Goal: Task Accomplishment & Management: Manage account settings

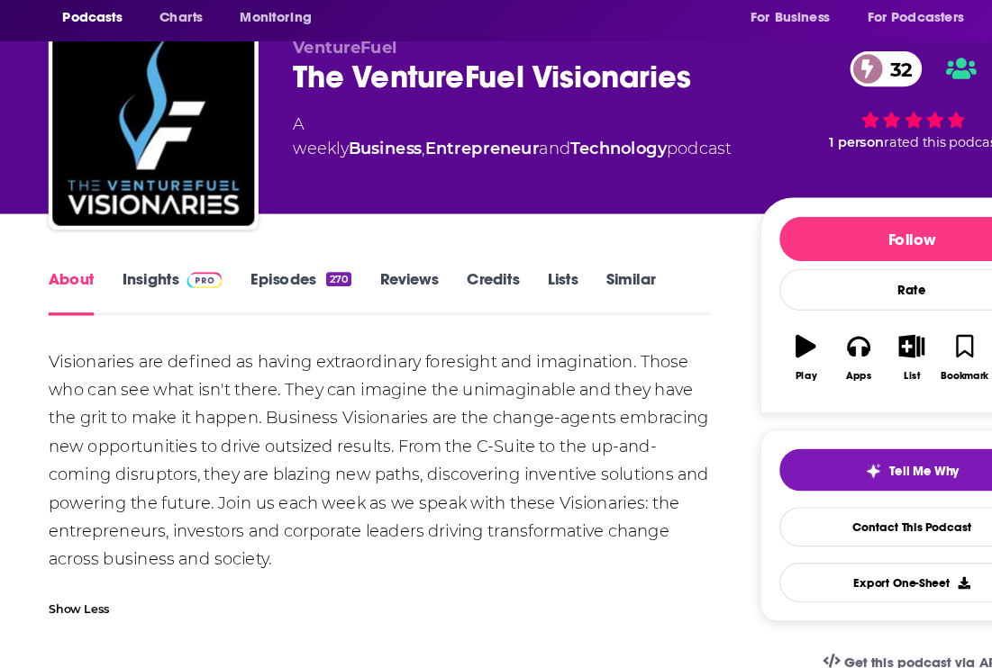
scroll to position [33, 0]
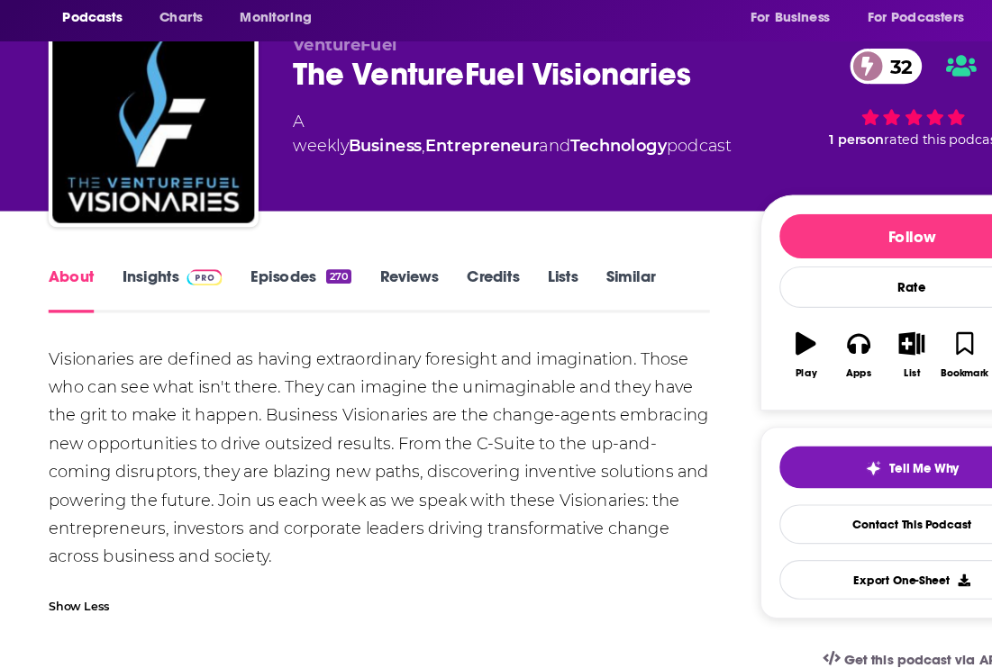
click at [119, 310] on link "Insights" at bounding box center [153, 330] width 89 height 41
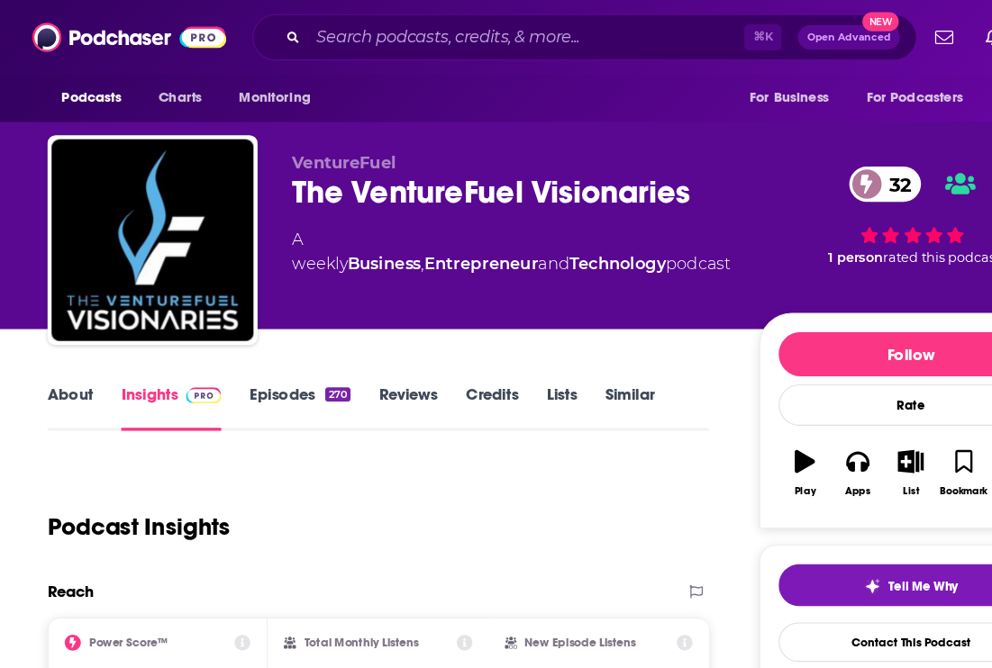
click at [62, 352] on link "About" at bounding box center [63, 363] width 41 height 41
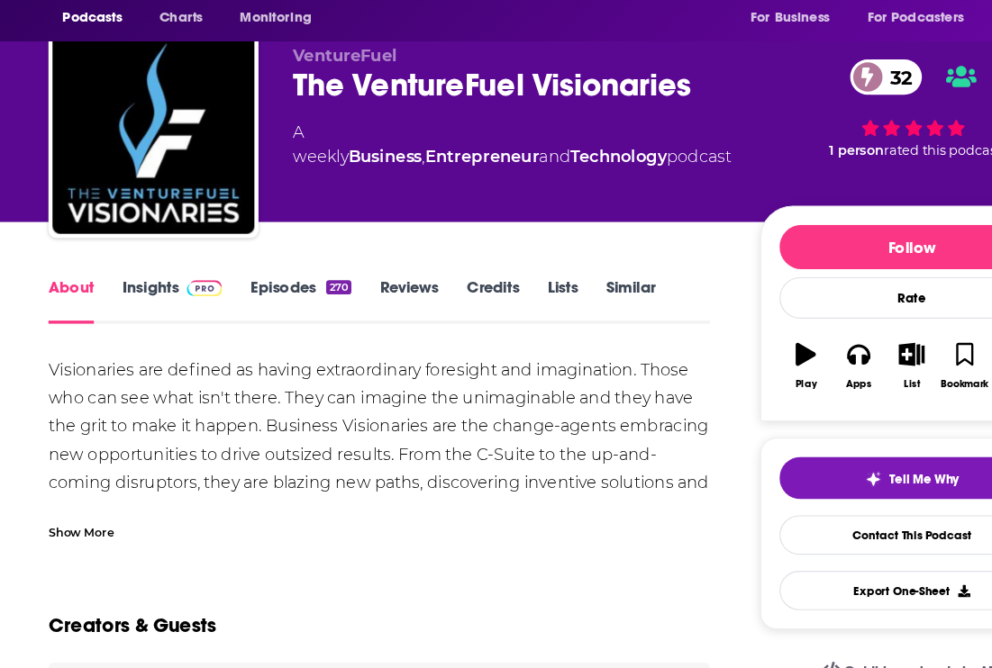
scroll to position [38, 0]
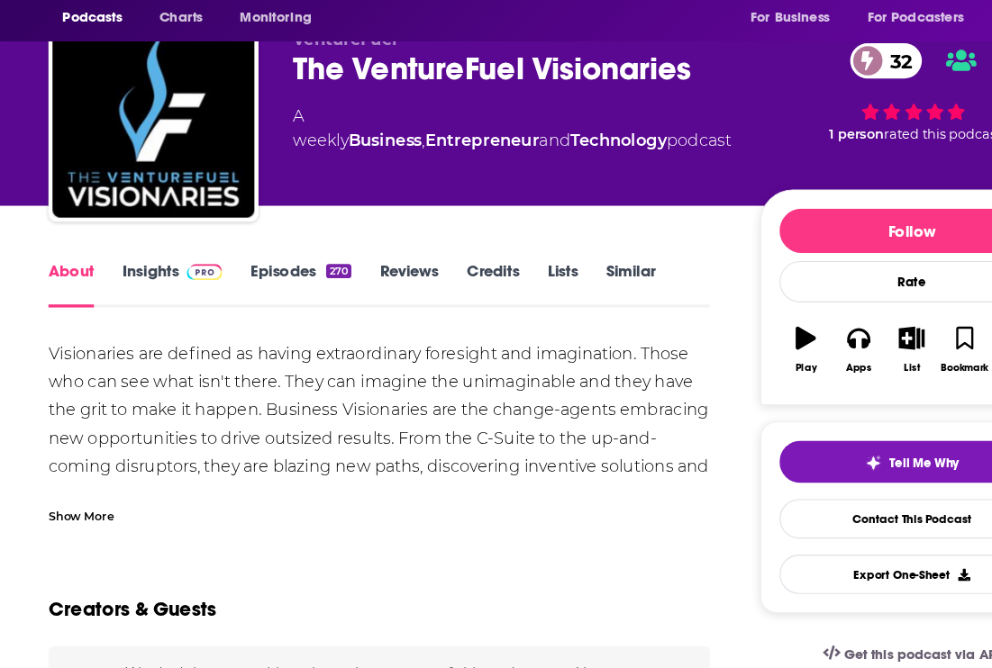
click at [73, 523] on div "Show More" at bounding box center [72, 531] width 59 height 17
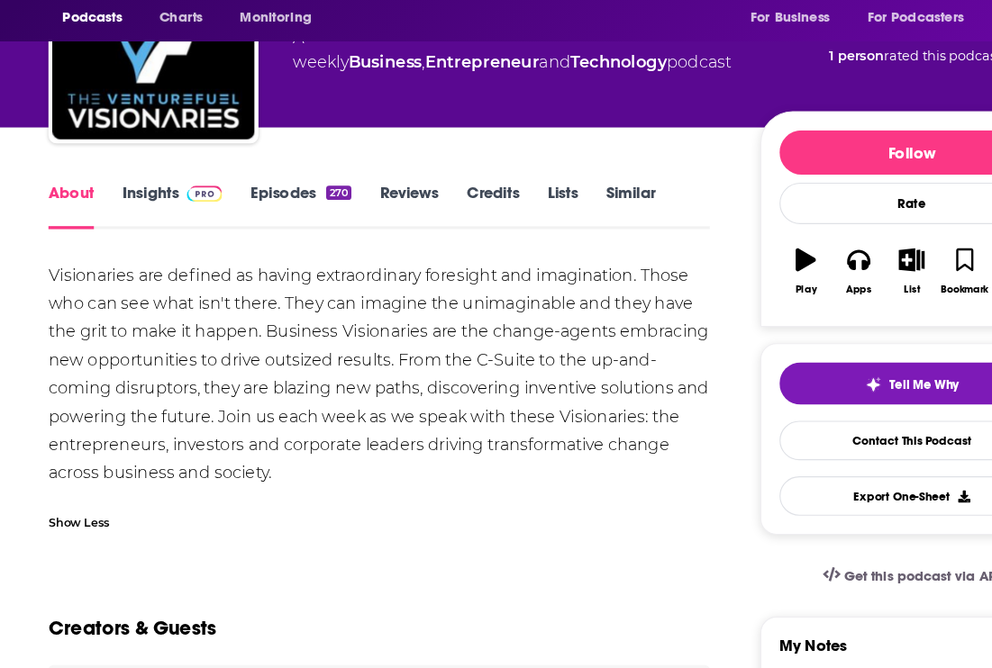
scroll to position [115, 0]
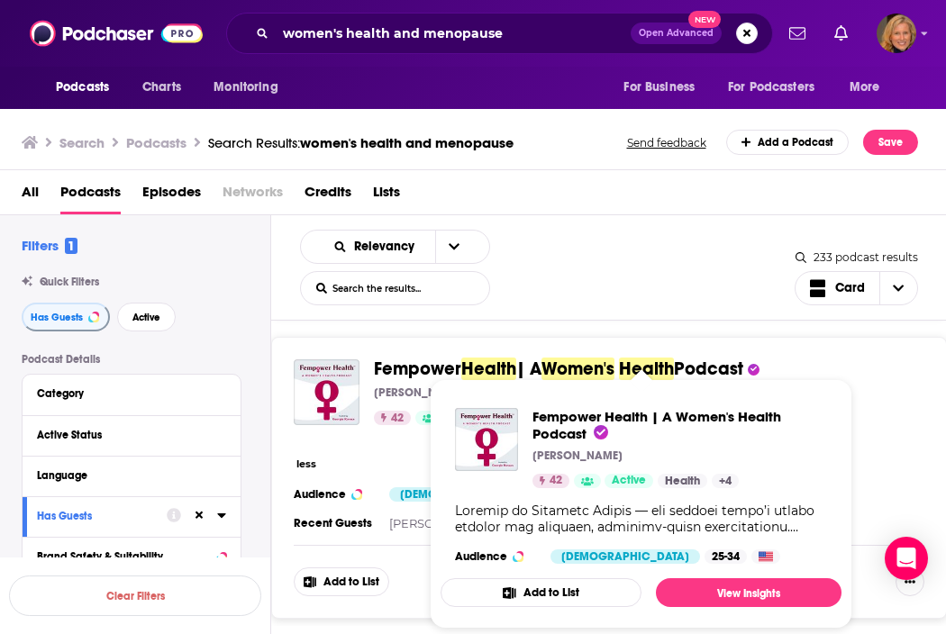
click at [440, 367] on span "Fempower" at bounding box center [417, 369] width 87 height 23
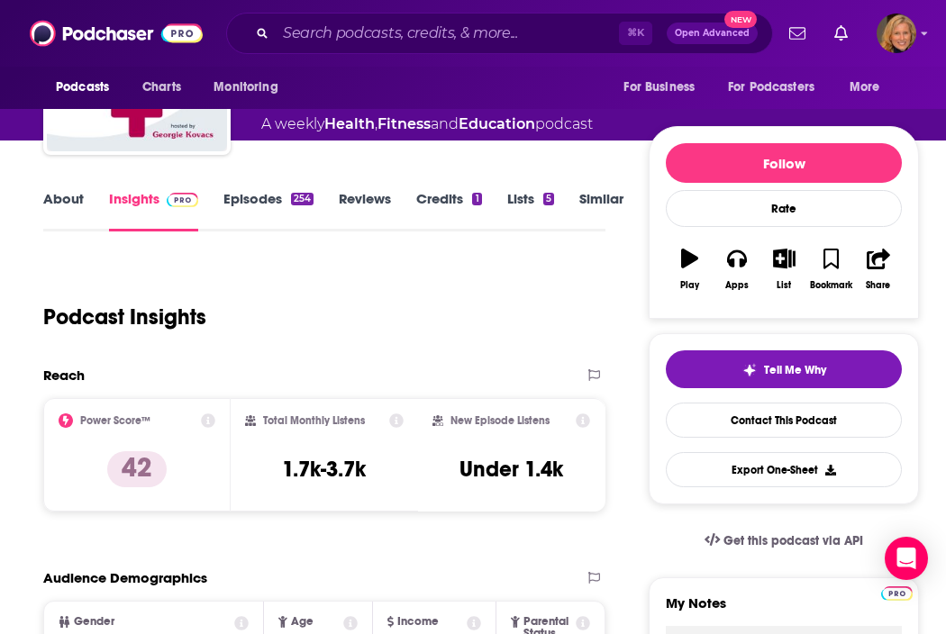
scroll to position [14, 0]
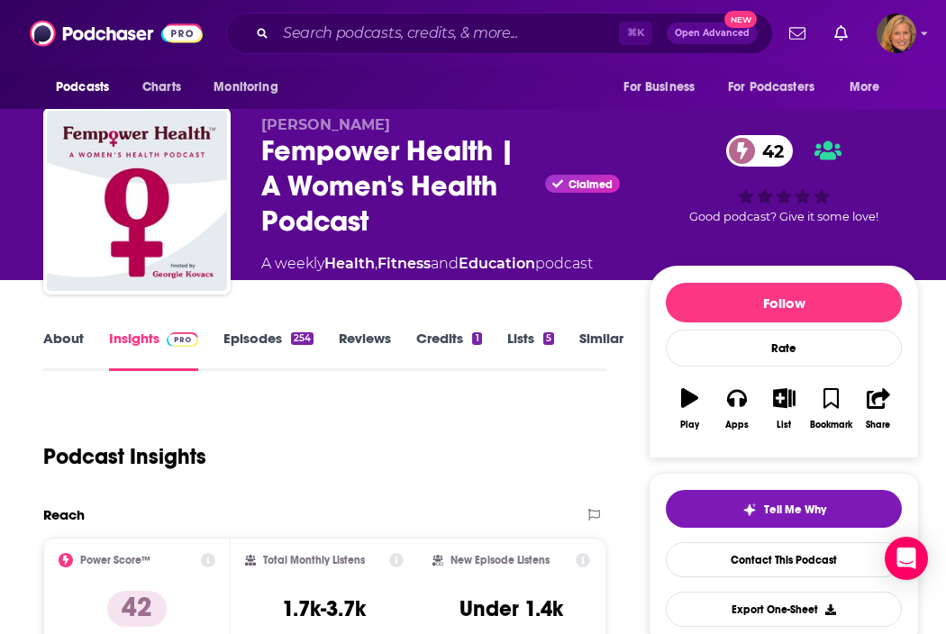
click at [63, 340] on link "About" at bounding box center [63, 350] width 41 height 41
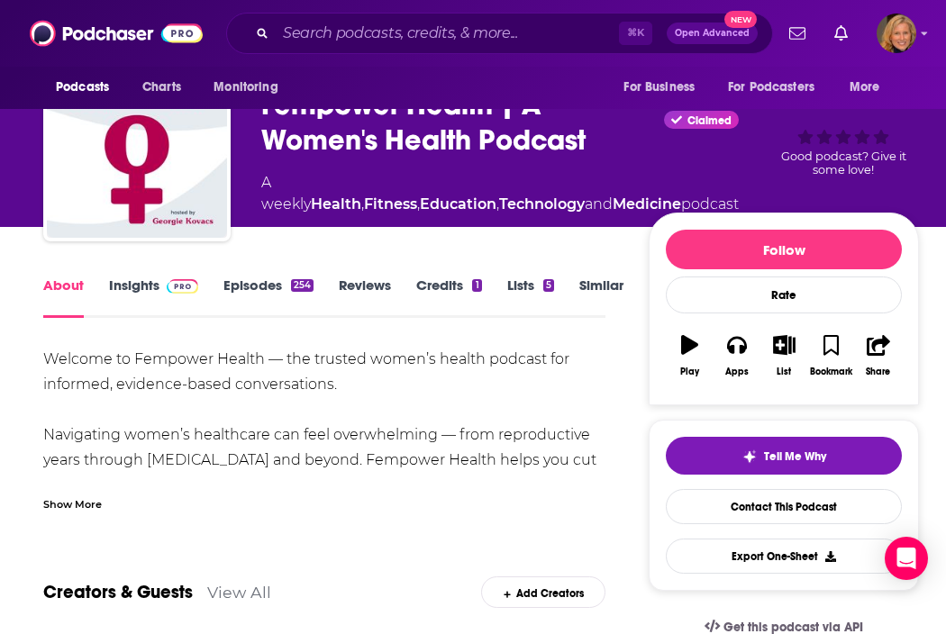
scroll to position [72, 0]
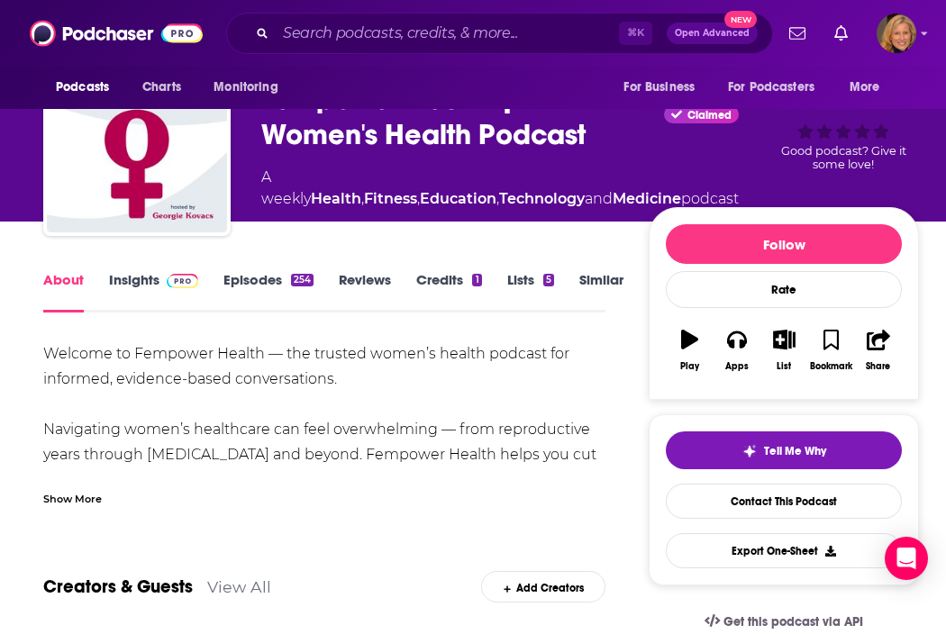
click at [77, 505] on div "Show More" at bounding box center [72, 497] width 59 height 17
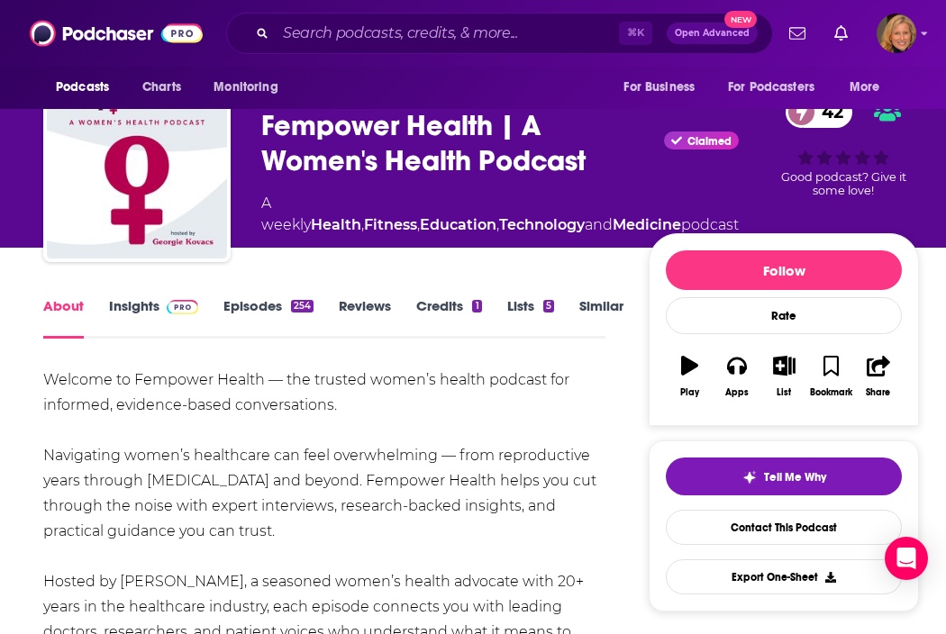
scroll to position [29, 0]
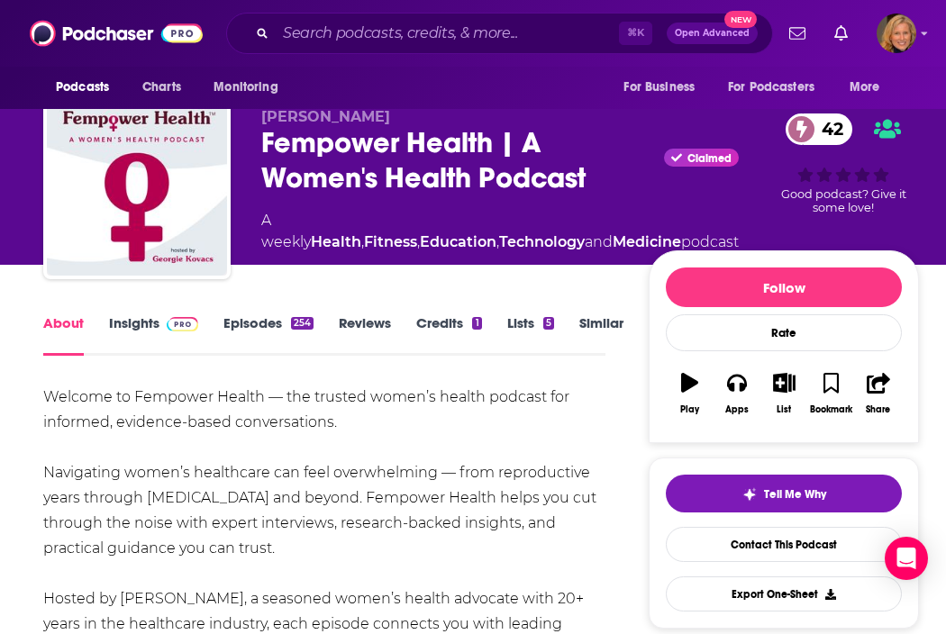
click at [253, 320] on link "Episodes 254" at bounding box center [268, 334] width 90 height 41
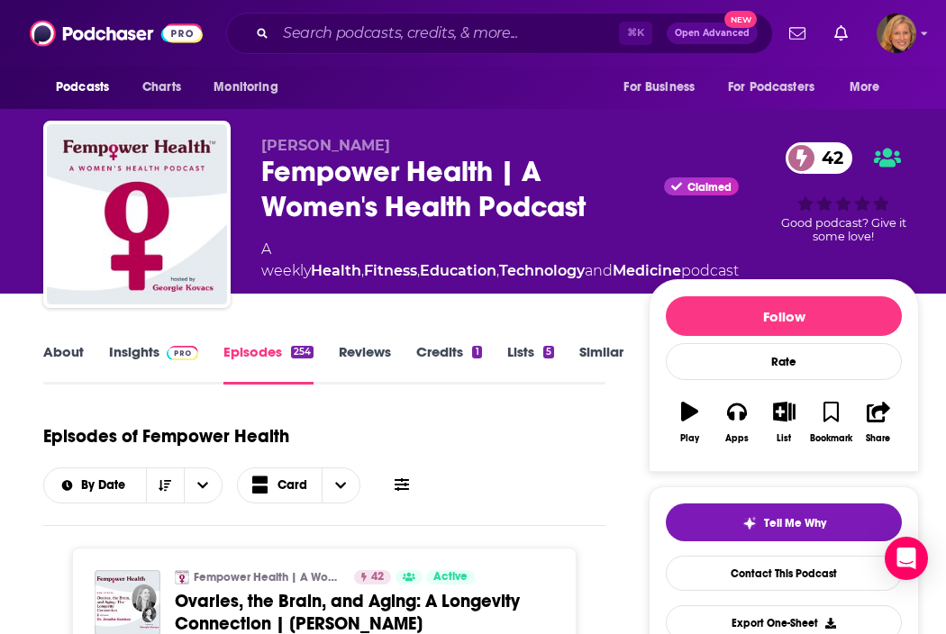
click at [130, 356] on link "Insights" at bounding box center [153, 363] width 89 height 41
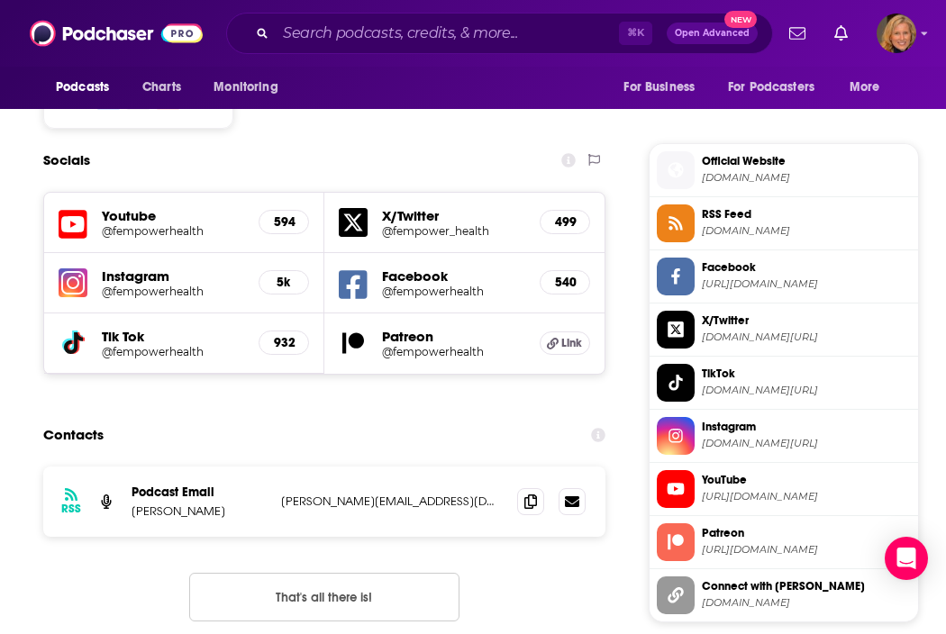
scroll to position [1478, 0]
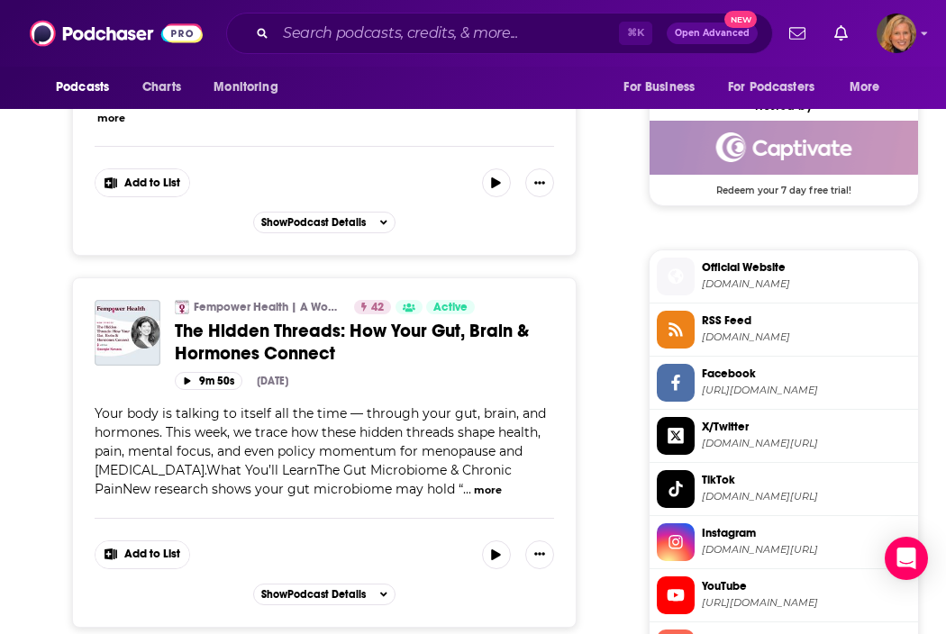
scroll to position [403, 0]
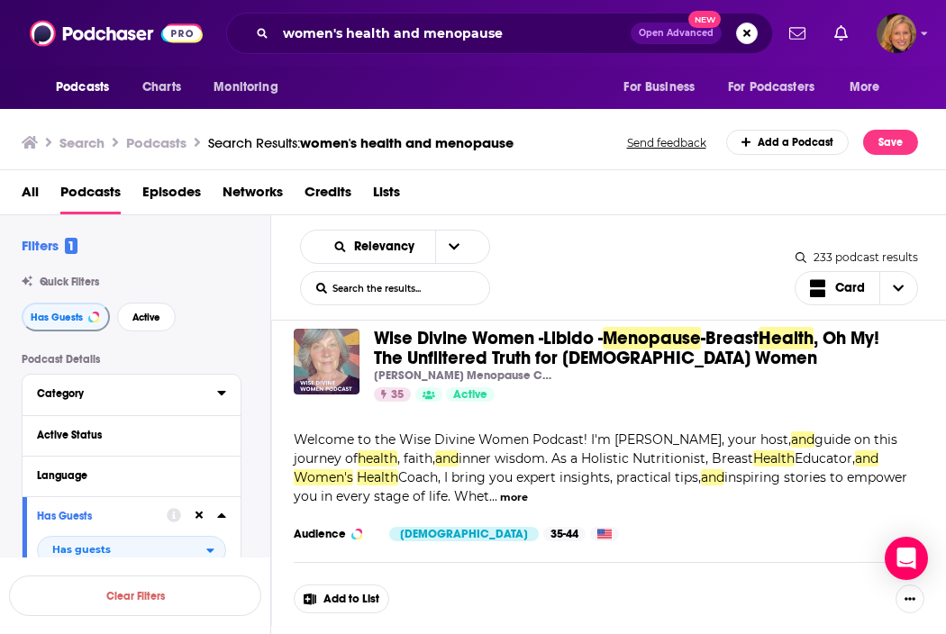
click at [127, 394] on div "Category" at bounding box center [121, 393] width 168 height 13
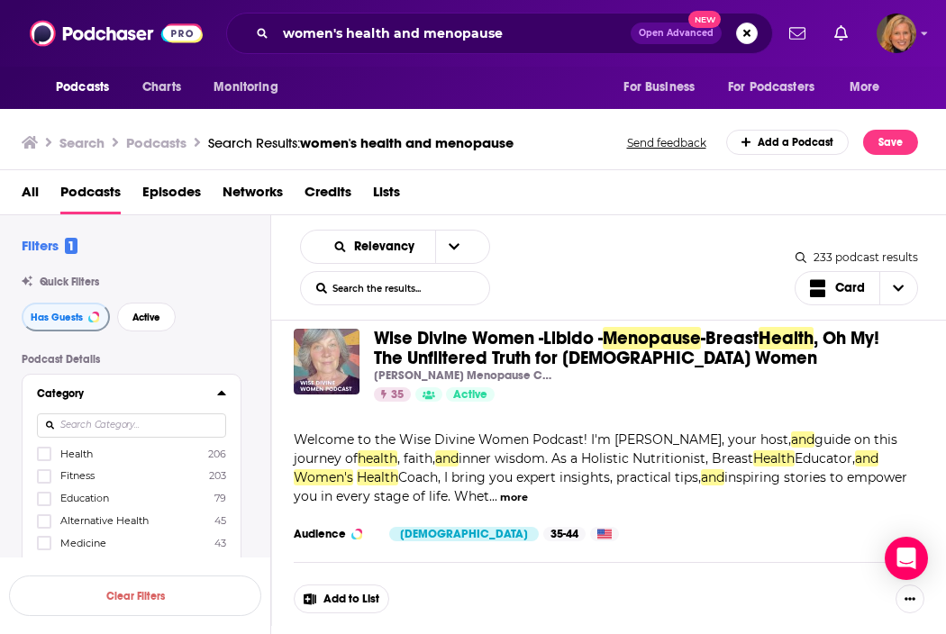
scroll to position [3, 0]
click at [45, 452] on icon at bounding box center [44, 452] width 11 height 8
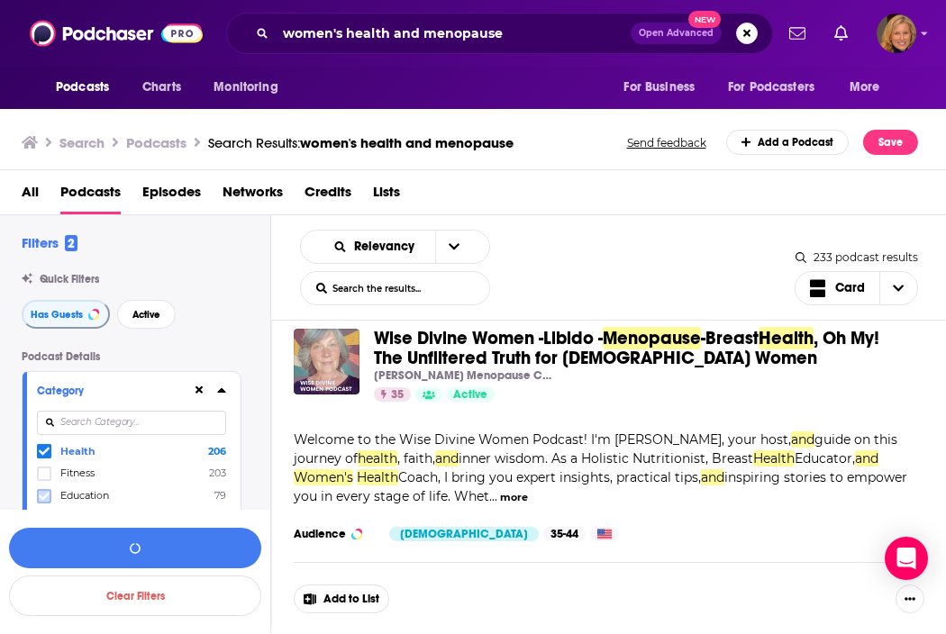
click at [44, 492] on icon at bounding box center [44, 496] width 11 height 11
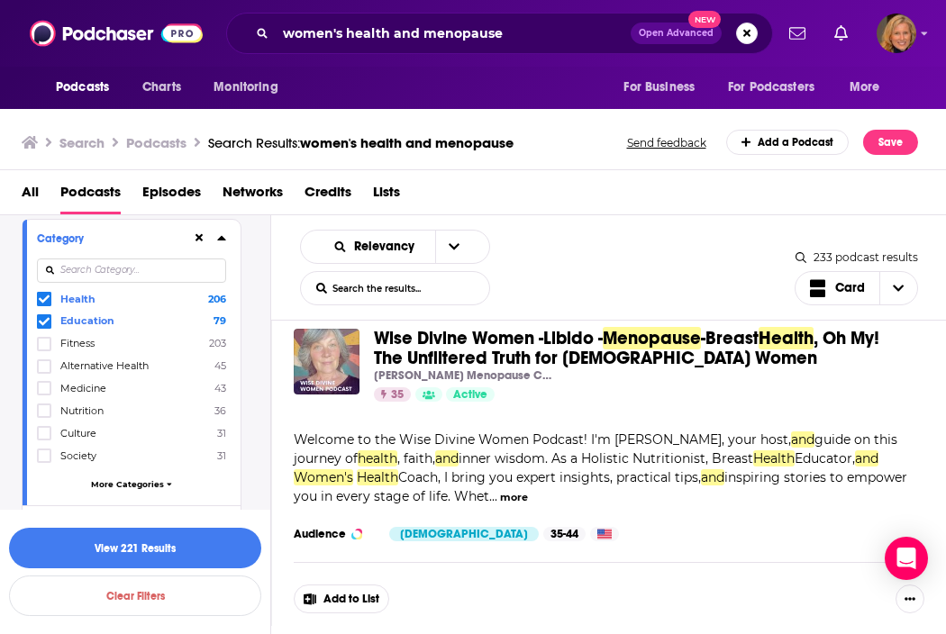
scroll to position [156, 0]
click at [125, 485] on span "More Categories" at bounding box center [127, 483] width 73 height 10
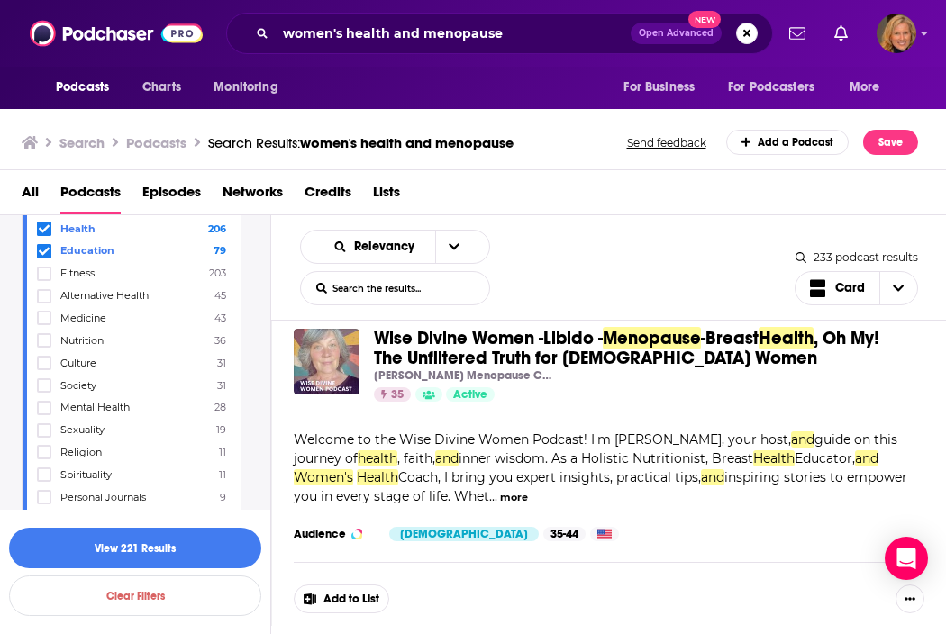
scroll to position [228, 0]
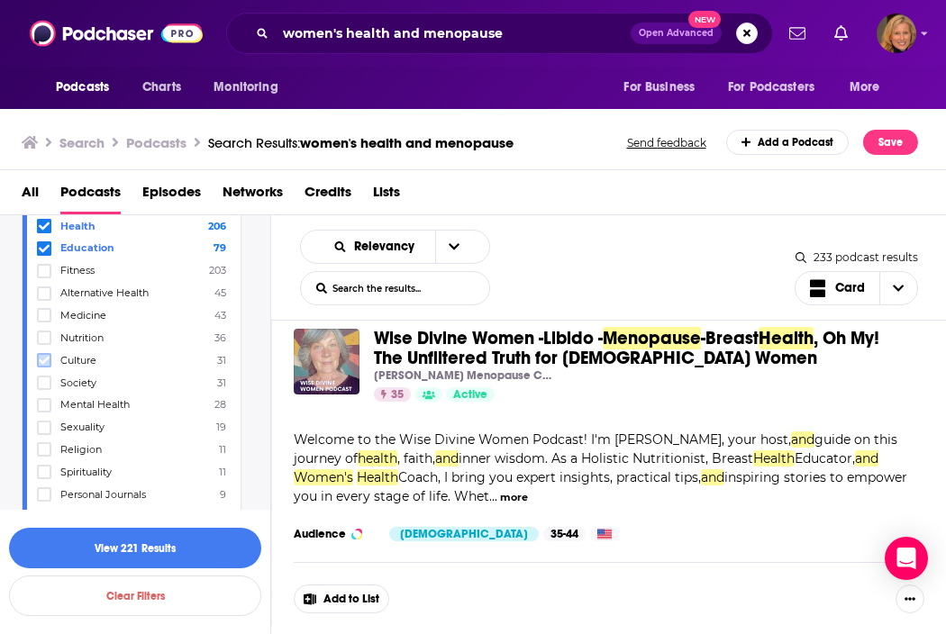
click at [40, 357] on icon at bounding box center [44, 360] width 11 height 11
click at [45, 382] on icon at bounding box center [44, 382] width 11 height 8
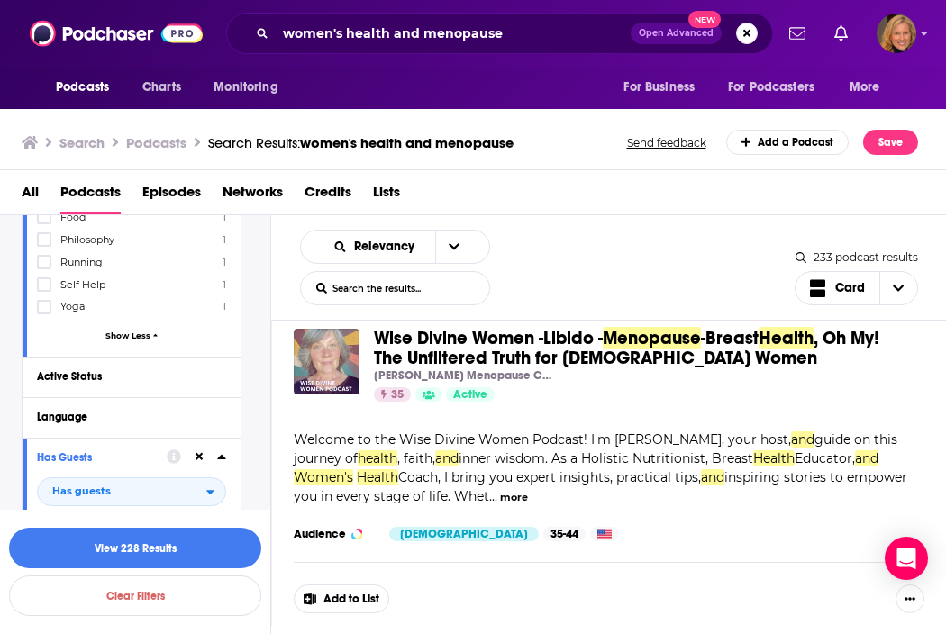
scroll to position [896, 0]
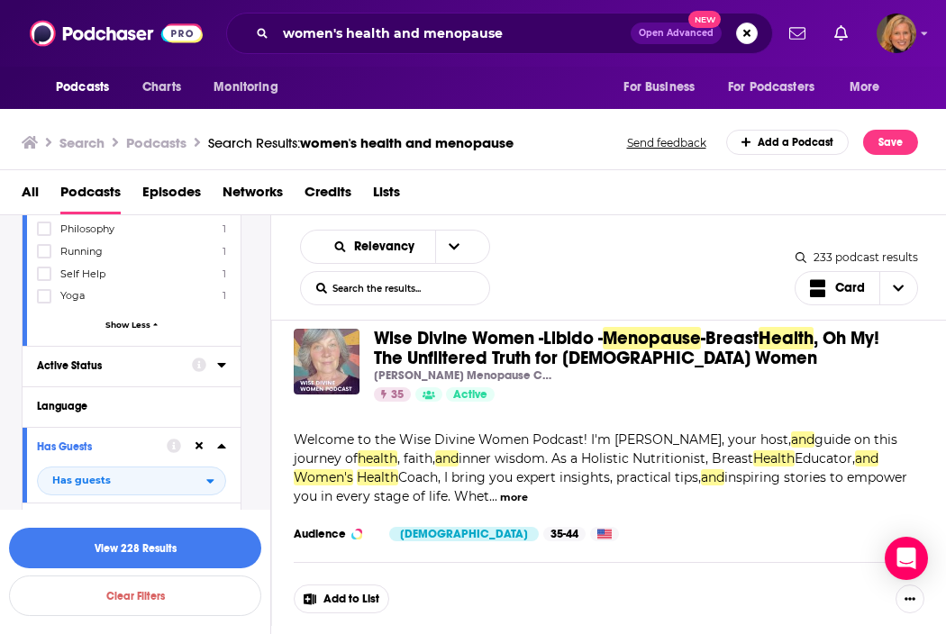
click at [150, 366] on div "Active Status" at bounding box center [108, 365] width 143 height 13
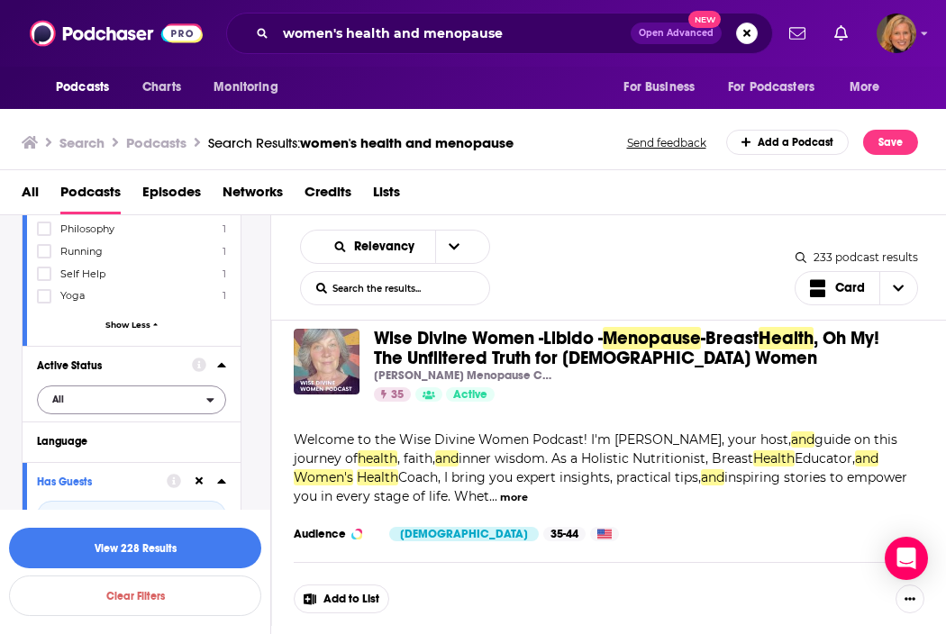
click at [139, 405] on span "All" at bounding box center [122, 398] width 168 height 23
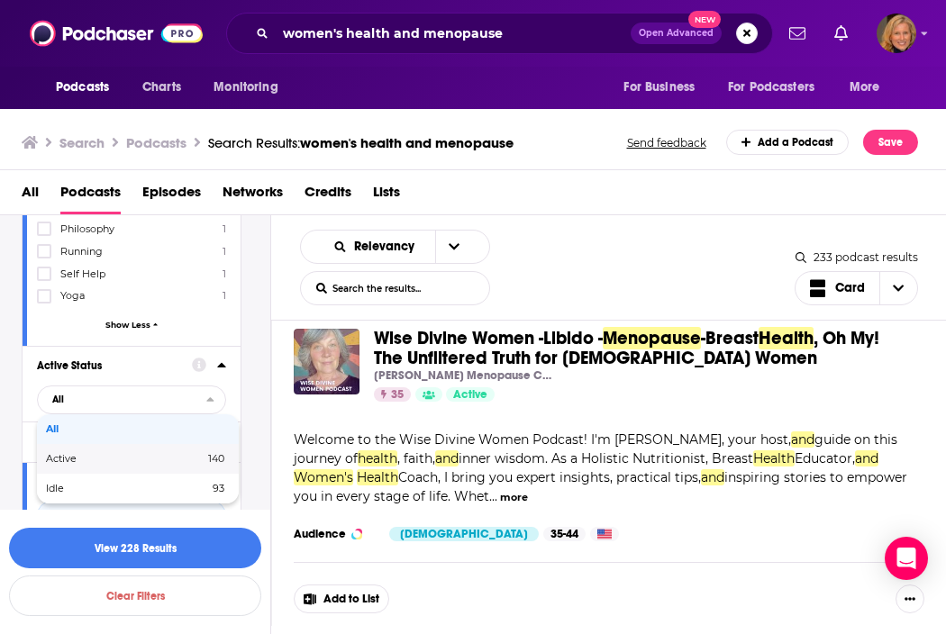
click at [78, 462] on span "Active" at bounding box center [93, 459] width 95 height 10
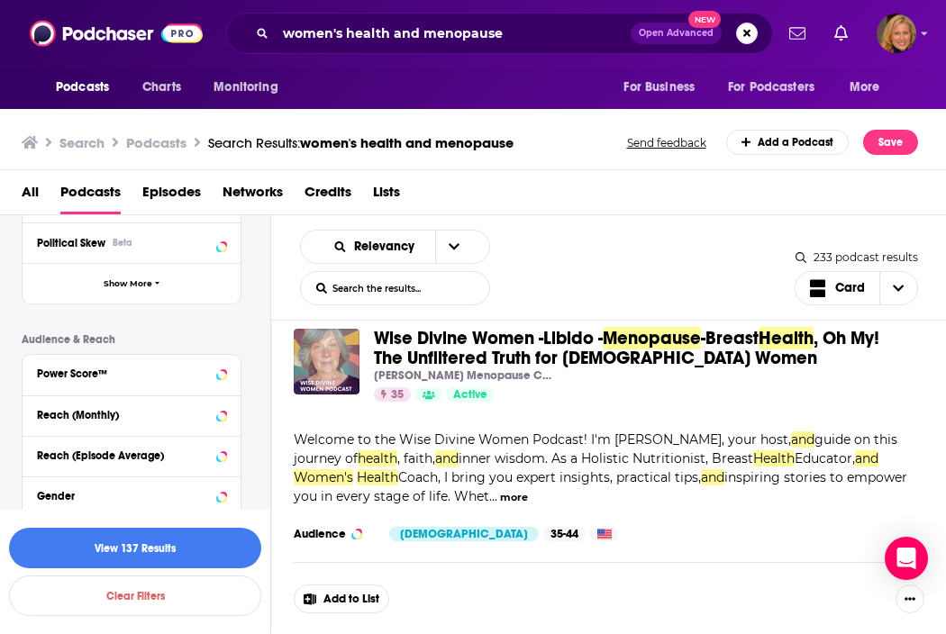
scroll to position [1266, 0]
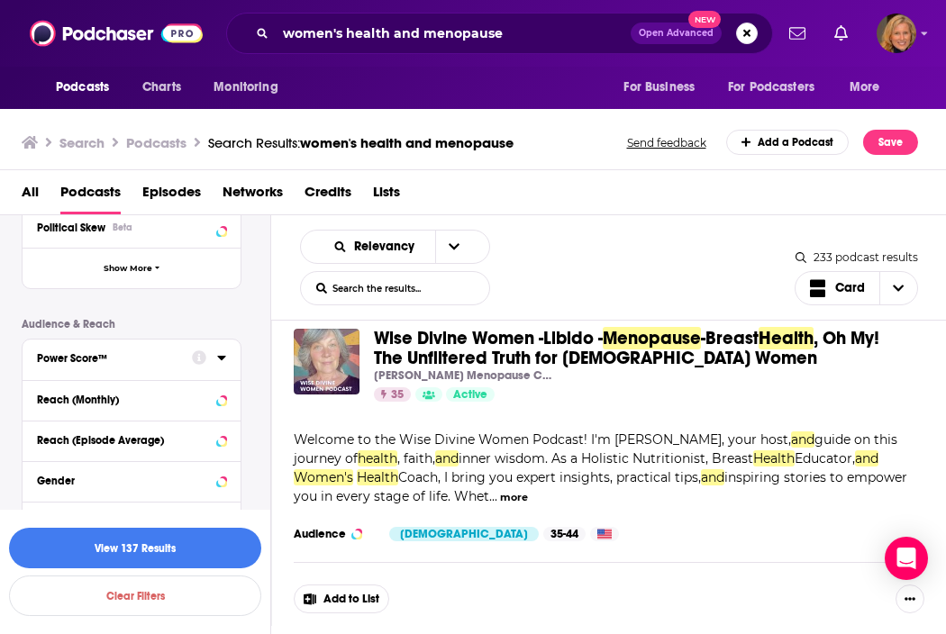
click at [157, 359] on div "Power Score™" at bounding box center [108, 358] width 143 height 13
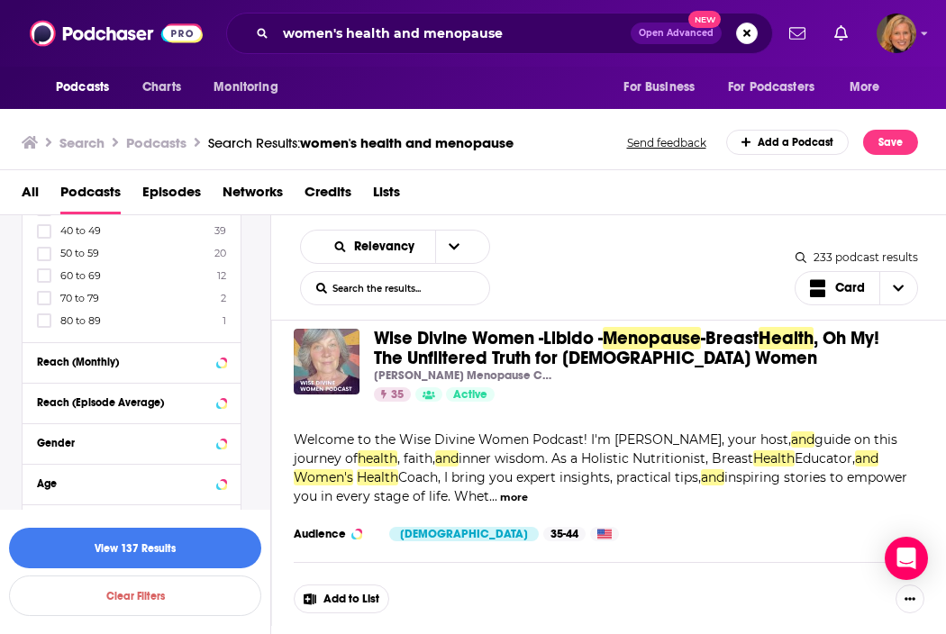
scroll to position [1530, 0]
click at [46, 321] on icon at bounding box center [44, 323] width 11 height 11
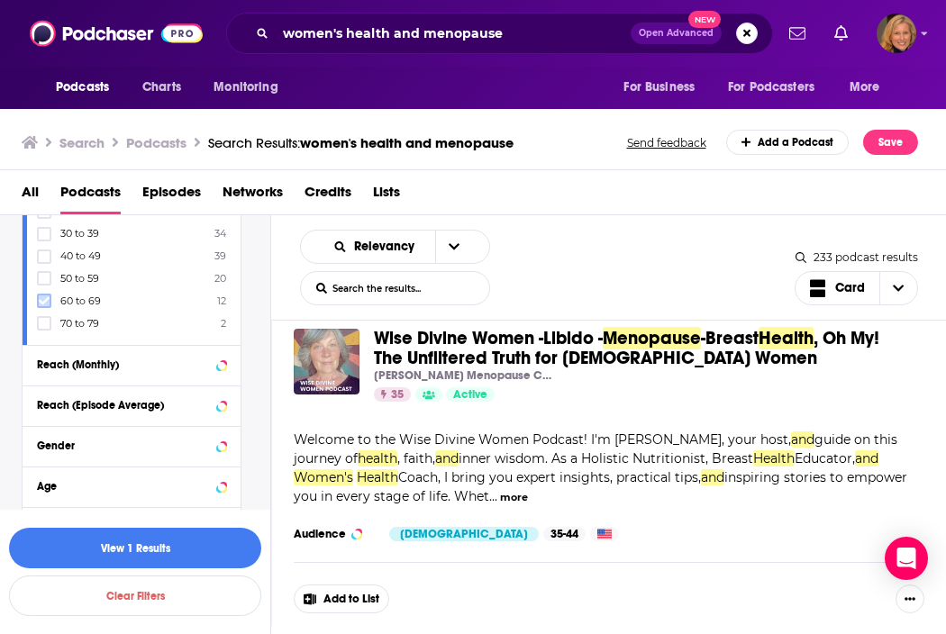
click at [45, 303] on icon at bounding box center [44, 300] width 11 height 11
click at [47, 325] on icon at bounding box center [44, 323] width 11 height 11
click at [49, 320] on icon at bounding box center [44, 324] width 11 height 8
click at [46, 319] on icon at bounding box center [44, 323] width 11 height 11
click at [37, 324] on label at bounding box center [44, 323] width 14 height 14
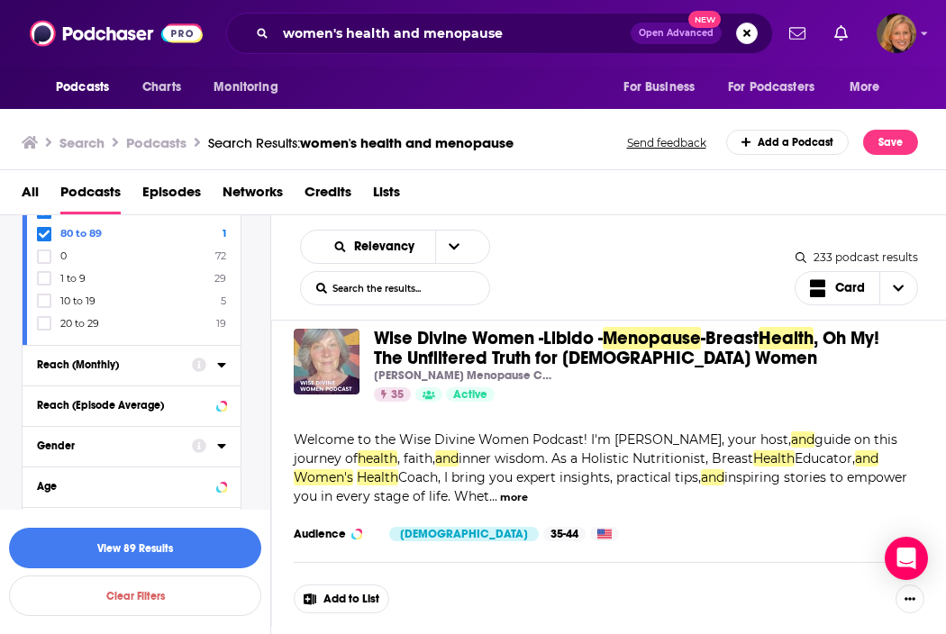
click at [177, 363] on div "Reach (Monthly)" at bounding box center [108, 364] width 143 height 13
click at [154, 445] on button "Reach (Episode Average)" at bounding box center [114, 438] width 155 height 23
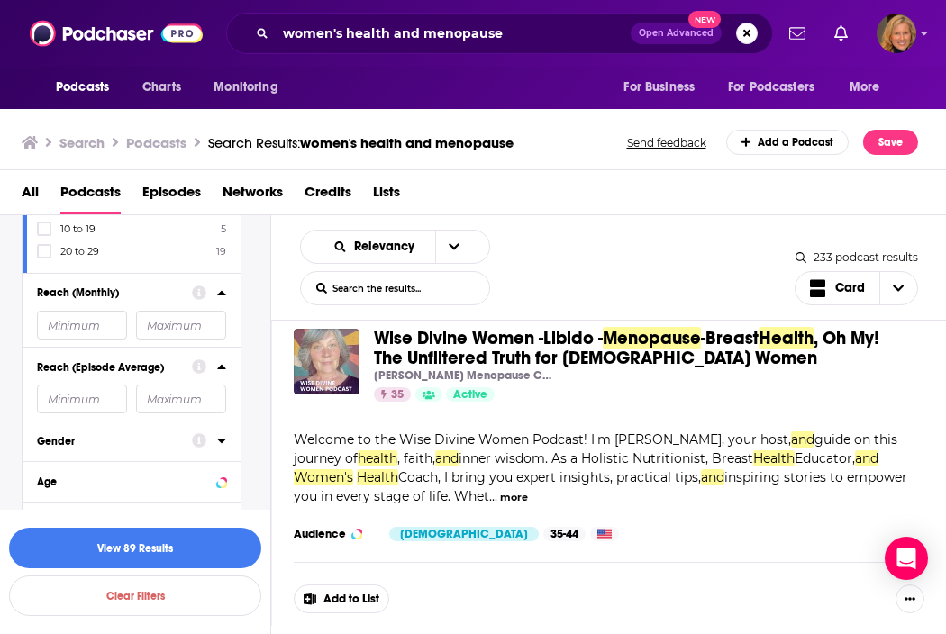
scroll to position [1599, 0]
click at [132, 546] on button "View 89 Results" at bounding box center [135, 548] width 252 height 41
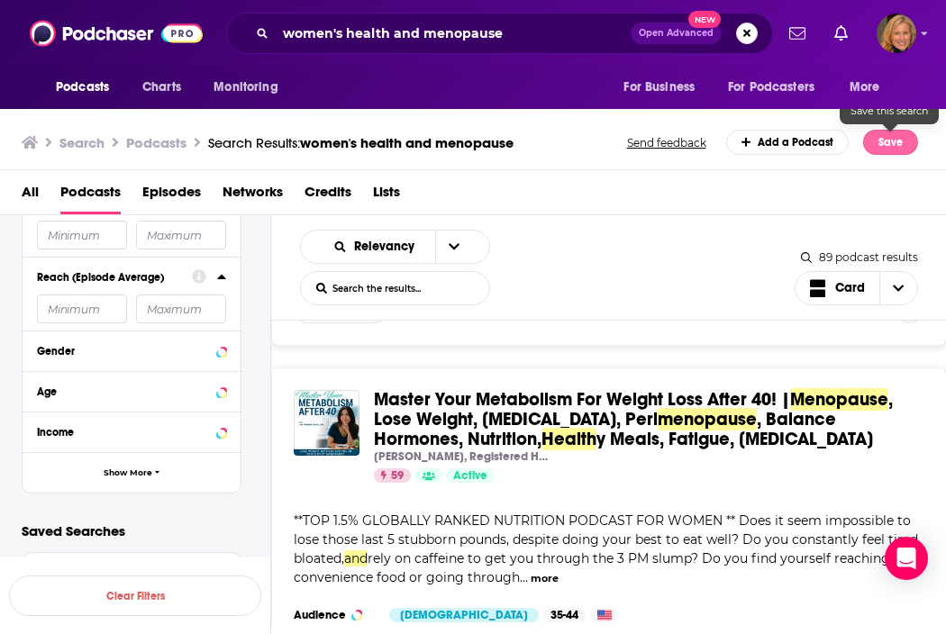
click at [887, 144] on button "Save" at bounding box center [890, 142] width 55 height 25
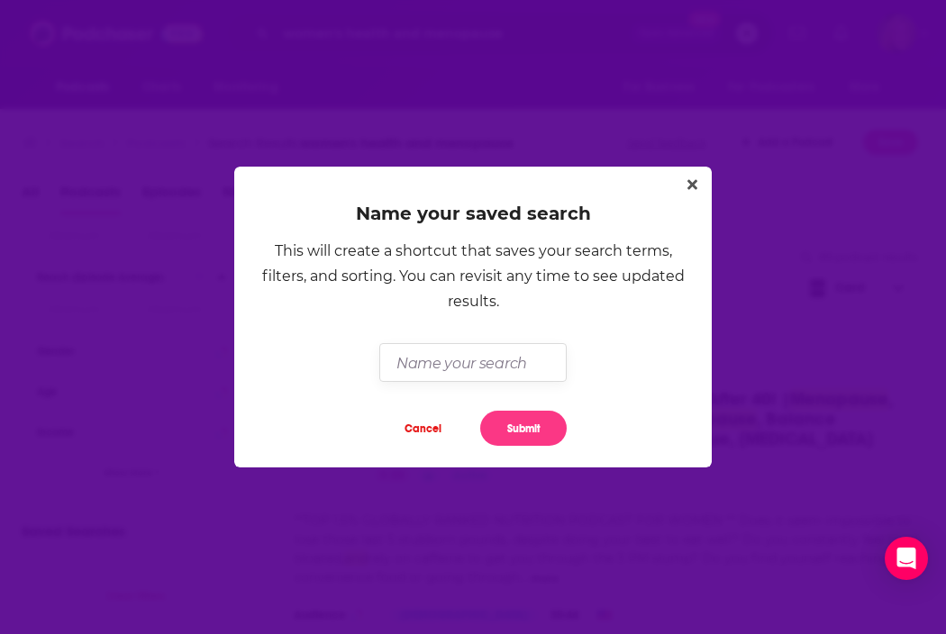
click at [436, 367] on input "Dialog" at bounding box center [472, 362] width 186 height 39
type input "[PERSON_NAME]"
click at [523, 428] on button "Submit" at bounding box center [523, 428] width 86 height 35
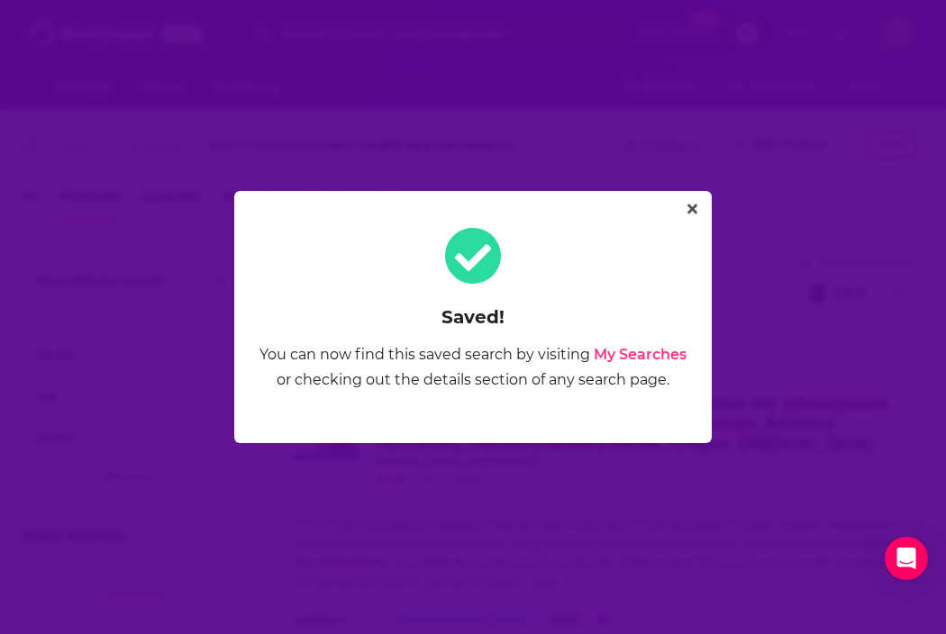
click at [643, 349] on link "My Searches" at bounding box center [639, 354] width 93 height 17
click at [694, 206] on icon "Close" at bounding box center [692, 209] width 10 height 10
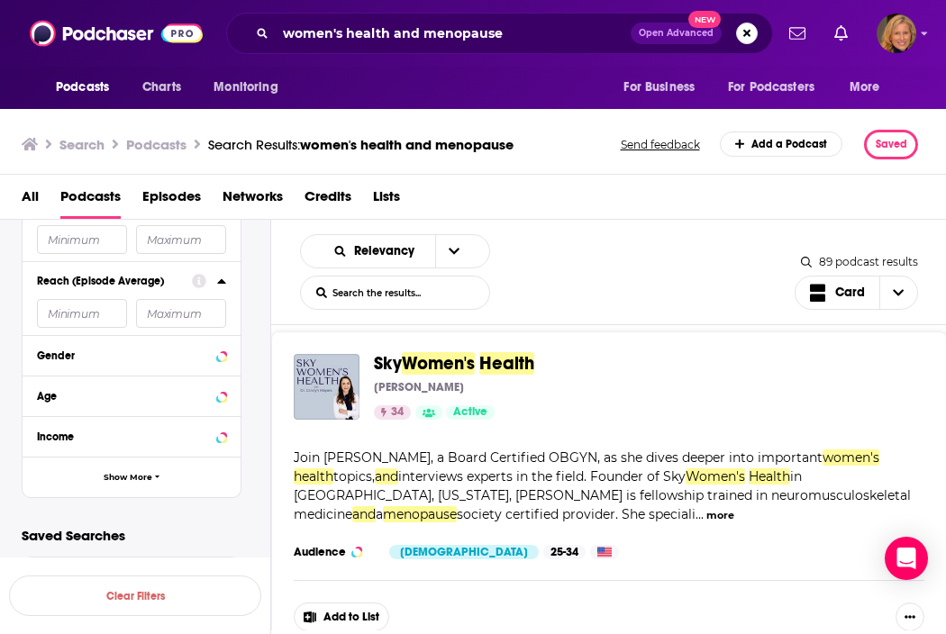
scroll to position [4293, 0]
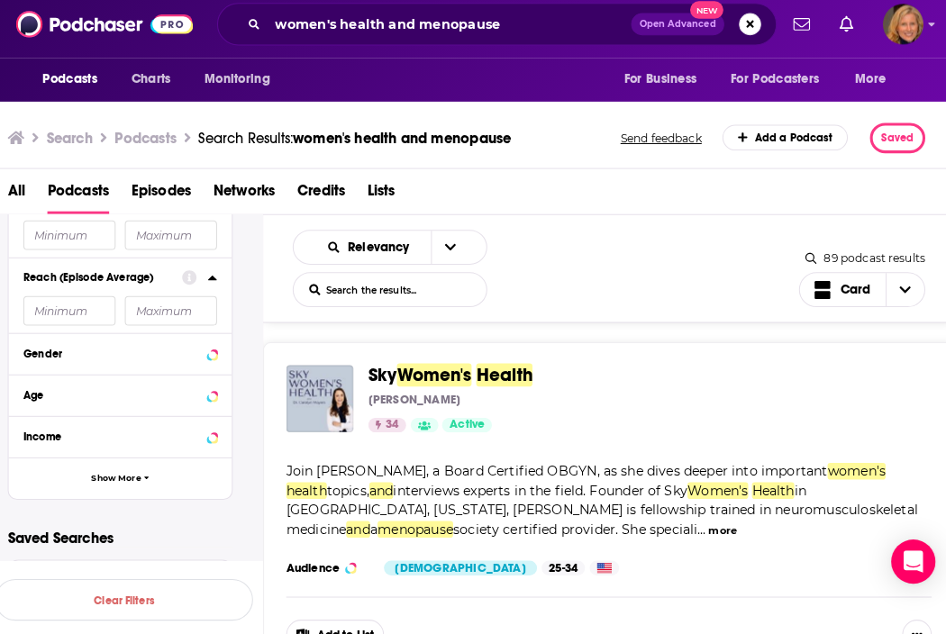
click at [584, 406] on div "Sky Women's Health Carolyn Moyers 34 Active Categories Health Fitness" at bounding box center [642, 400] width 536 height 66
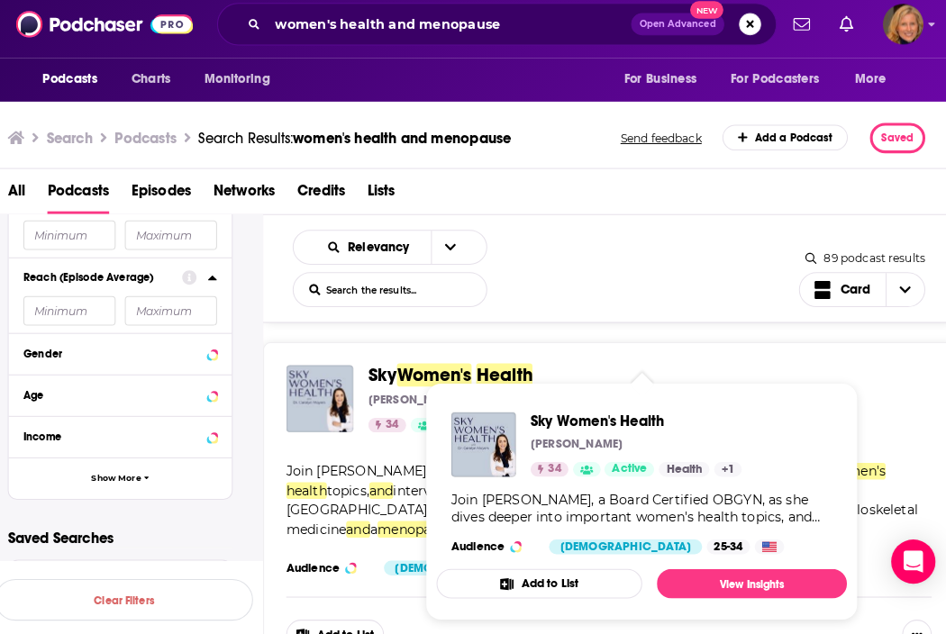
click at [531, 572] on button "Add to List" at bounding box center [540, 580] width 201 height 29
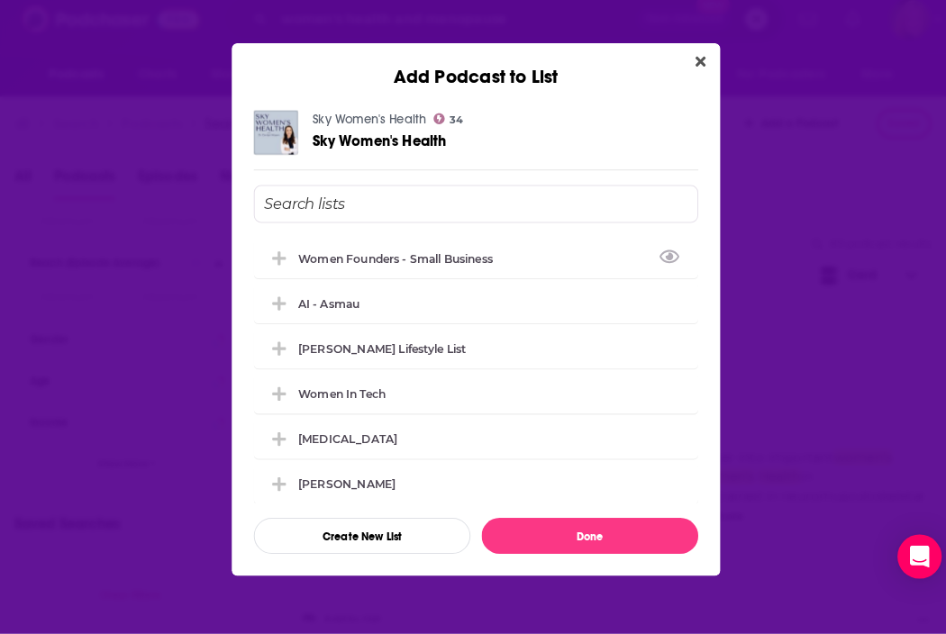
scroll to position [0, 0]
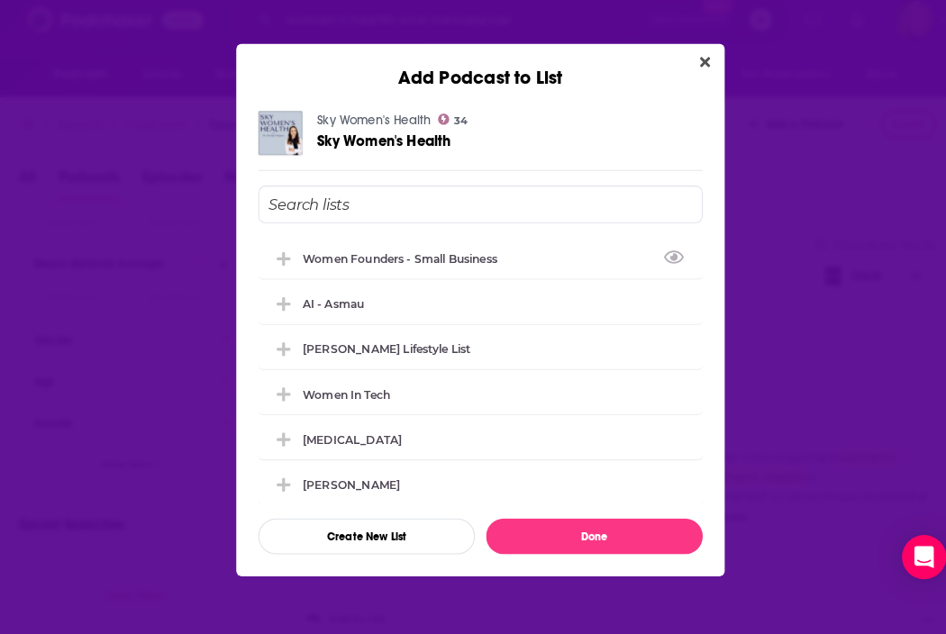
click at [318, 204] on input "Add Podcast To List" at bounding box center [473, 213] width 434 height 37
click at [283, 201] on input "Add Podcast To List" at bounding box center [473, 213] width 434 height 37
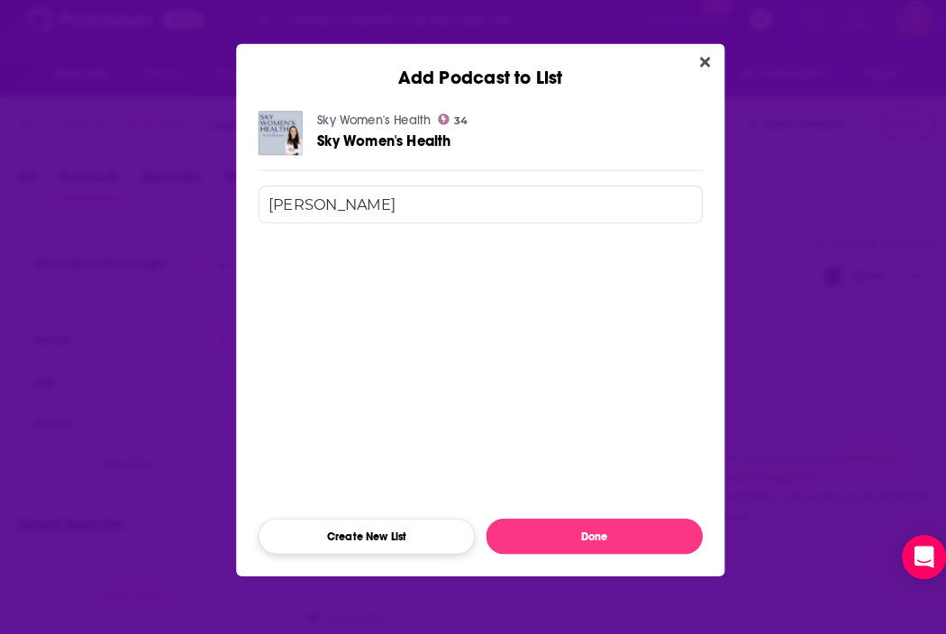
type input "[PERSON_NAME]"
click at [375, 521] on button "Create New List" at bounding box center [362, 538] width 212 height 35
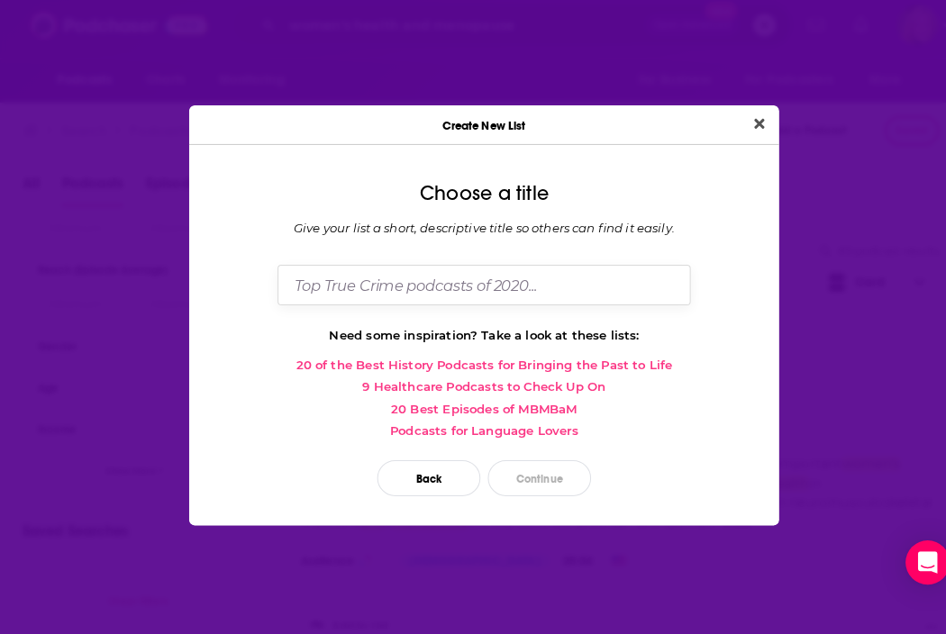
click at [461, 292] on input "Dialog" at bounding box center [472, 286] width 403 height 39
type input "[PERSON_NAME]"
click at [527, 465] on button "Continue" at bounding box center [526, 475] width 101 height 35
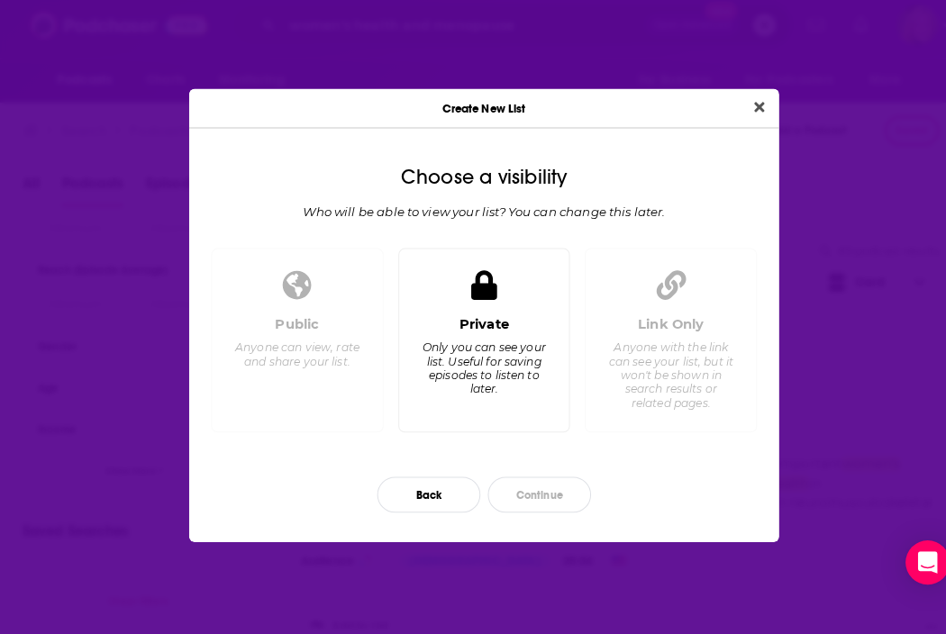
click at [483, 317] on div "Private" at bounding box center [472, 325] width 49 height 16
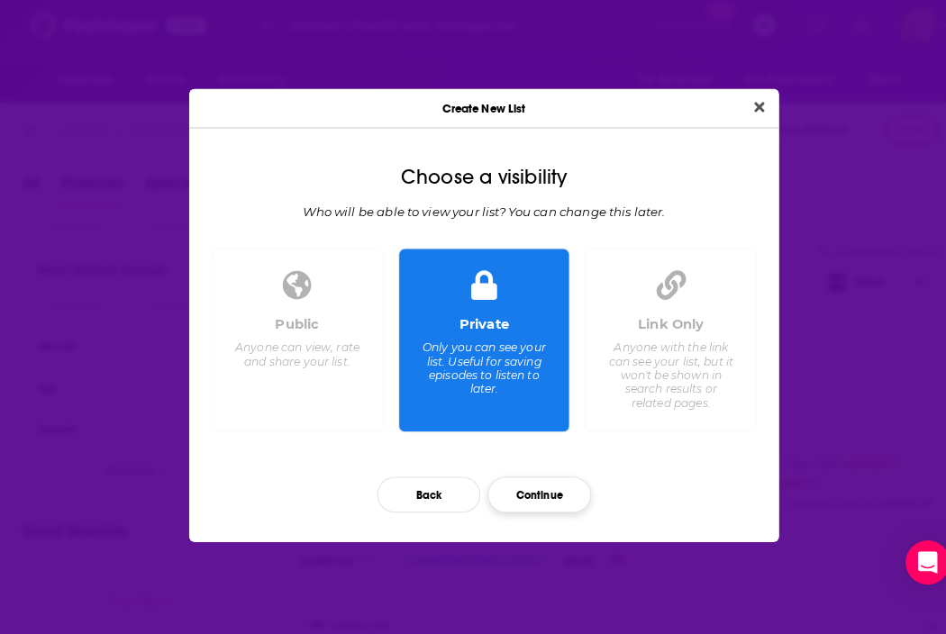
click at [521, 483] on button "Continue" at bounding box center [526, 492] width 101 height 35
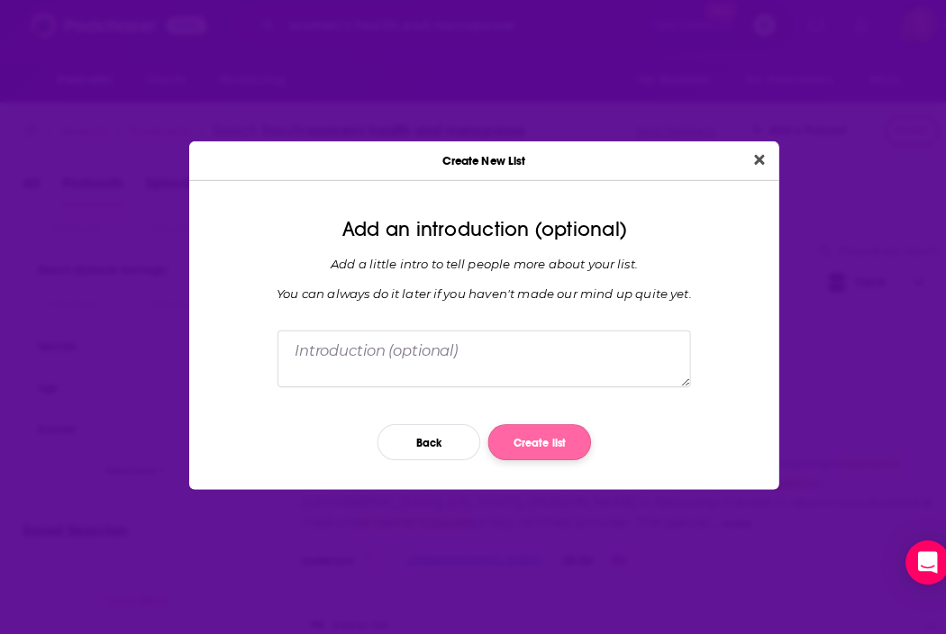
click at [521, 432] on button "Create list" at bounding box center [526, 440] width 101 height 35
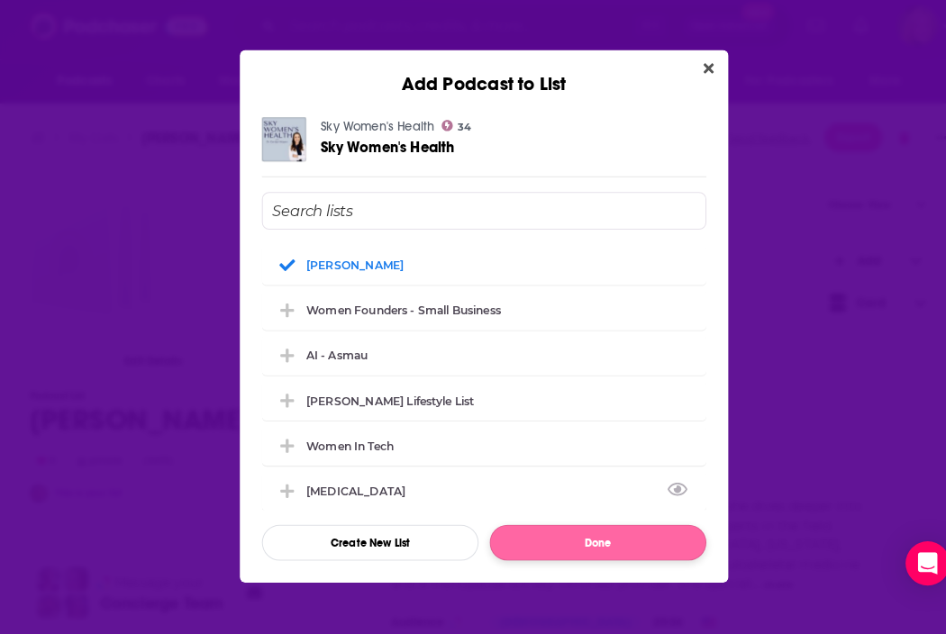
click at [574, 531] on button "Done" at bounding box center [584, 538] width 212 height 35
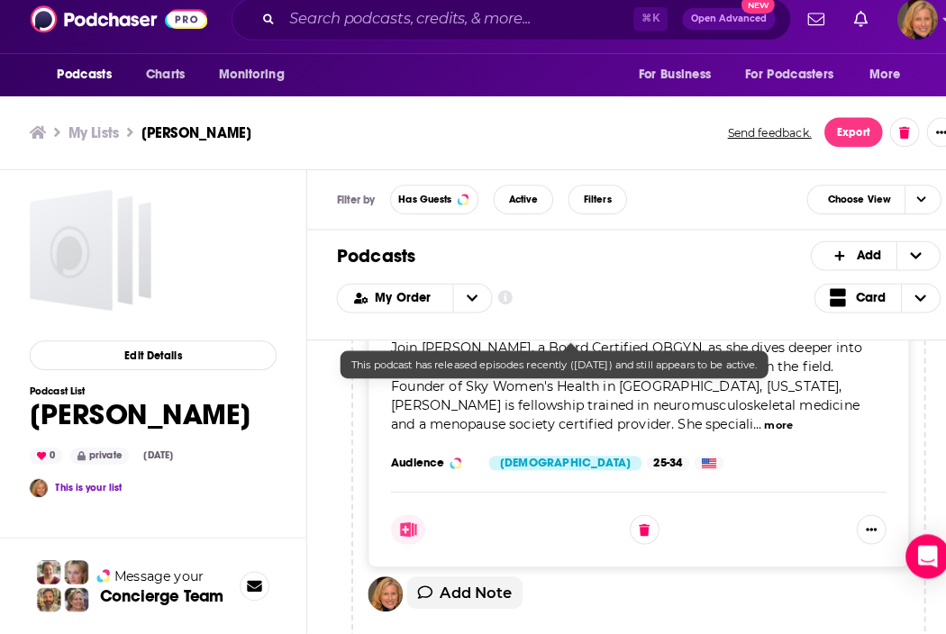
scroll to position [5, 0]
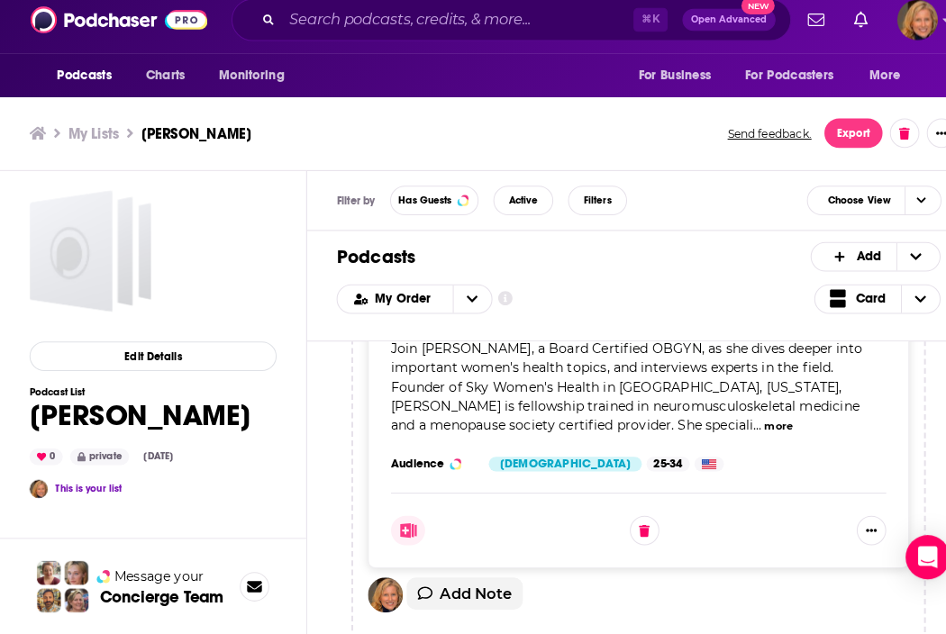
click at [222, 390] on div "Edit Details Podcast List Dr. Sophia Yen 0 private Aug 18th, 2025 This is your …" at bounding box center [149, 432] width 241 height 465
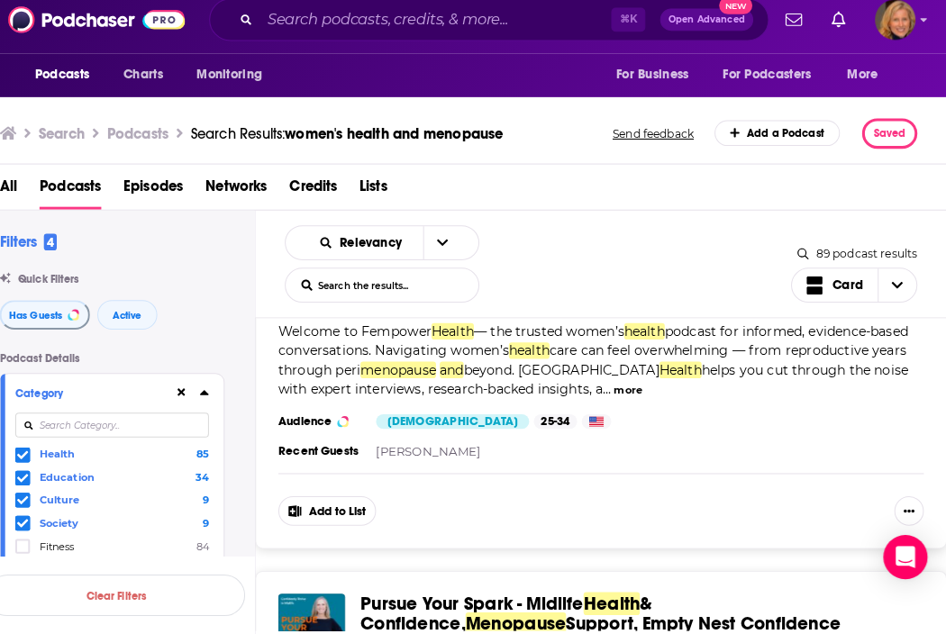
scroll to position [2306, 0]
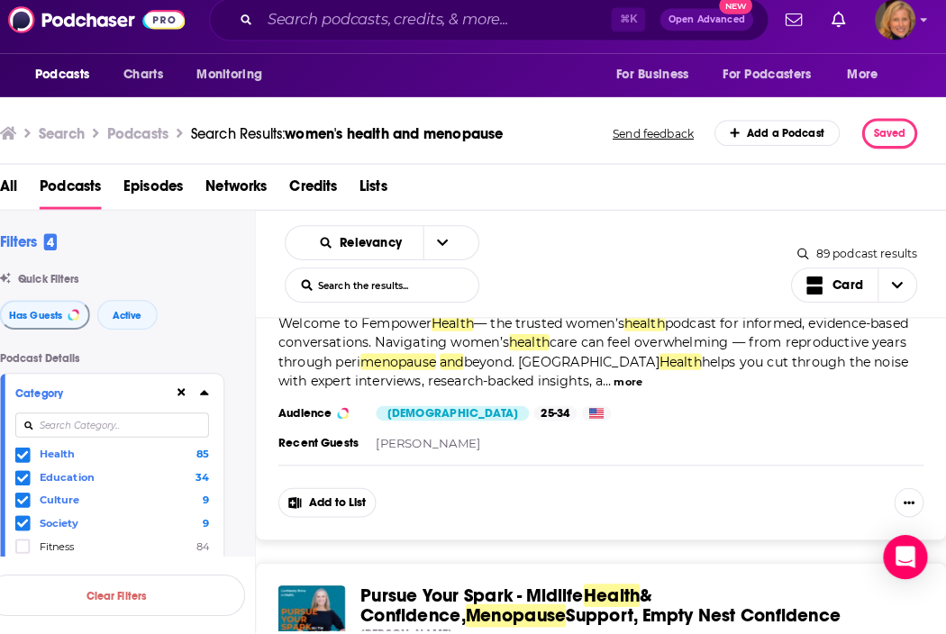
click at [331, 495] on button "Add to List" at bounding box center [341, 505] width 95 height 29
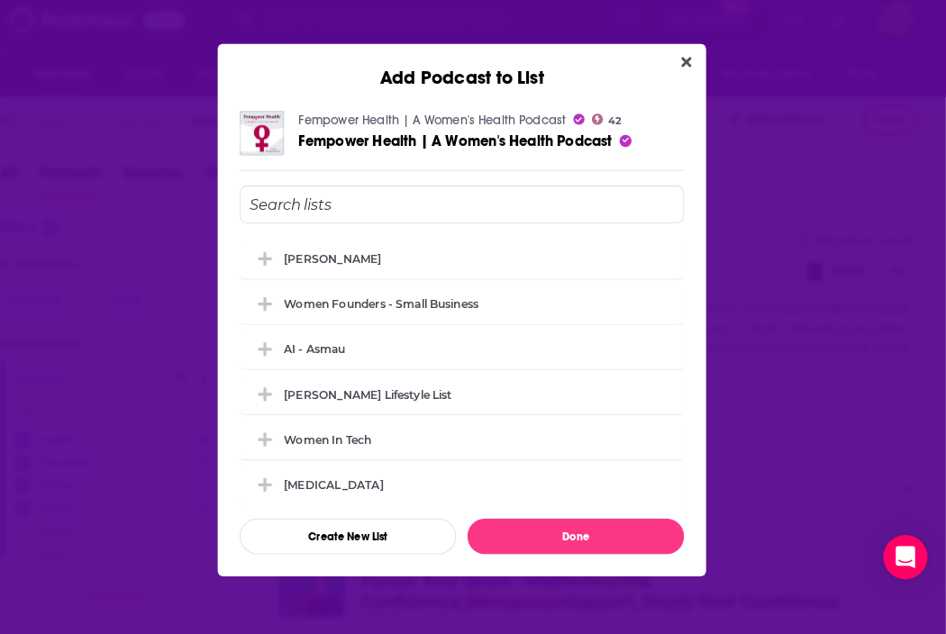
scroll to position [0, 0]
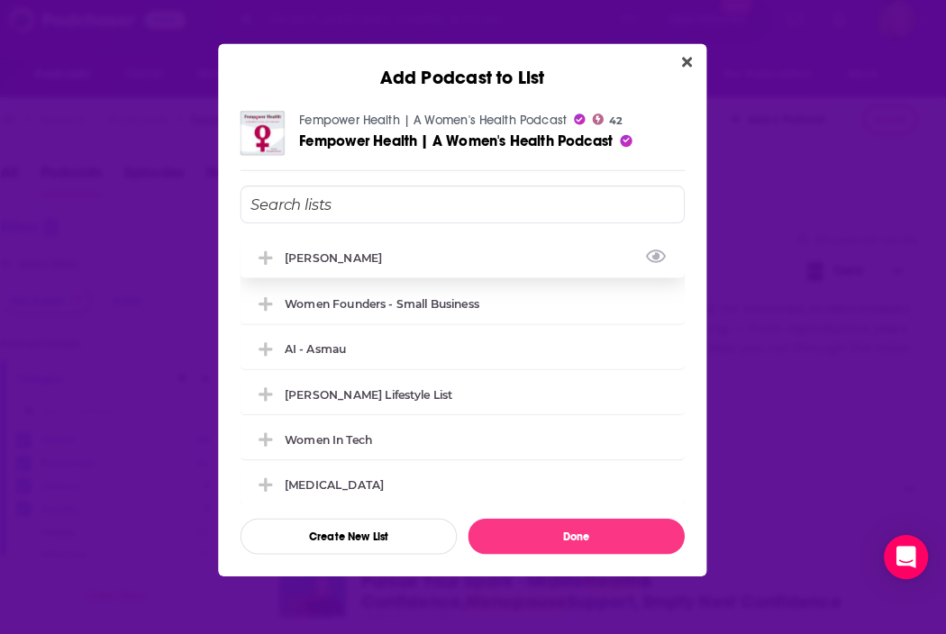
click at [342, 259] on div "[PERSON_NAME]" at bounding box center [352, 266] width 106 height 14
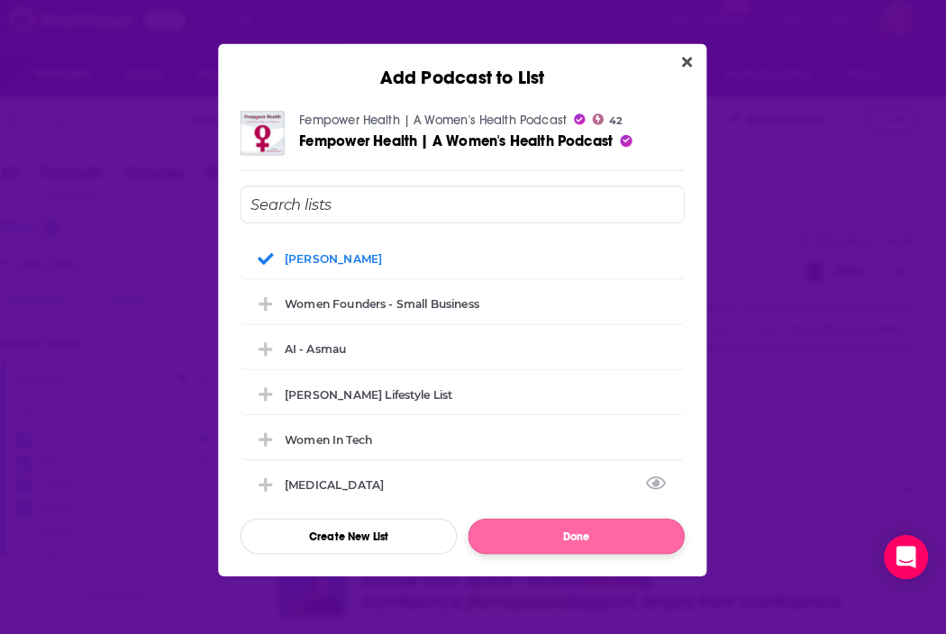
click at [553, 522] on button "Done" at bounding box center [584, 538] width 212 height 35
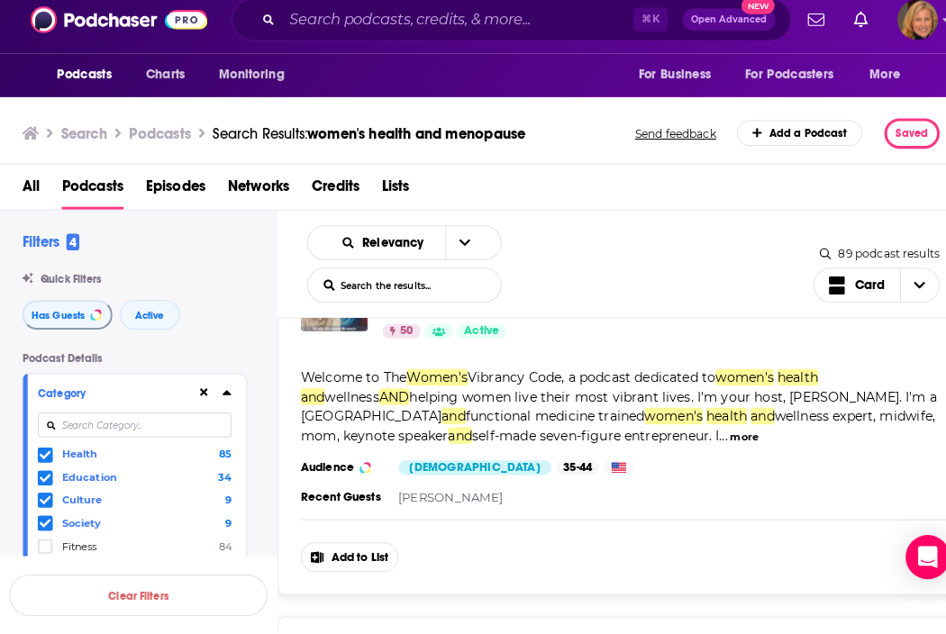
scroll to position [2990, 0]
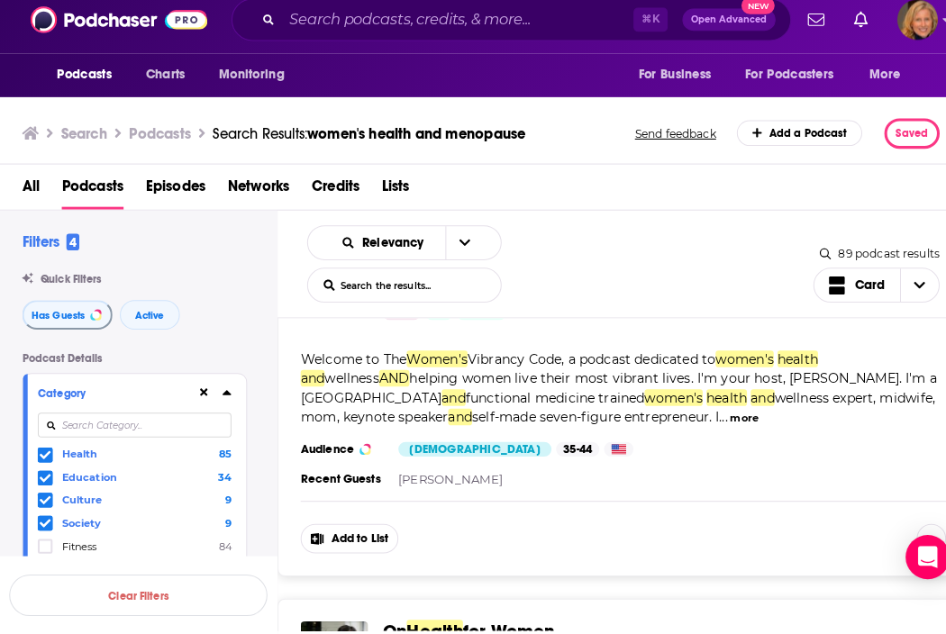
click at [341, 526] on button "Add to List" at bounding box center [341, 540] width 95 height 29
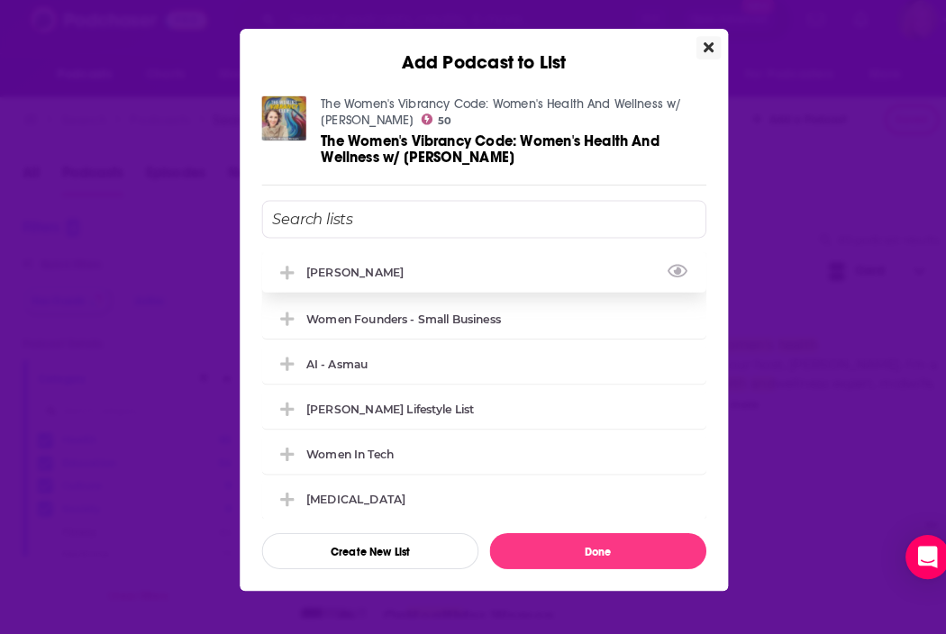
click at [337, 274] on div "[PERSON_NAME]" at bounding box center [352, 281] width 106 height 14
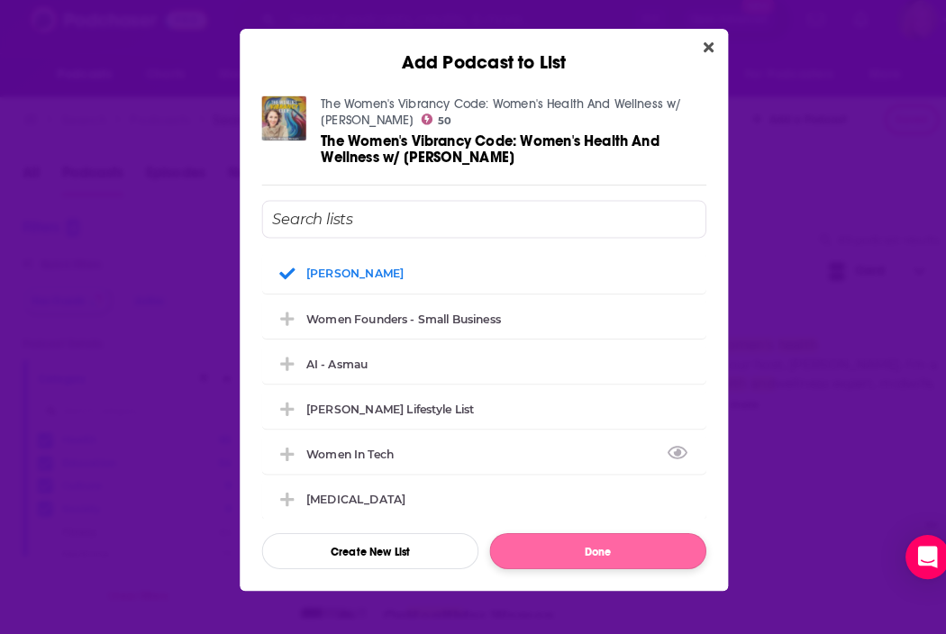
click at [573, 535] on button "Done" at bounding box center [584, 552] width 212 height 35
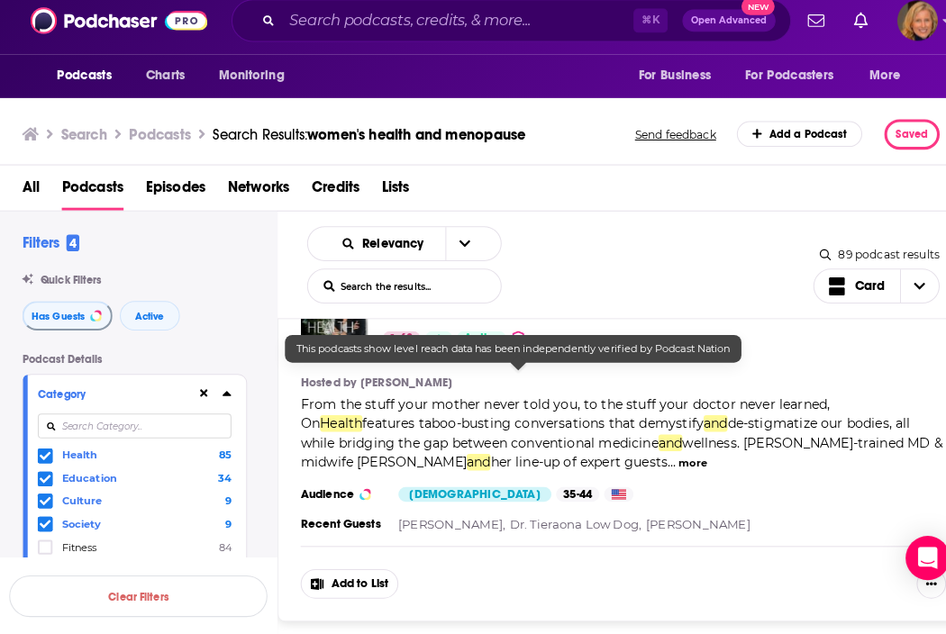
scroll to position [3336, 0]
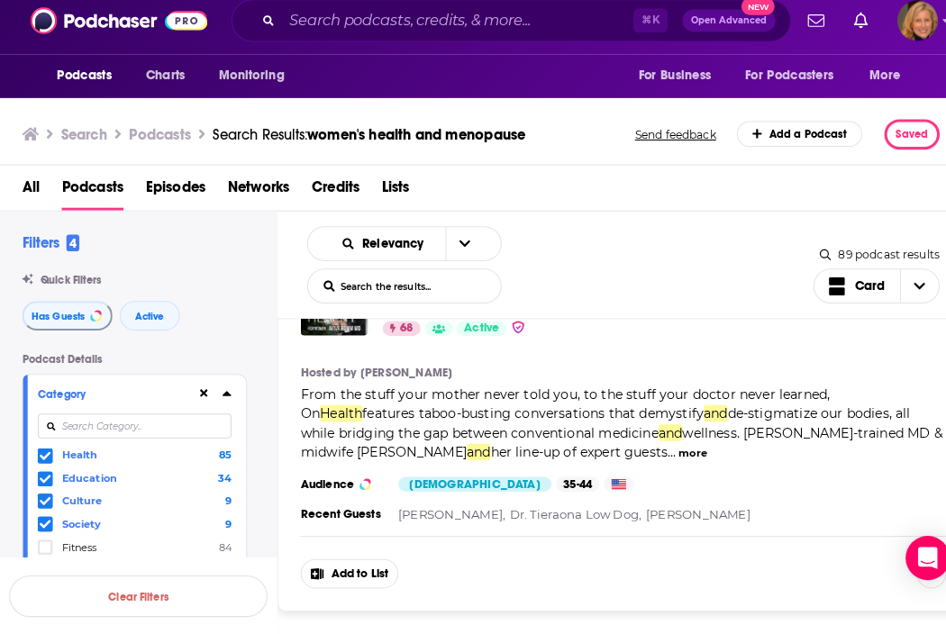
click at [345, 559] on button "Add to List" at bounding box center [341, 573] width 95 height 29
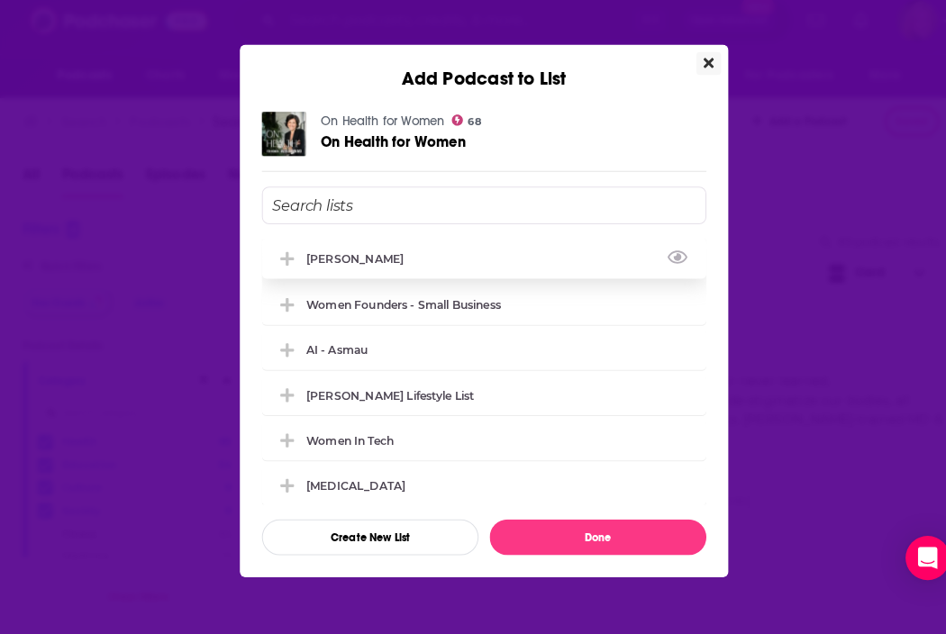
click at [411, 258] on div "[PERSON_NAME]" at bounding box center [473, 266] width 434 height 40
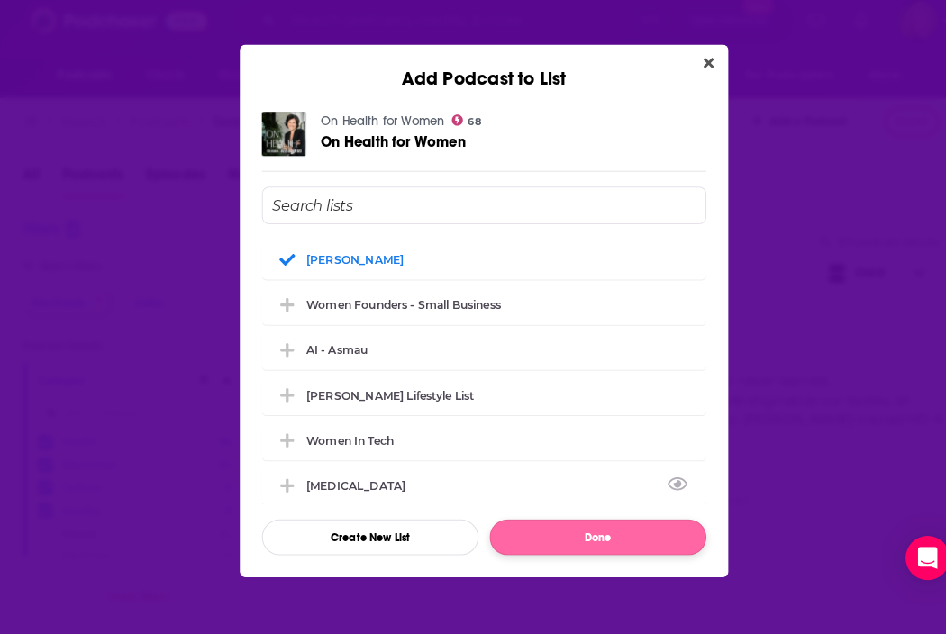
click at [583, 526] on button "Done" at bounding box center [584, 538] width 212 height 35
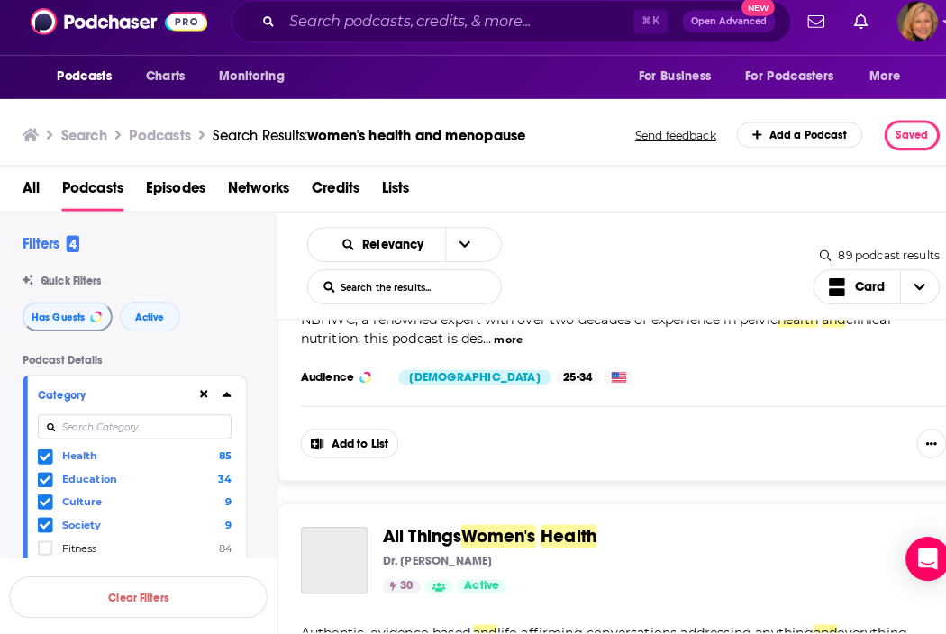
scroll to position [3859, 0]
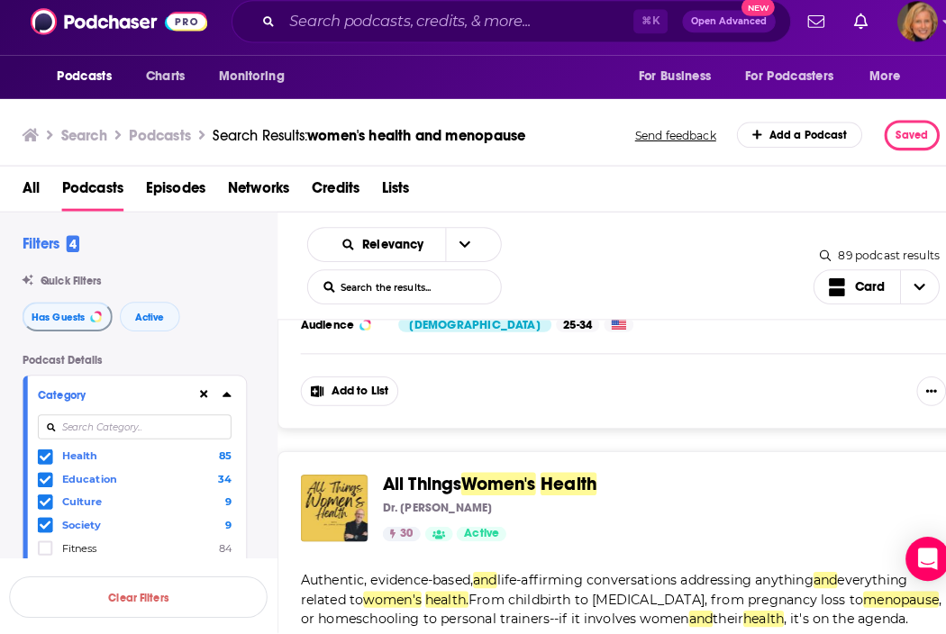
click at [349, 380] on button "Add to List" at bounding box center [341, 394] width 95 height 29
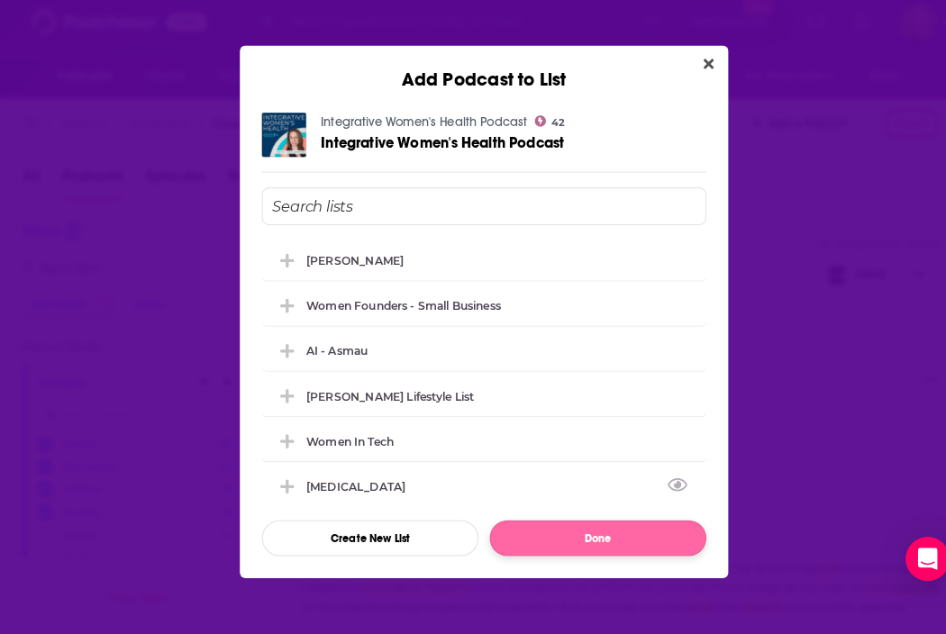
click at [586, 525] on button "Done" at bounding box center [584, 538] width 212 height 35
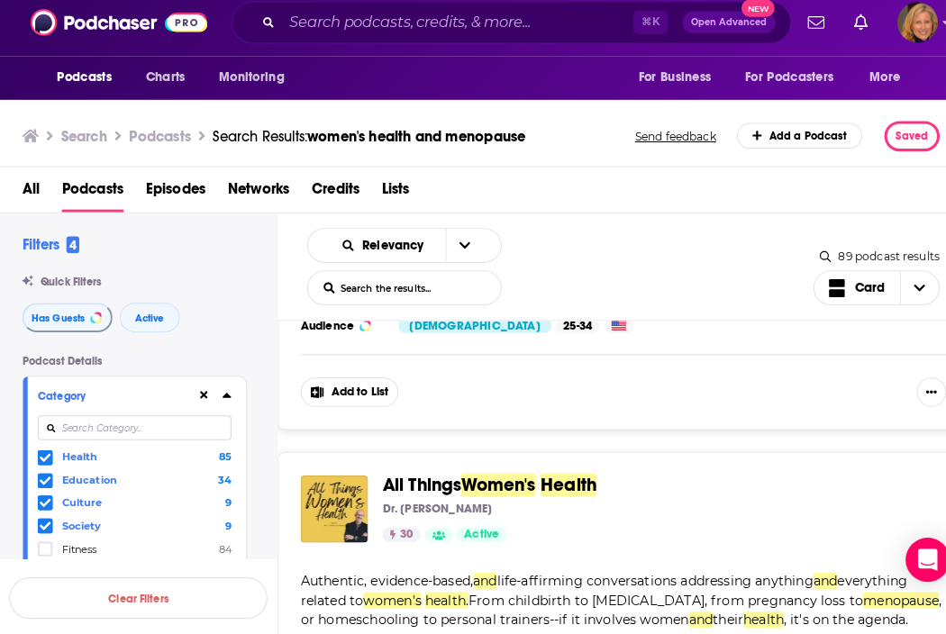
click at [586, 527] on div "30 Active Categories Health Fitness Medicine" at bounding box center [642, 534] width 536 height 14
click at [353, 382] on button "Add to List" at bounding box center [341, 394] width 95 height 29
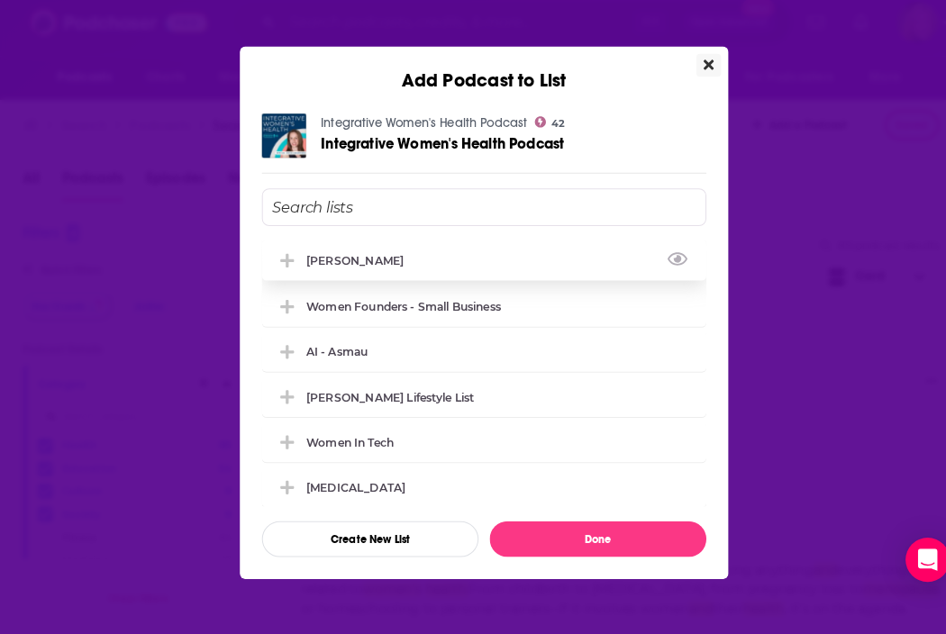
click at [379, 259] on div "[PERSON_NAME]" at bounding box center [352, 266] width 106 height 14
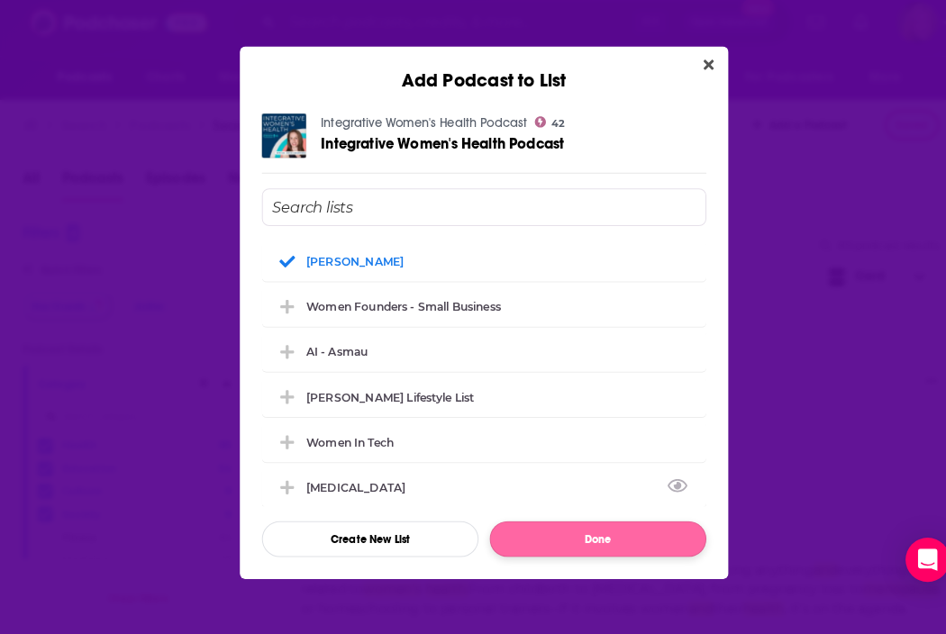
click at [580, 527] on button "Done" at bounding box center [584, 538] width 212 height 35
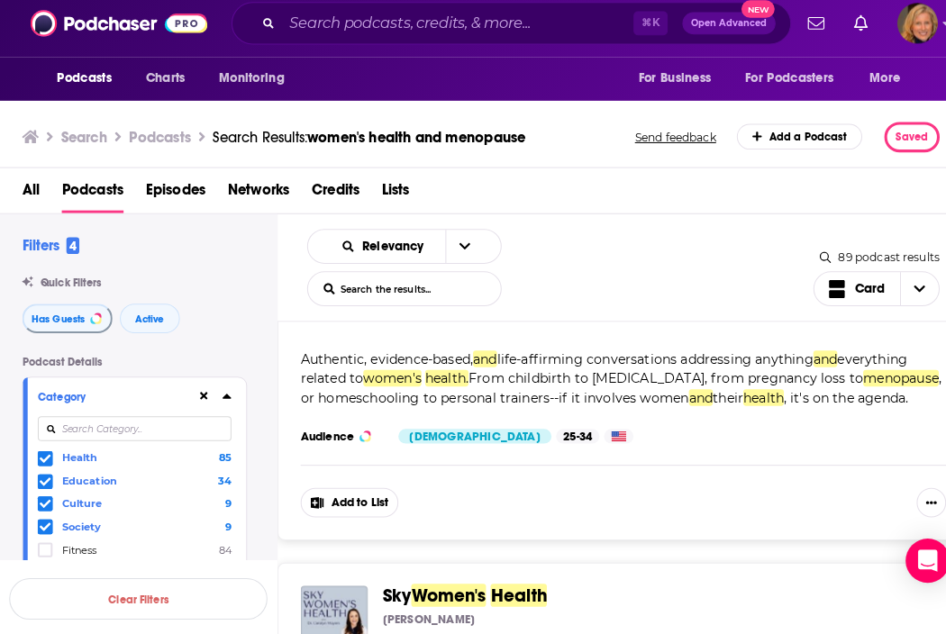
scroll to position [4078, 0]
click at [351, 488] on button "Add to List" at bounding box center [341, 500] width 95 height 29
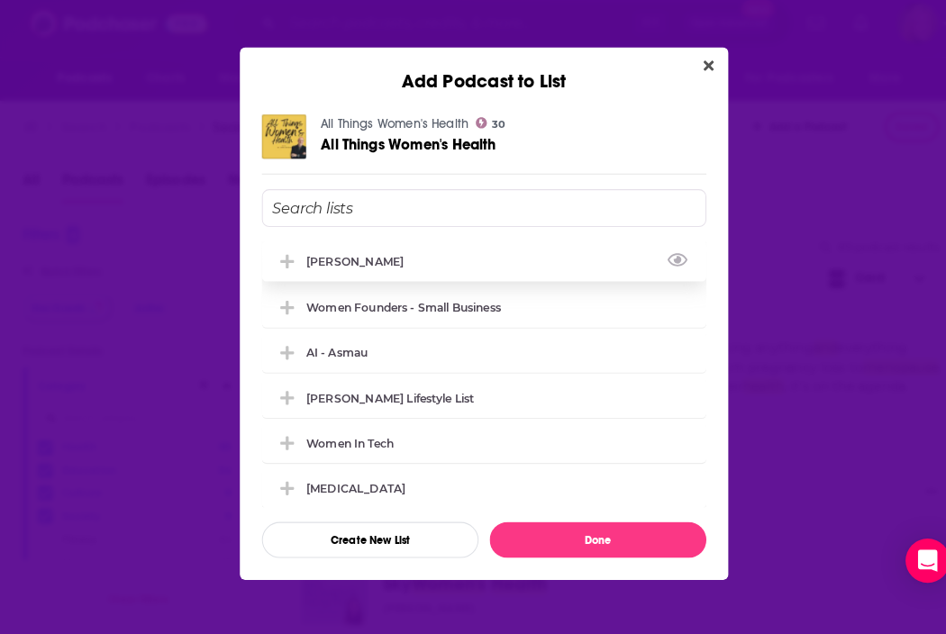
click at [393, 254] on div "[PERSON_NAME]" at bounding box center [473, 266] width 434 height 40
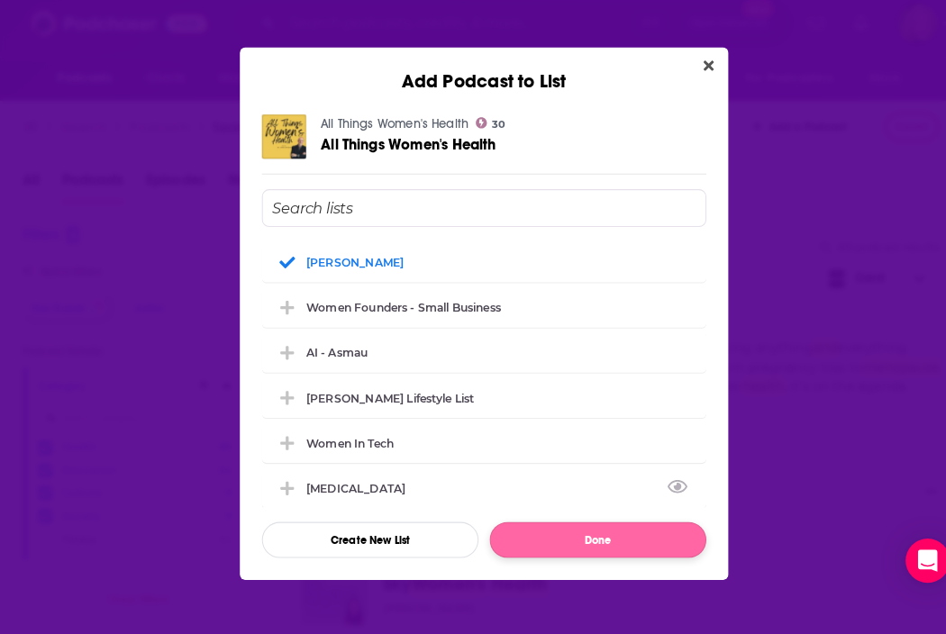
click at [582, 530] on button "Done" at bounding box center [584, 538] width 212 height 35
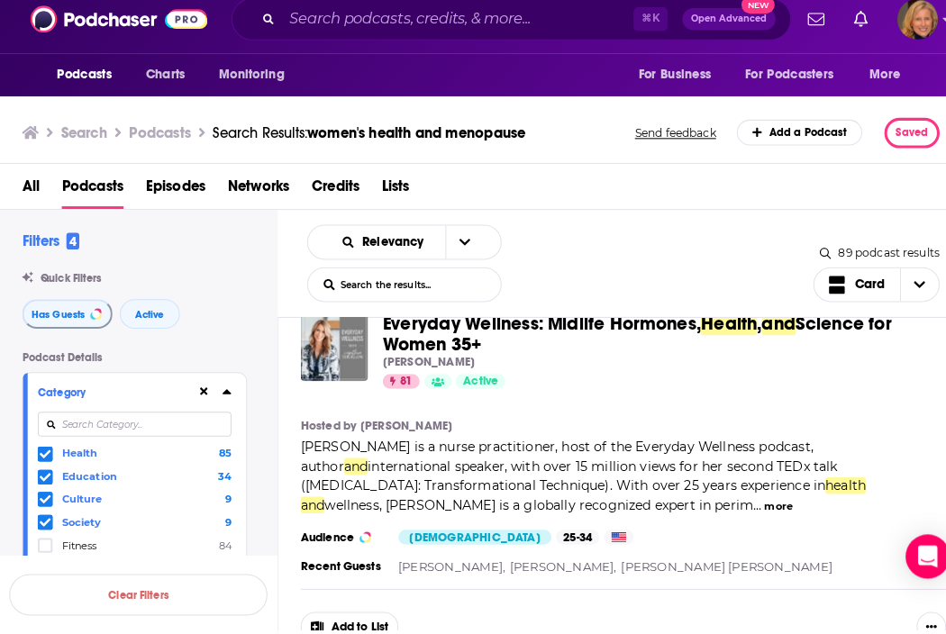
scroll to position [0, 0]
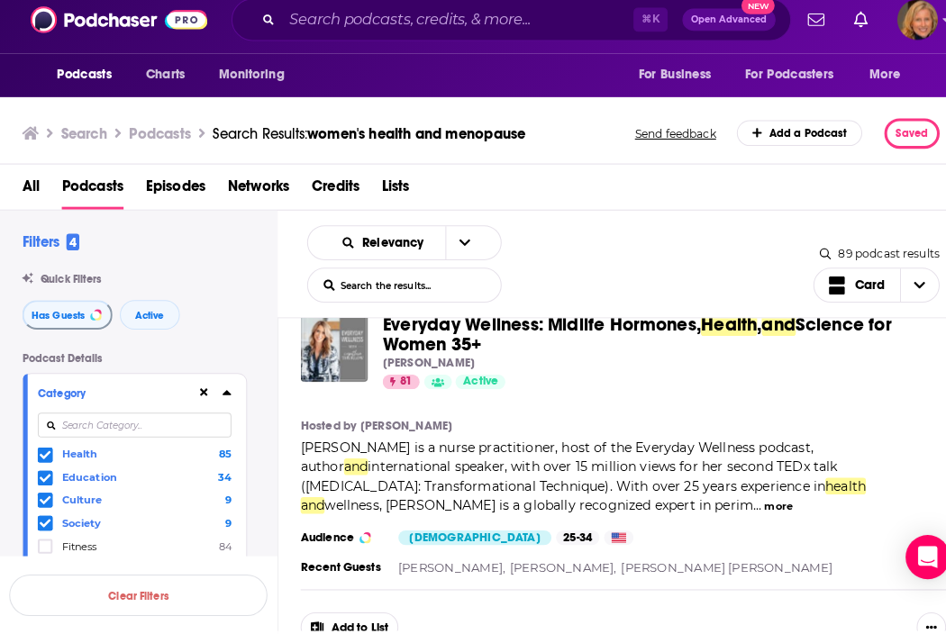
click at [340, 612] on button "Add to List" at bounding box center [341, 626] width 95 height 29
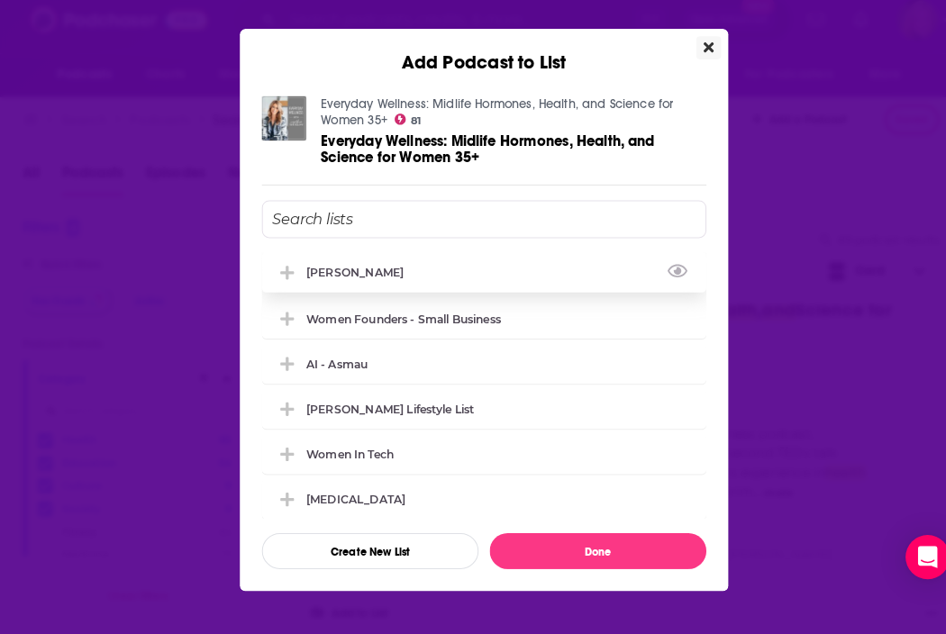
click at [345, 276] on div "[PERSON_NAME]" at bounding box center [473, 280] width 434 height 40
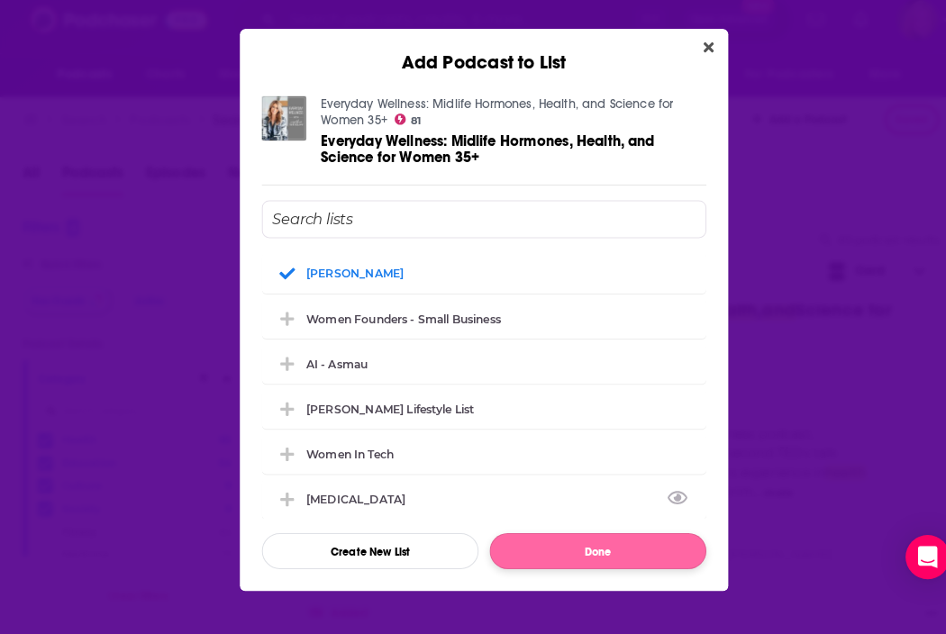
click at [574, 536] on button "Done" at bounding box center [584, 552] width 212 height 35
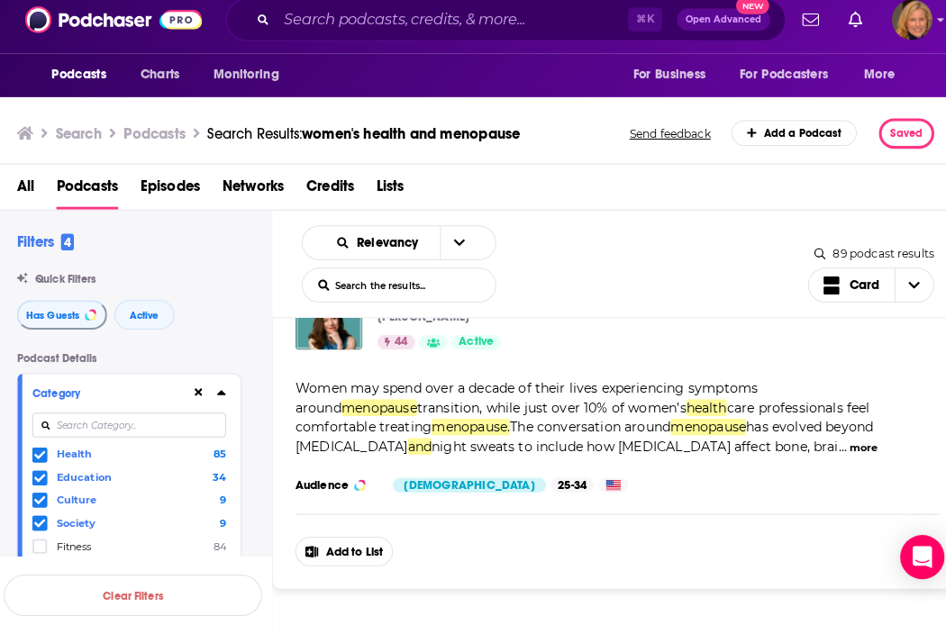
scroll to position [6566, 0]
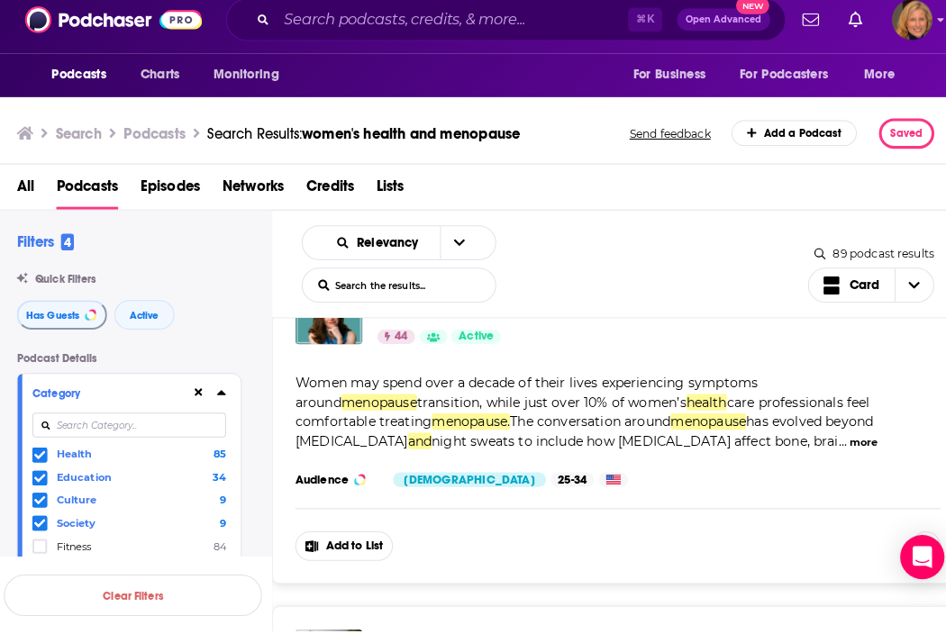
click at [344, 533] on button "Add to List" at bounding box center [341, 547] width 95 height 29
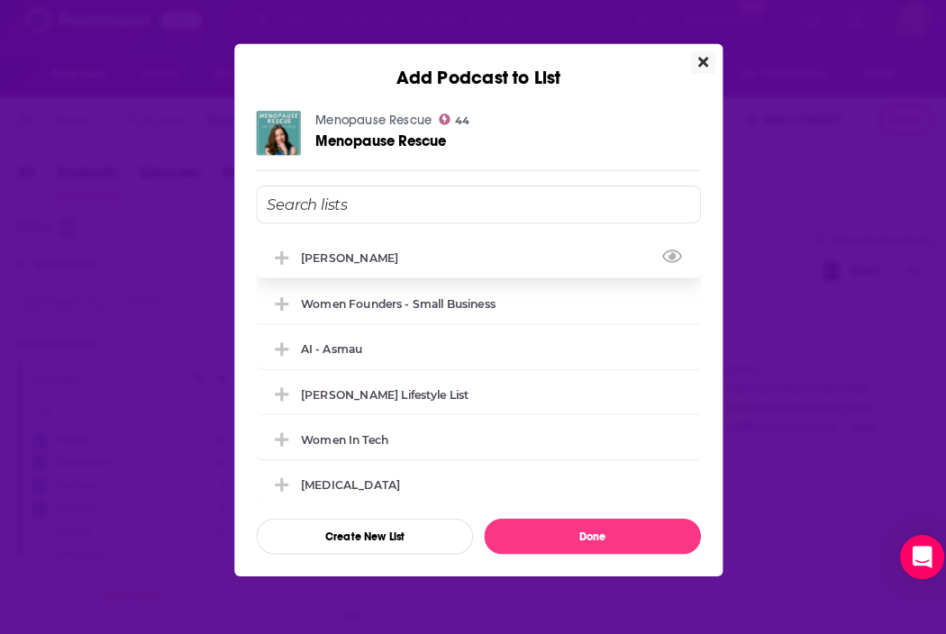
click at [358, 259] on div "[PERSON_NAME]" at bounding box center [352, 266] width 106 height 14
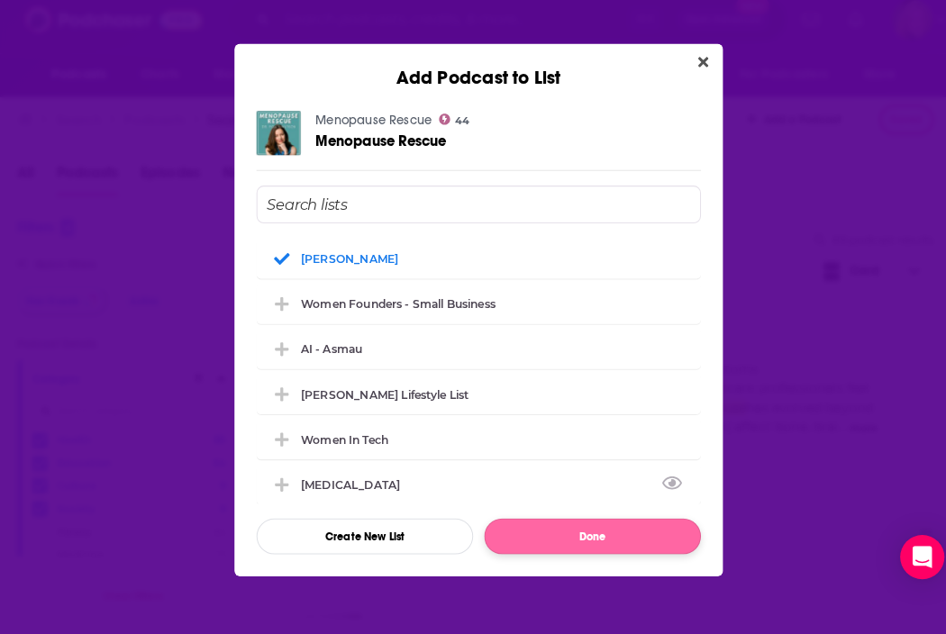
click at [542, 521] on button "Done" at bounding box center [584, 538] width 212 height 35
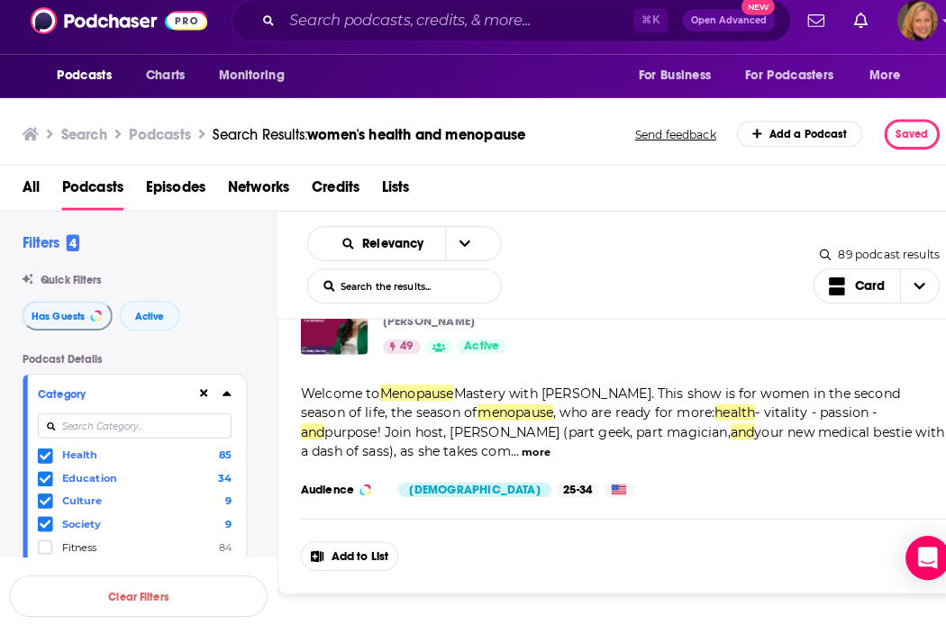
scroll to position [7253, 0]
click at [352, 542] on button "Add to List" at bounding box center [341, 555] width 95 height 29
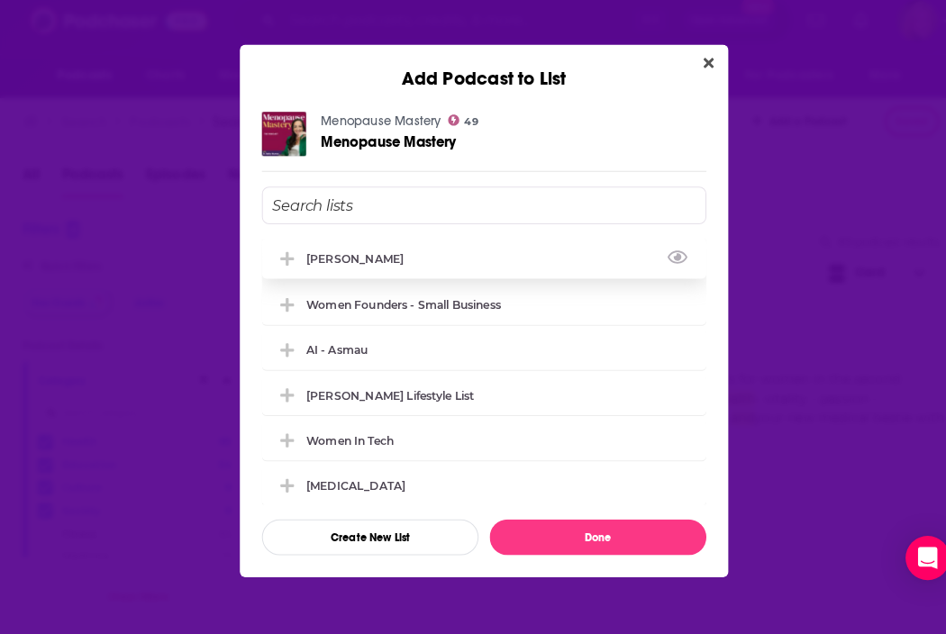
click at [367, 259] on div "[PERSON_NAME]" at bounding box center [352, 266] width 106 height 14
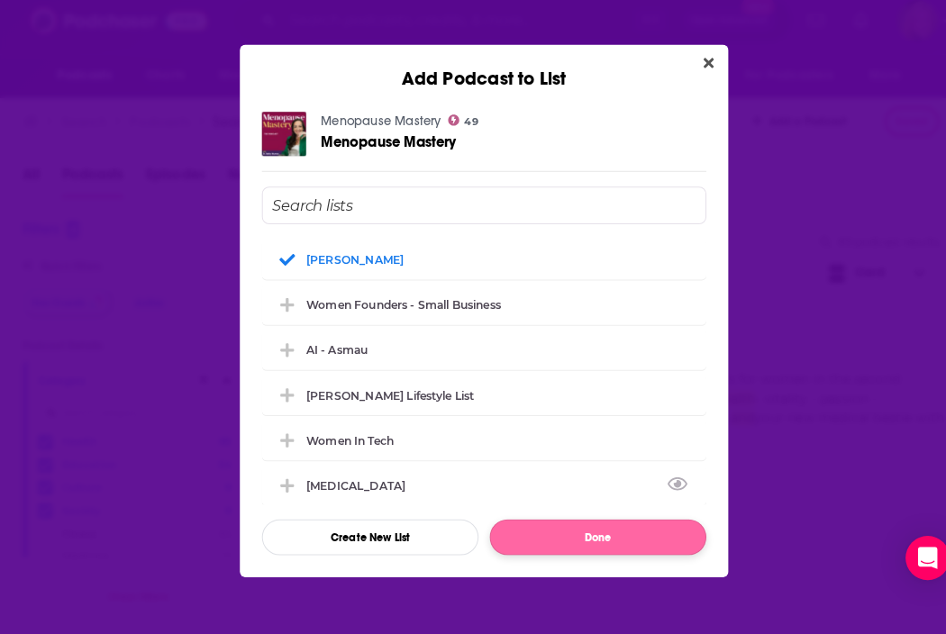
click at [568, 530] on button "Done" at bounding box center [584, 538] width 212 height 35
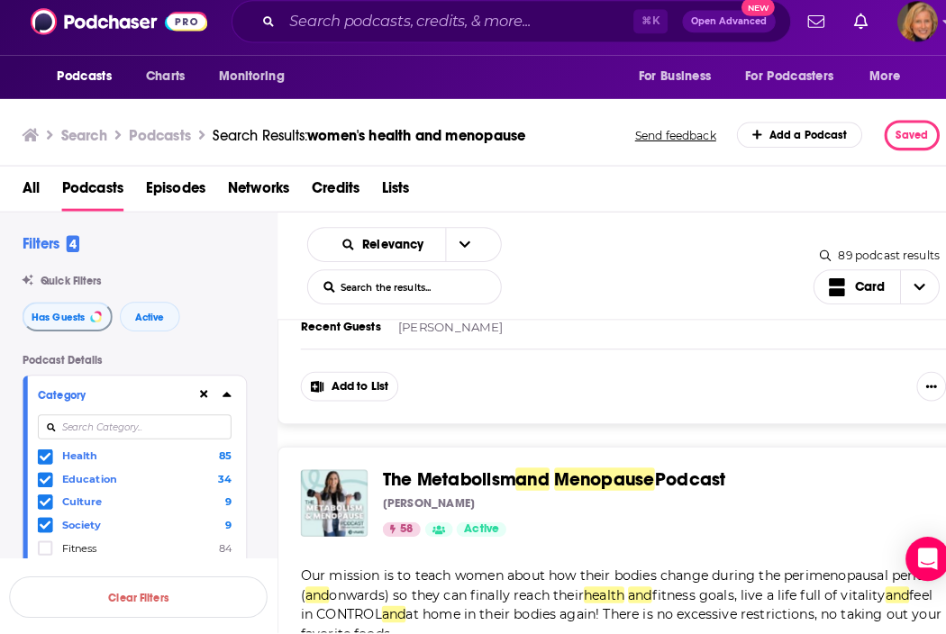
scroll to position [7792, 0]
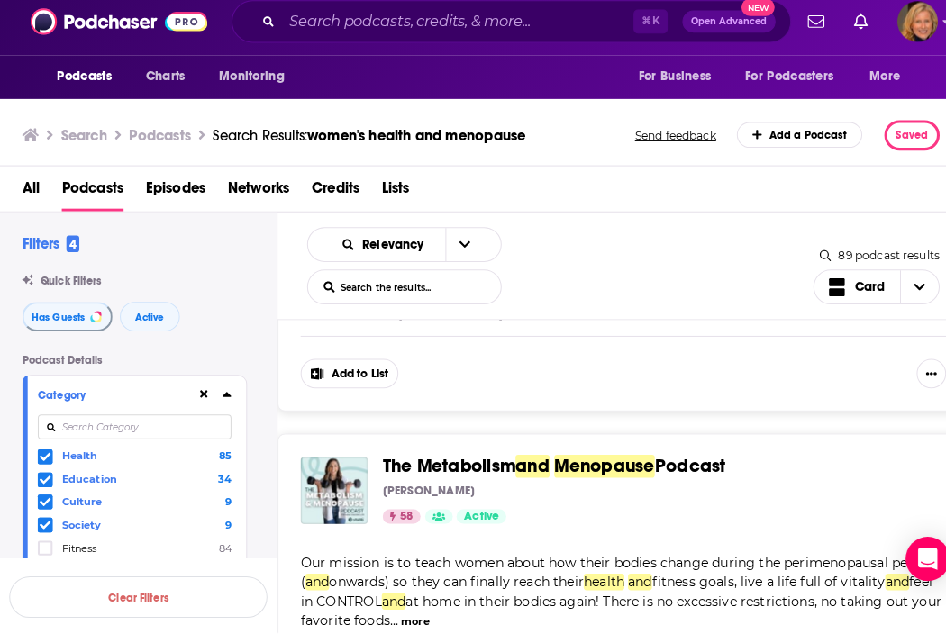
click at [349, 366] on button "Add to List" at bounding box center [341, 377] width 95 height 29
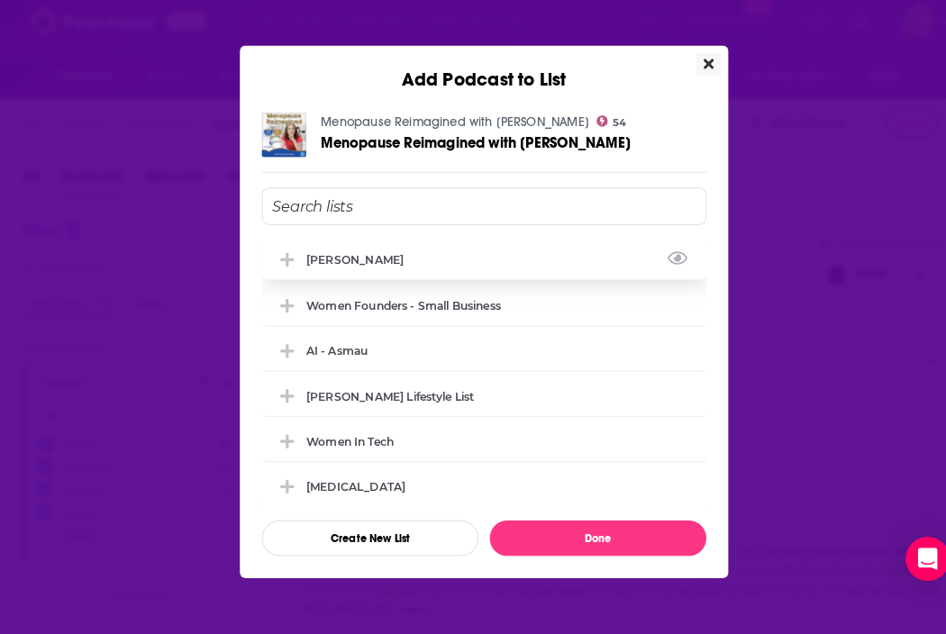
click at [310, 259] on div "[PERSON_NAME]" at bounding box center [352, 266] width 106 height 14
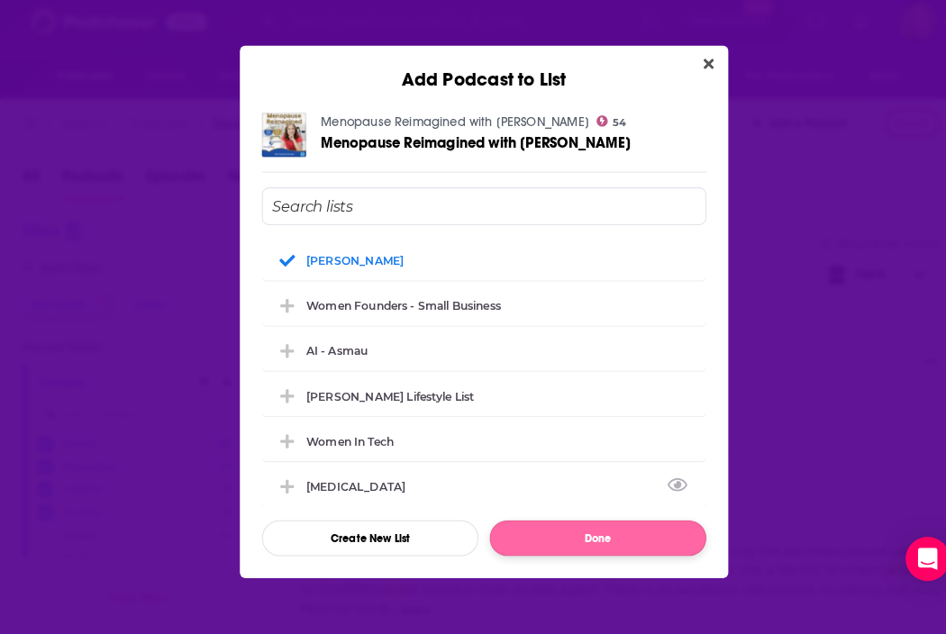
click at [542, 522] on button "Done" at bounding box center [584, 538] width 212 height 35
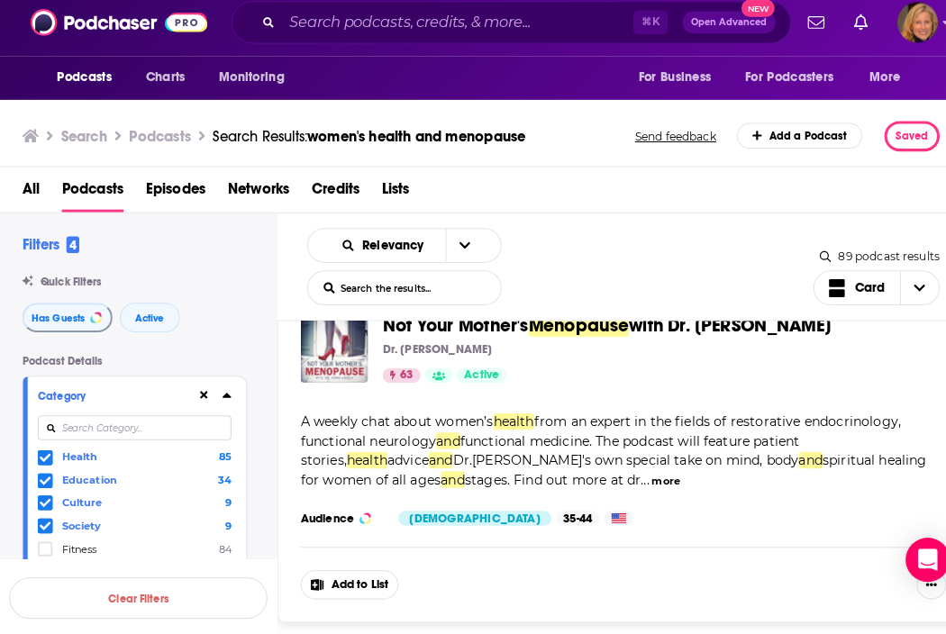
scroll to position [8310, 0]
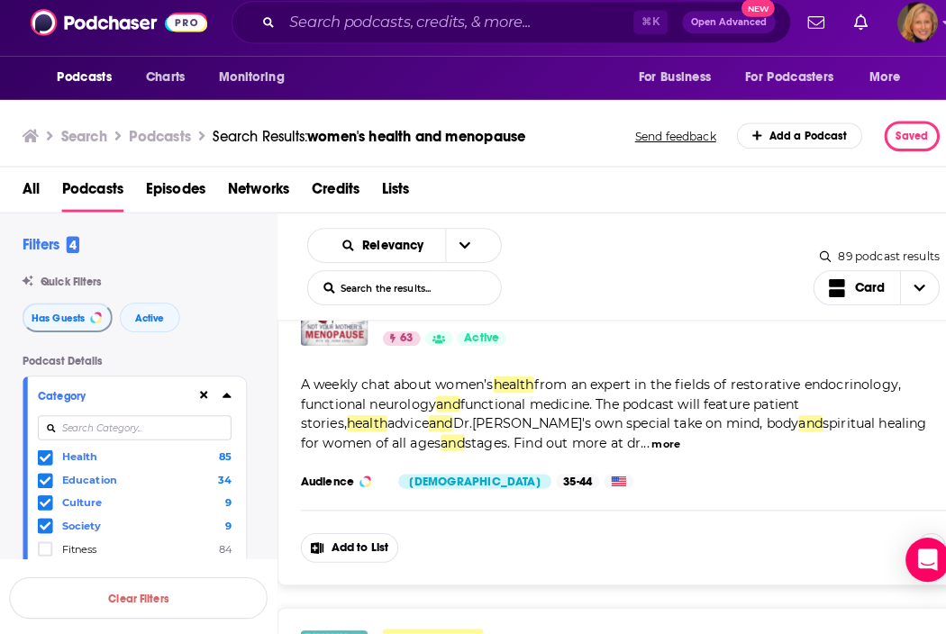
click at [340, 535] on button "Add to List" at bounding box center [341, 546] width 95 height 29
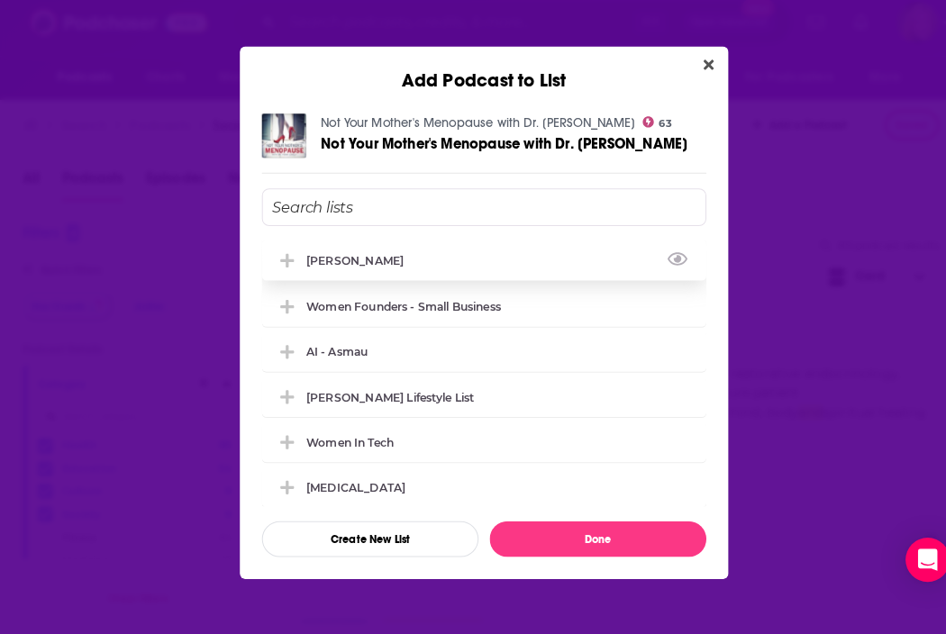
click at [352, 259] on div "[PERSON_NAME]" at bounding box center [352, 266] width 106 height 14
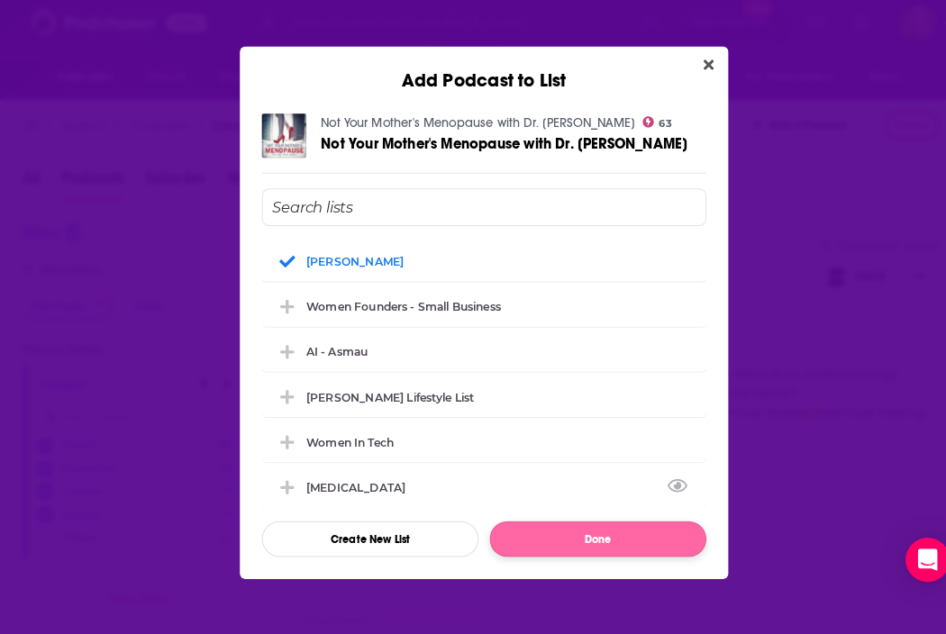
click at [564, 527] on button "Done" at bounding box center [584, 538] width 212 height 35
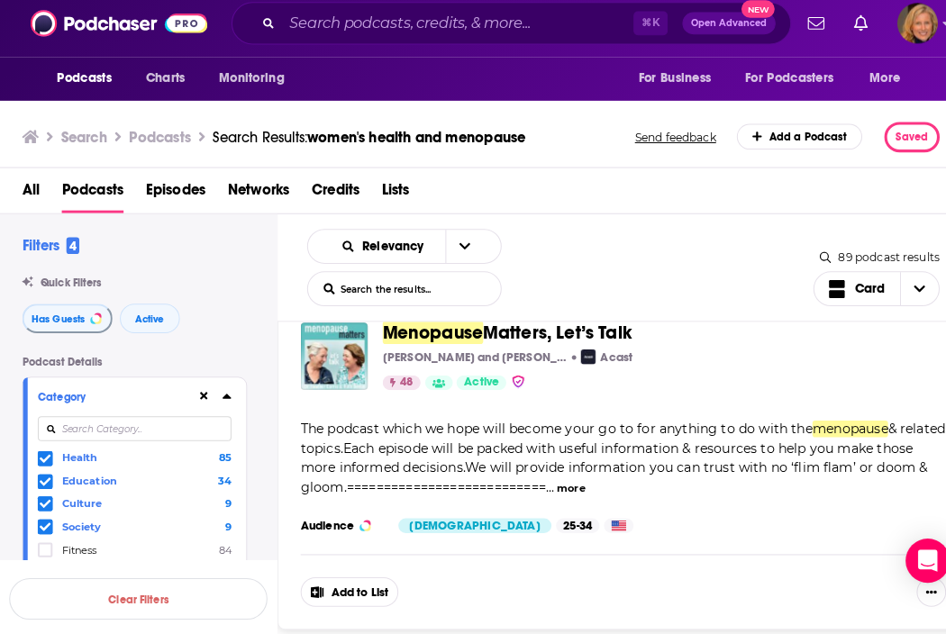
scroll to position [8674, 0]
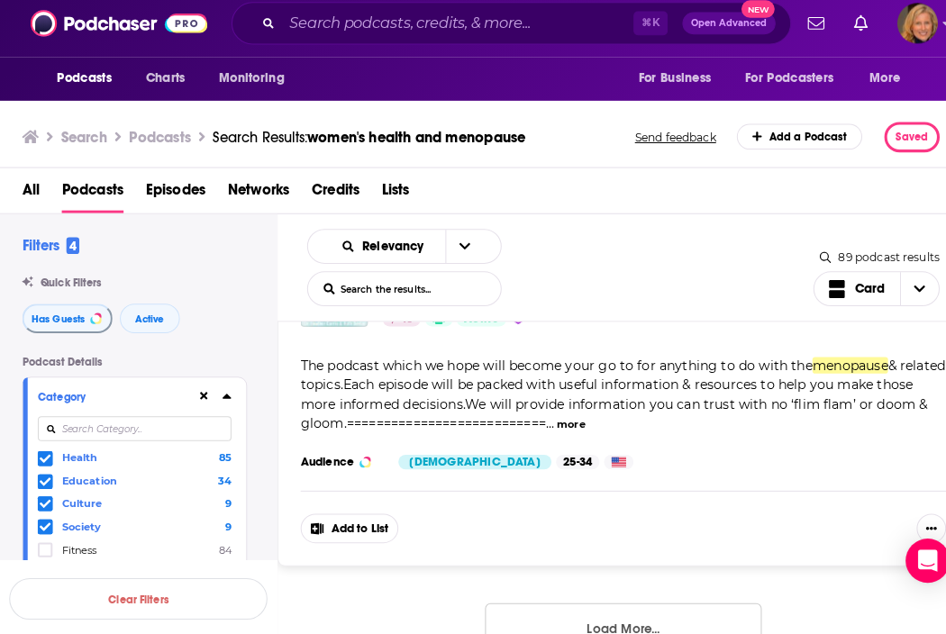
click at [346, 515] on button "Add to List" at bounding box center [341, 526] width 95 height 29
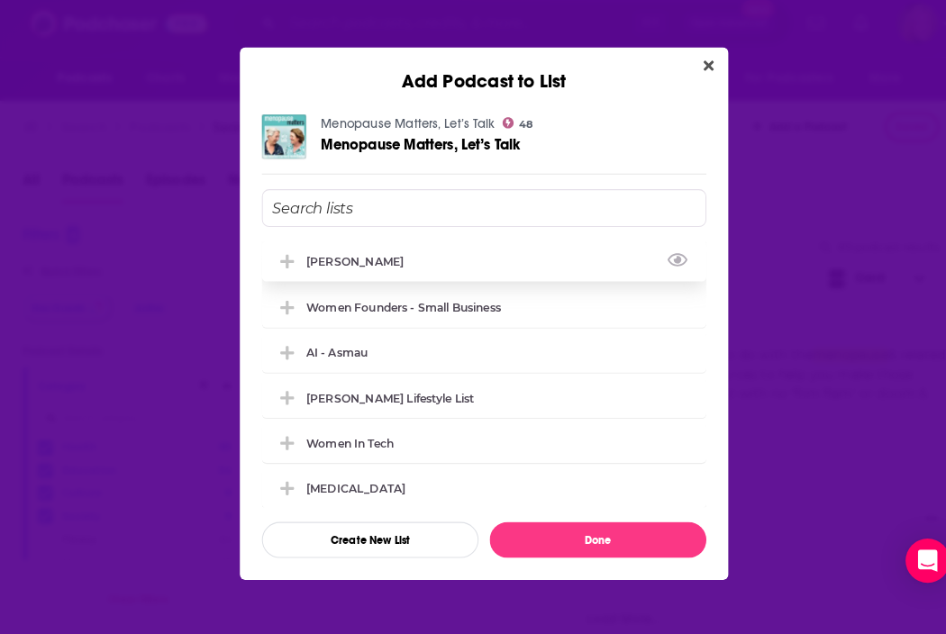
click at [424, 258] on div "[PERSON_NAME]" at bounding box center [473, 266] width 434 height 40
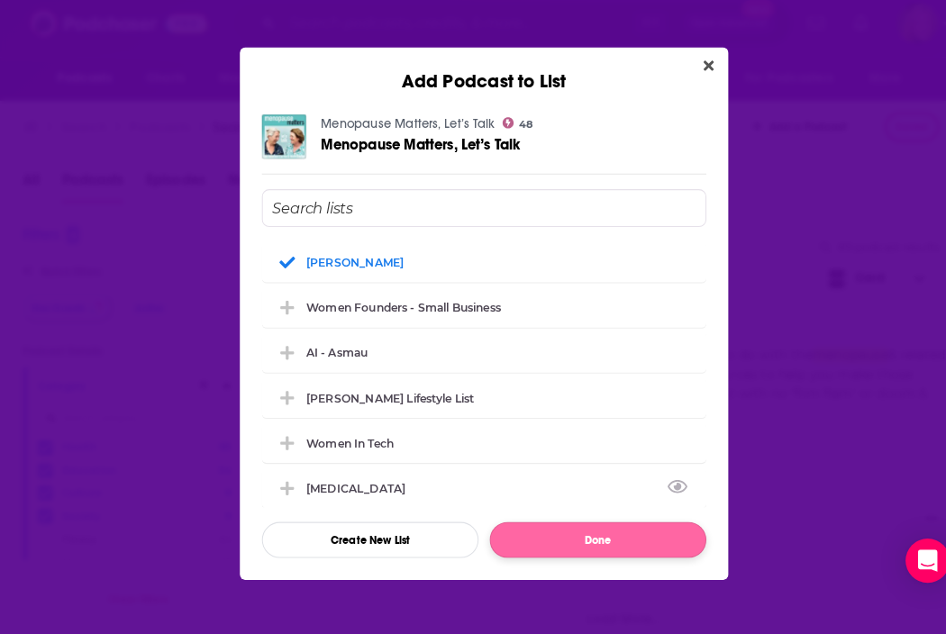
click at [563, 530] on button "Done" at bounding box center [584, 538] width 212 height 35
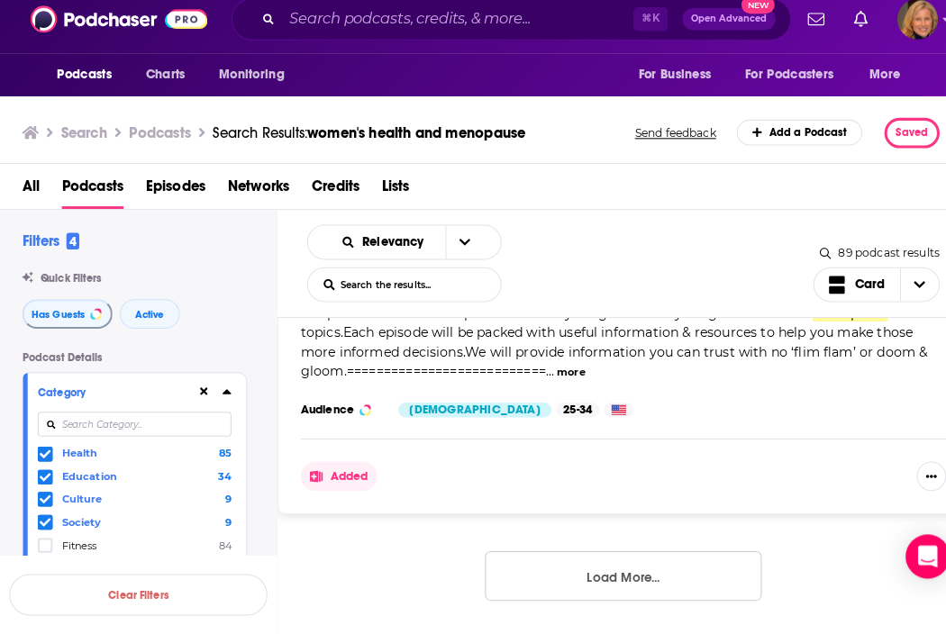
scroll to position [0, 0]
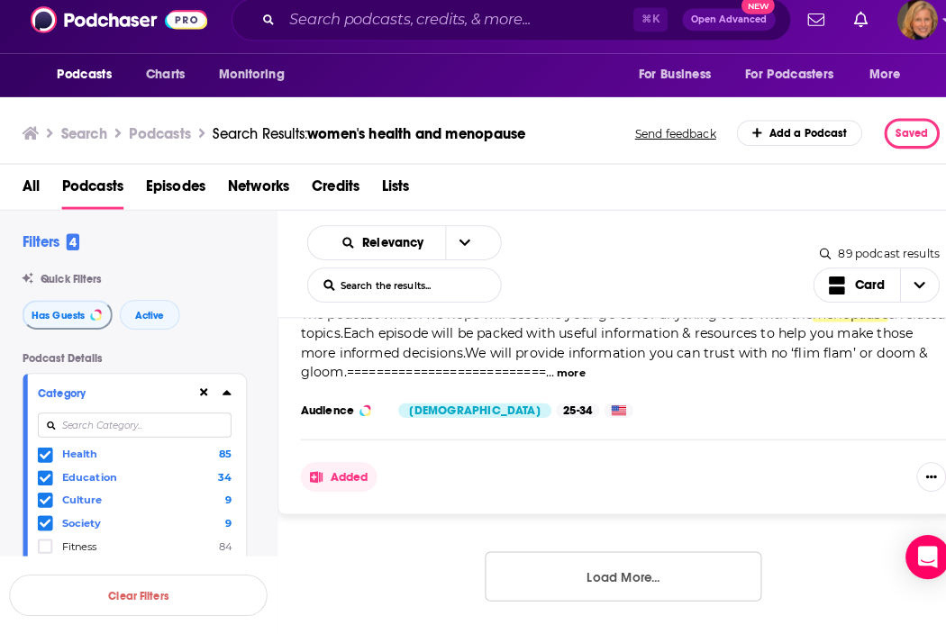
click at [598, 568] on button "Load More..." at bounding box center [609, 577] width 270 height 49
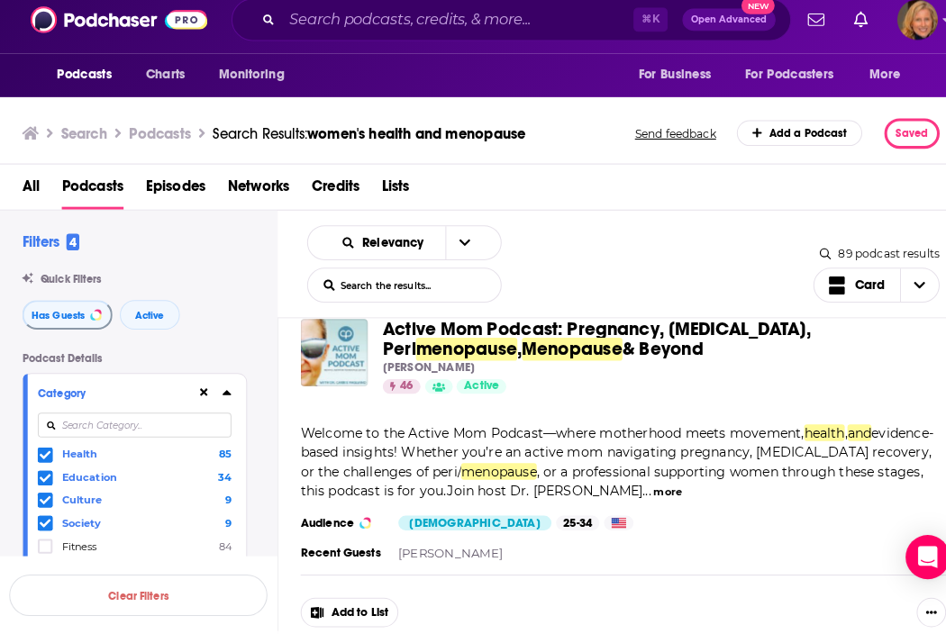
scroll to position [8996, 0]
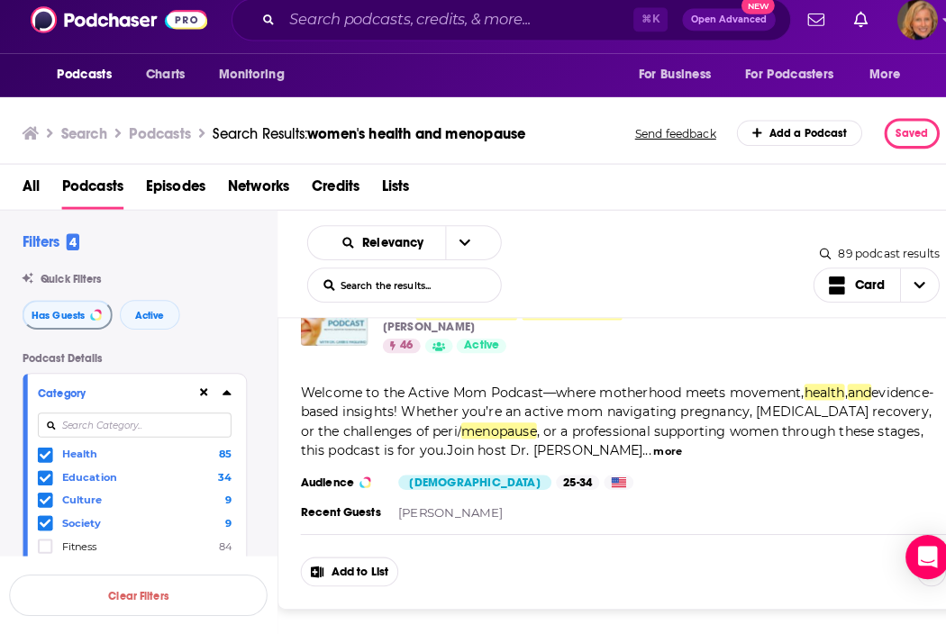
click at [345, 558] on button "Add to List" at bounding box center [341, 572] width 95 height 29
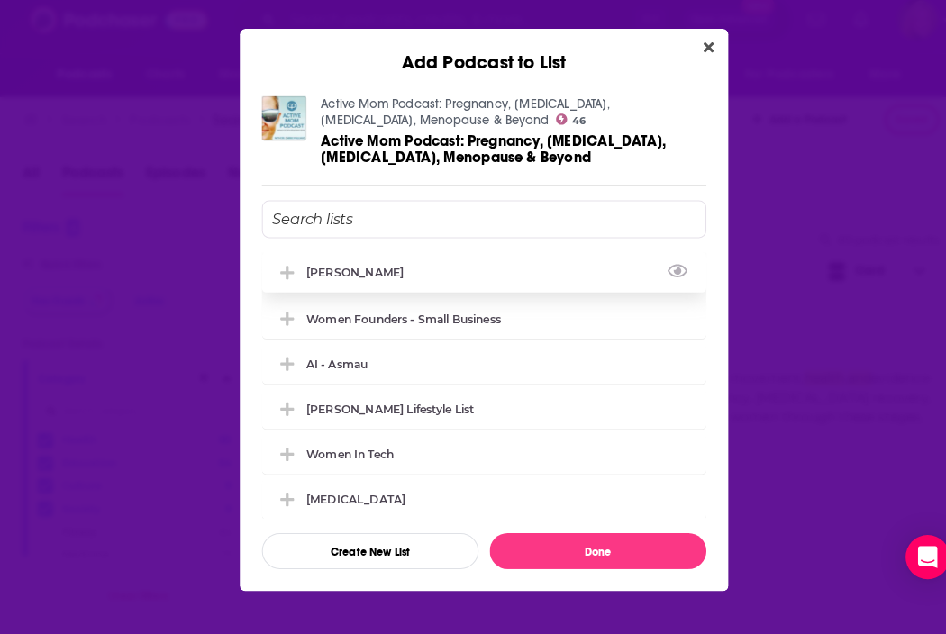
click at [399, 267] on div "[PERSON_NAME]" at bounding box center [473, 280] width 434 height 40
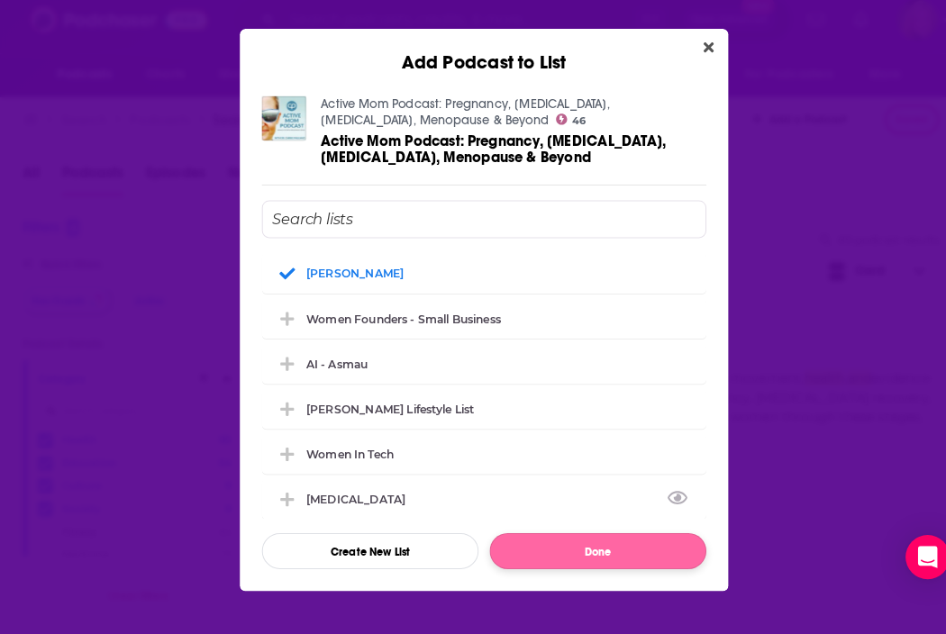
click at [569, 538] on button "Done" at bounding box center [584, 552] width 212 height 35
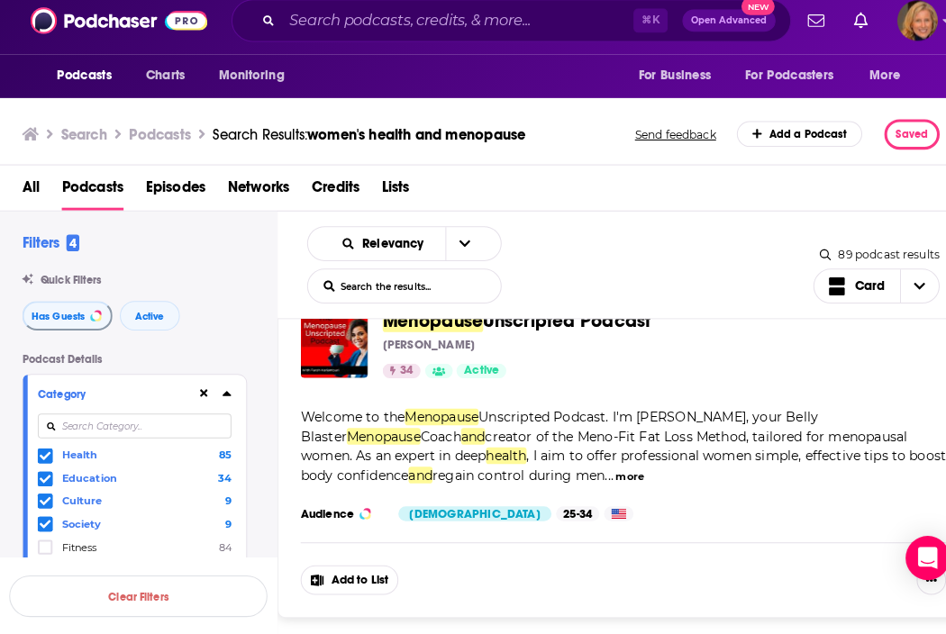
scroll to position [9348, 0]
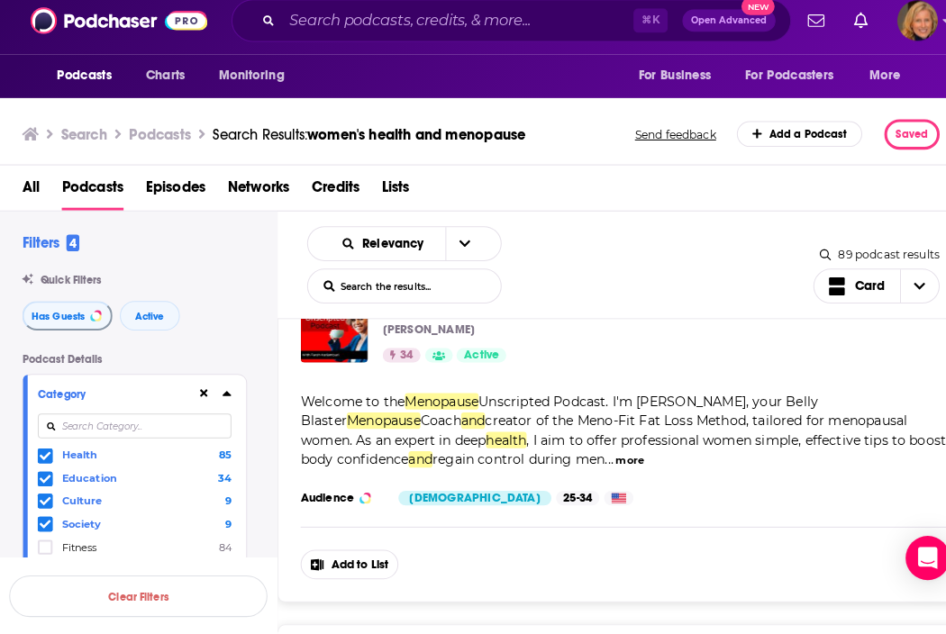
click at [354, 550] on button "Add to List" at bounding box center [341, 564] width 95 height 29
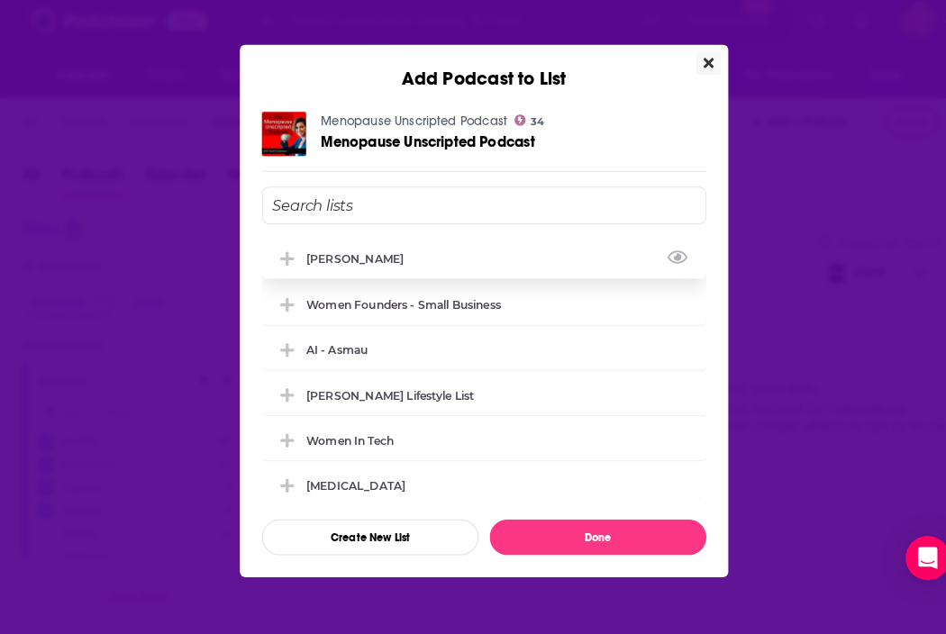
click at [373, 259] on div "[PERSON_NAME]" at bounding box center [352, 266] width 106 height 14
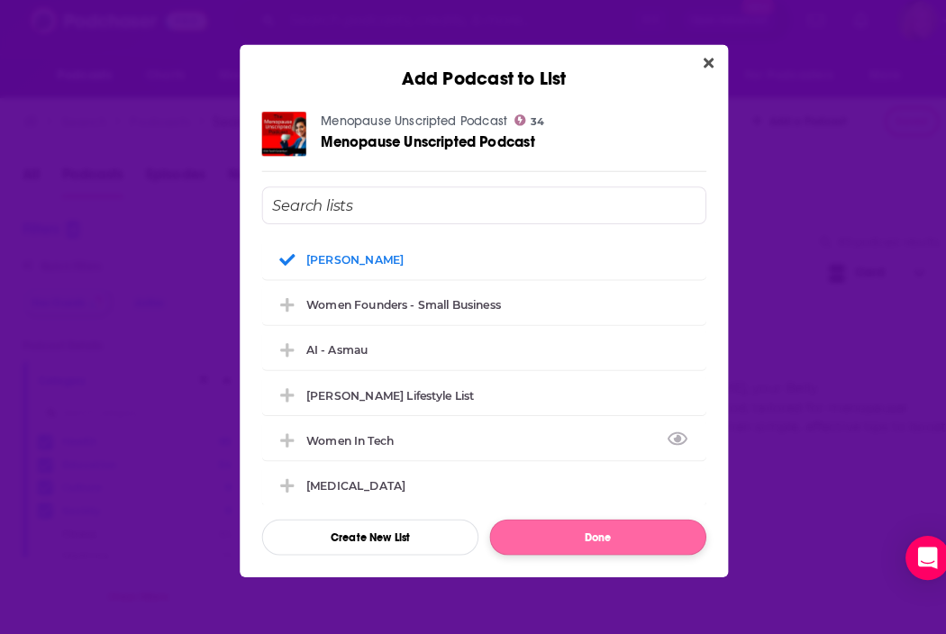
click at [583, 524] on button "Done" at bounding box center [584, 538] width 212 height 35
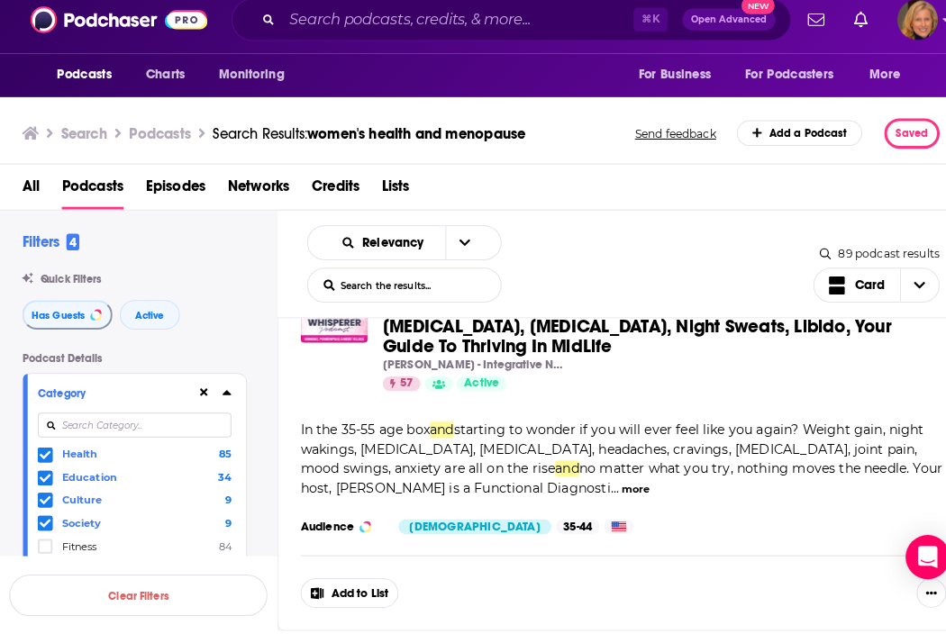
scroll to position [10756, 0]
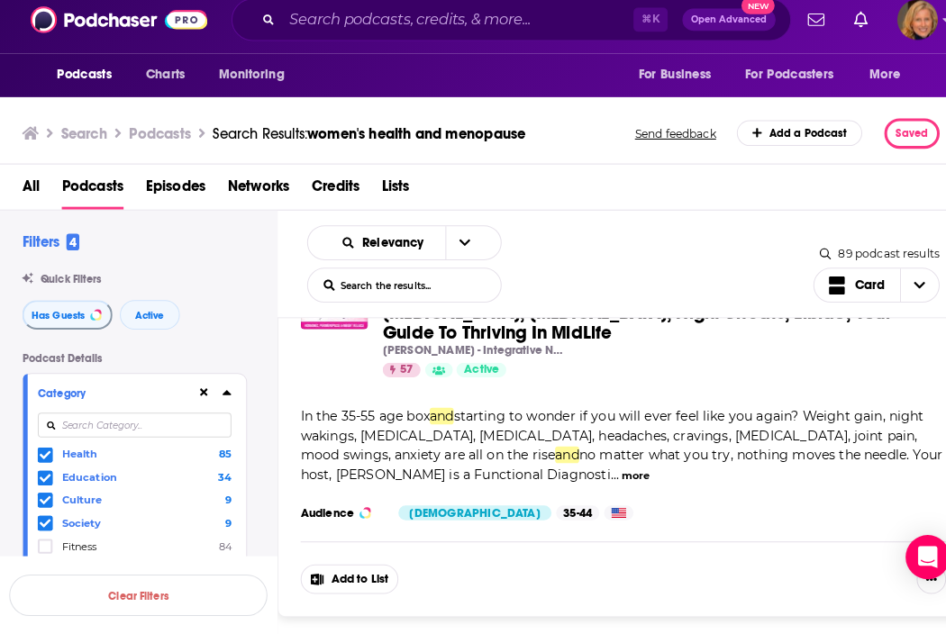
click at [339, 566] on button "Add to List" at bounding box center [341, 580] width 95 height 29
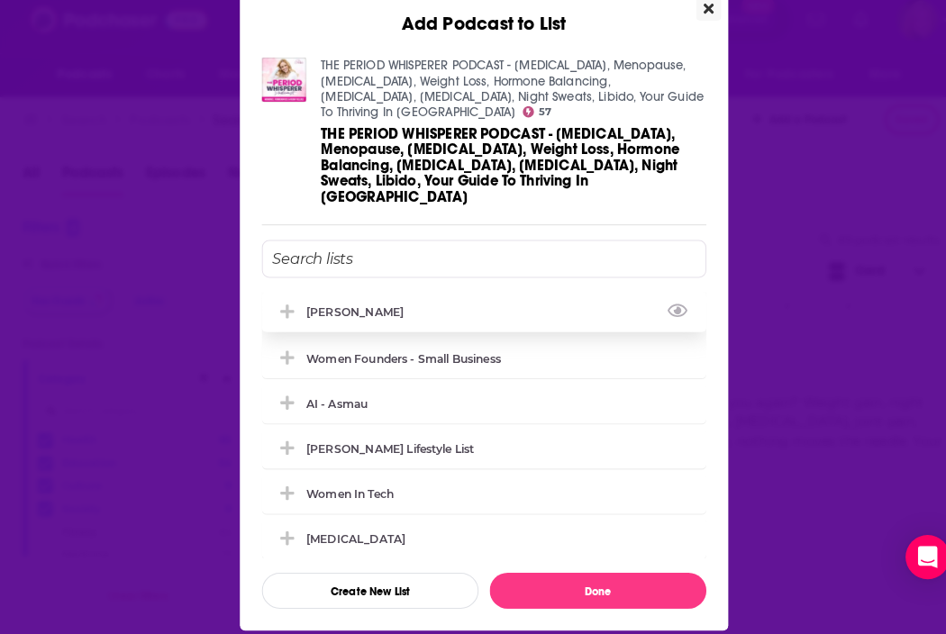
click at [365, 312] on div "[PERSON_NAME]" at bounding box center [352, 319] width 106 height 14
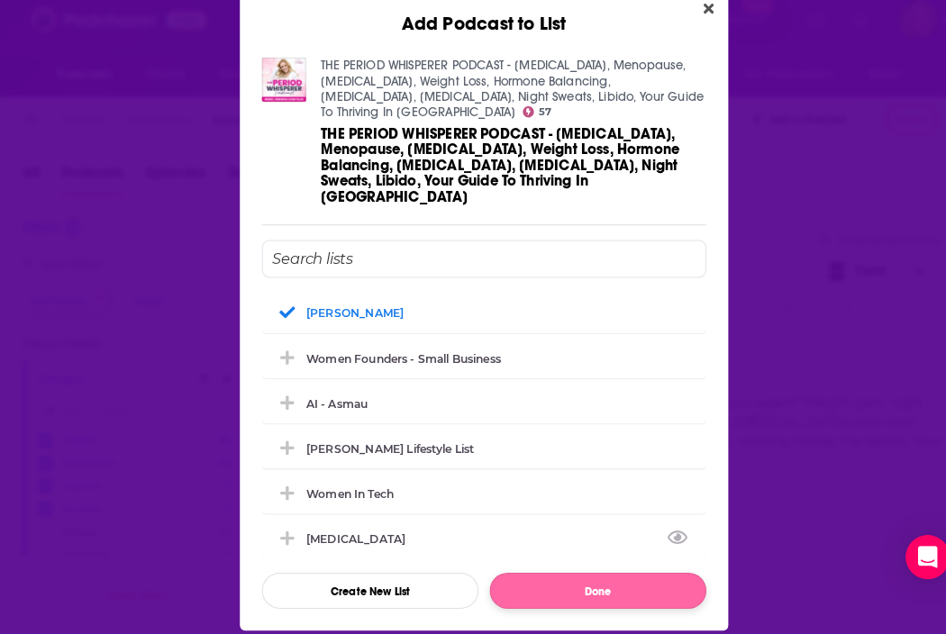
click at [579, 574] on button "Done" at bounding box center [584, 591] width 212 height 35
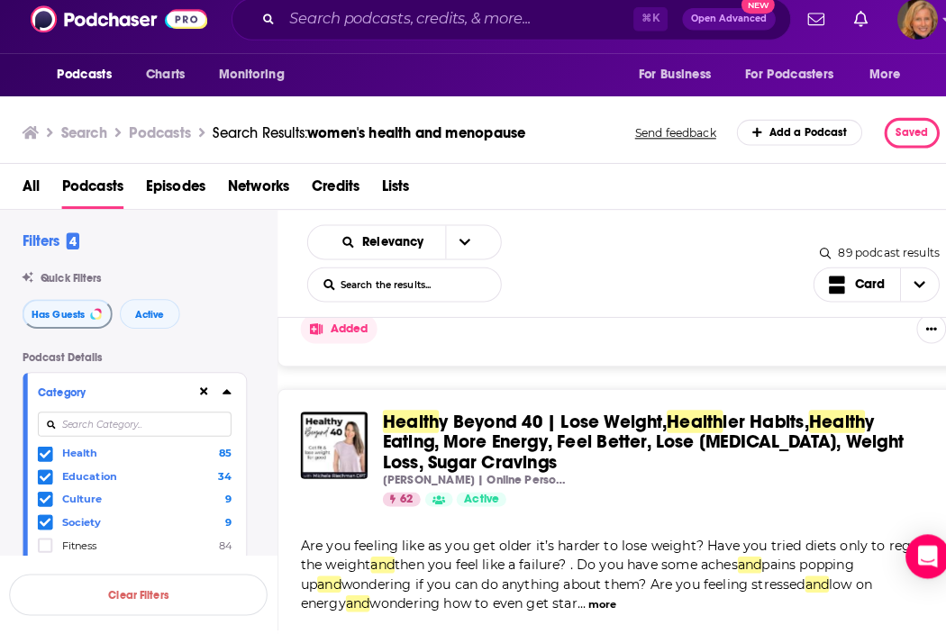
scroll to position [0, 0]
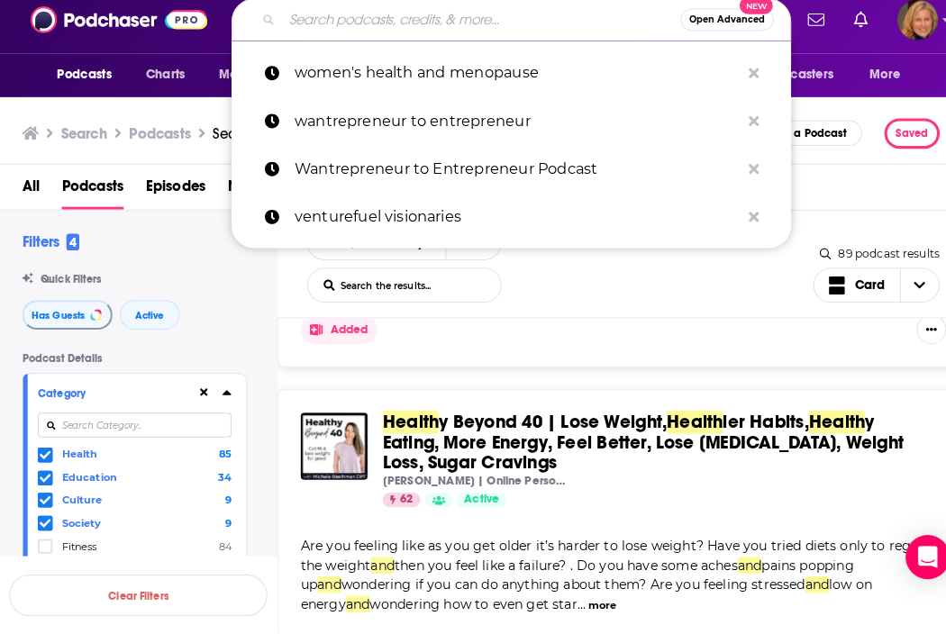
click at [352, 19] on input "Search podcasts, credits, & more..." at bounding box center [470, 33] width 389 height 29
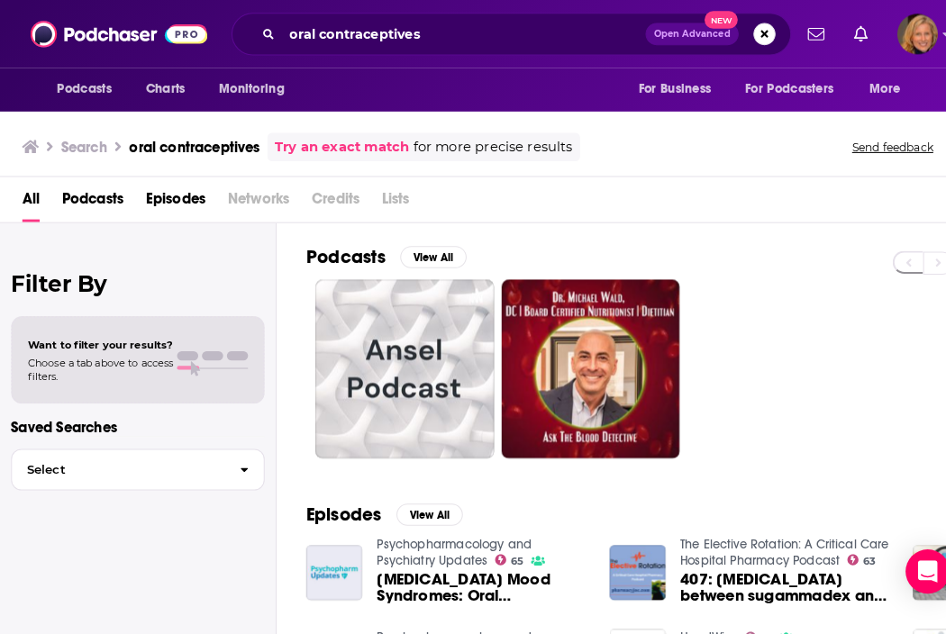
click at [89, 190] on span "Podcasts" at bounding box center [90, 198] width 60 height 37
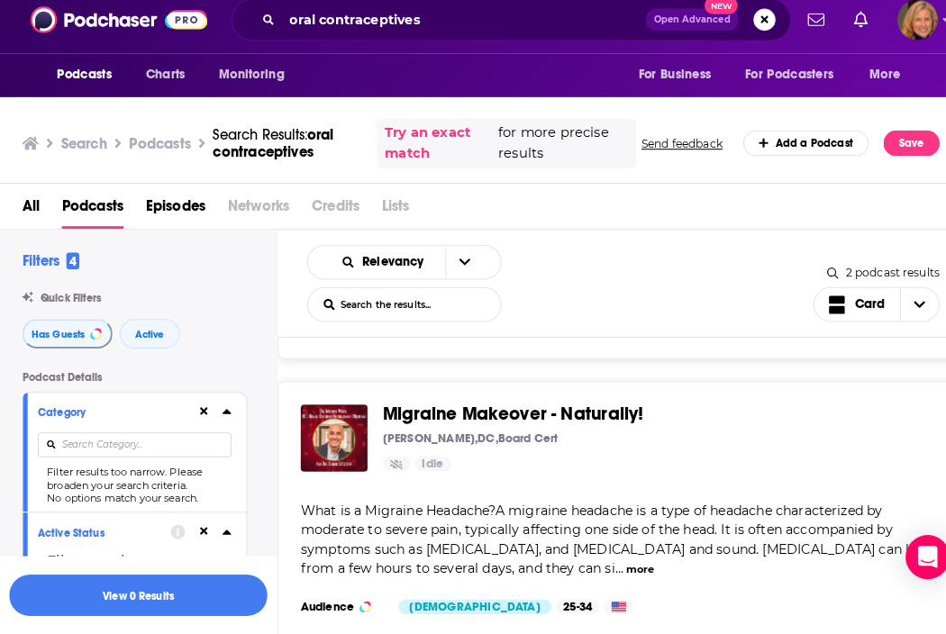
scroll to position [296, 0]
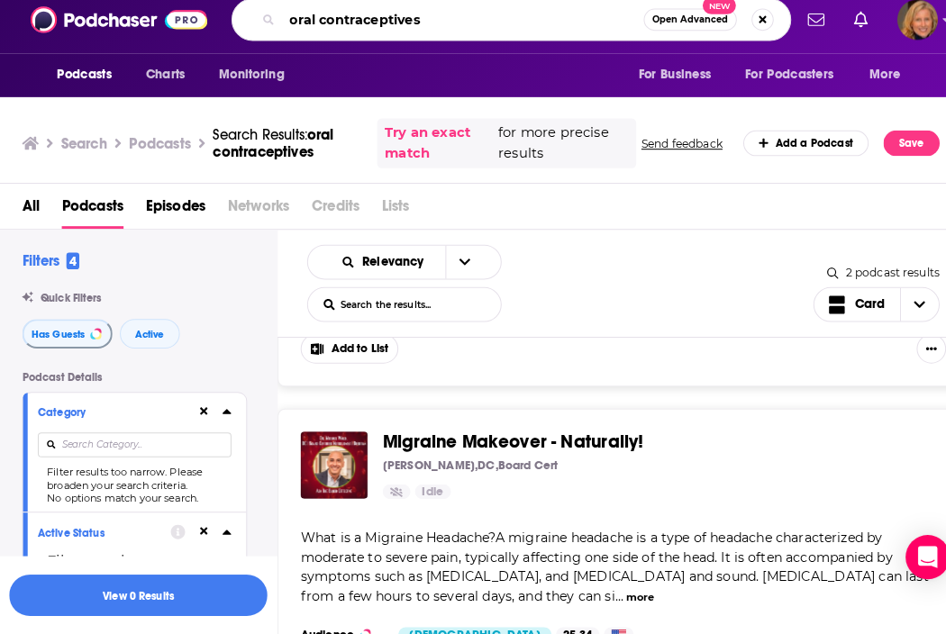
drag, startPoint x: 415, startPoint y: 22, endPoint x: 226, endPoint y: 22, distance: 189.1
click at [226, 22] on div "oral contraceptives Open Advanced New" at bounding box center [499, 33] width 547 height 41
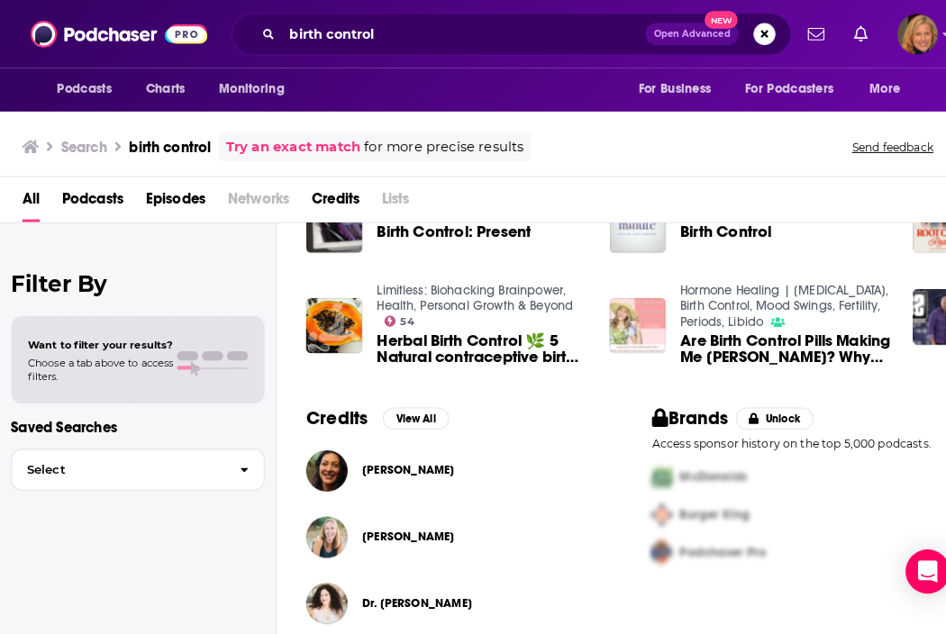
click at [95, 199] on span "Podcasts" at bounding box center [90, 198] width 60 height 37
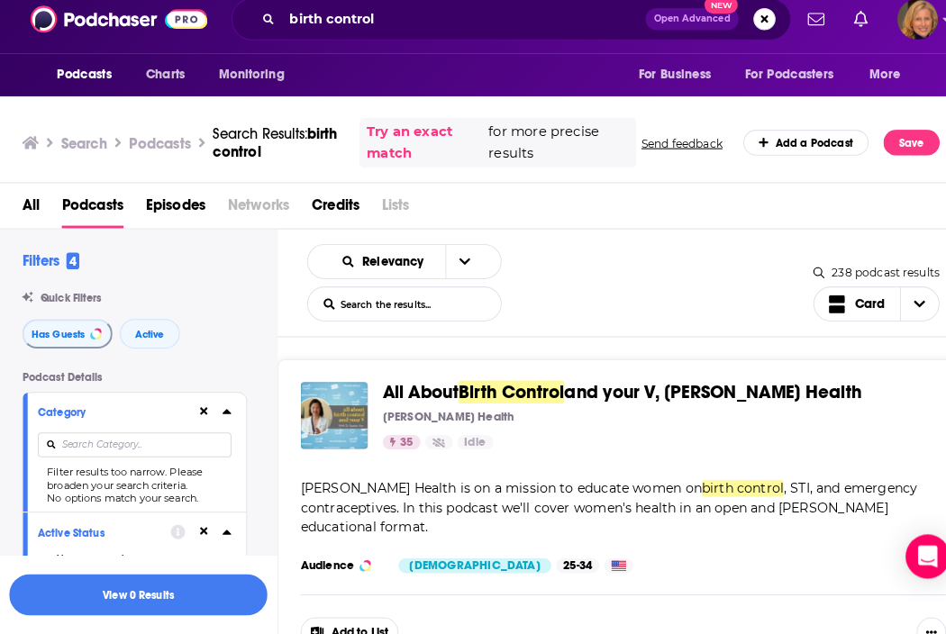
scroll to position [11, 0]
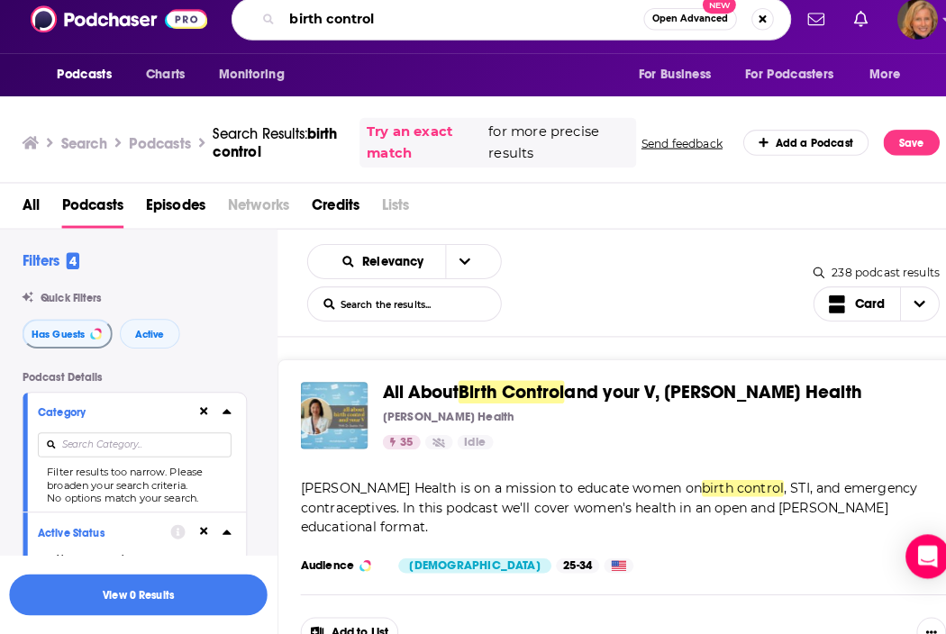
drag, startPoint x: 379, startPoint y: 10, endPoint x: 271, endPoint y: 5, distance: 108.2
click at [271, 13] on div "birth control Open Advanced New" at bounding box center [499, 33] width 547 height 41
drag, startPoint x: 282, startPoint y: 4, endPoint x: 413, endPoint y: 14, distance: 131.9
click at [413, 19] on input "birth control" at bounding box center [452, 33] width 353 height 29
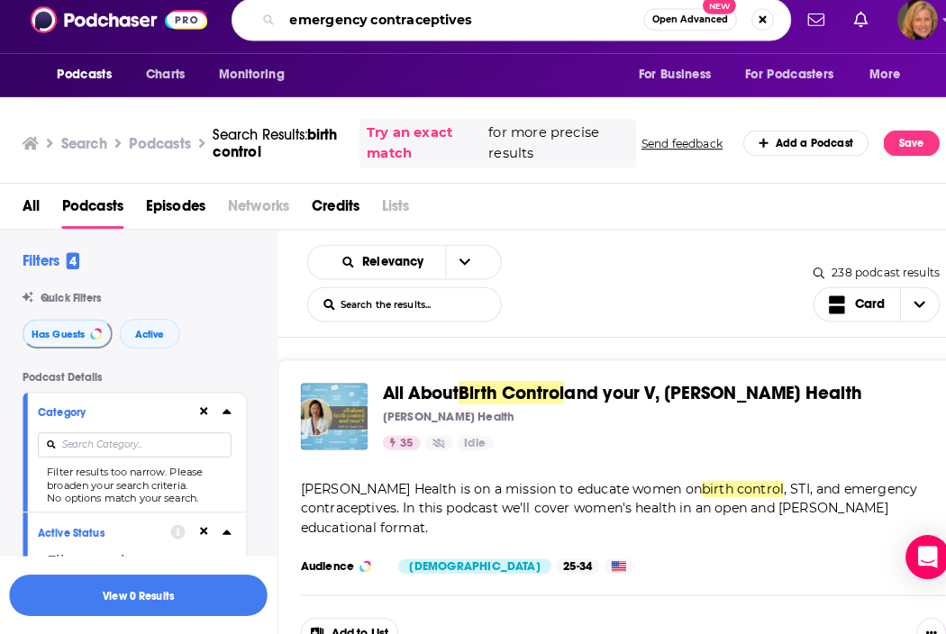
type input "emergency contraceptives"
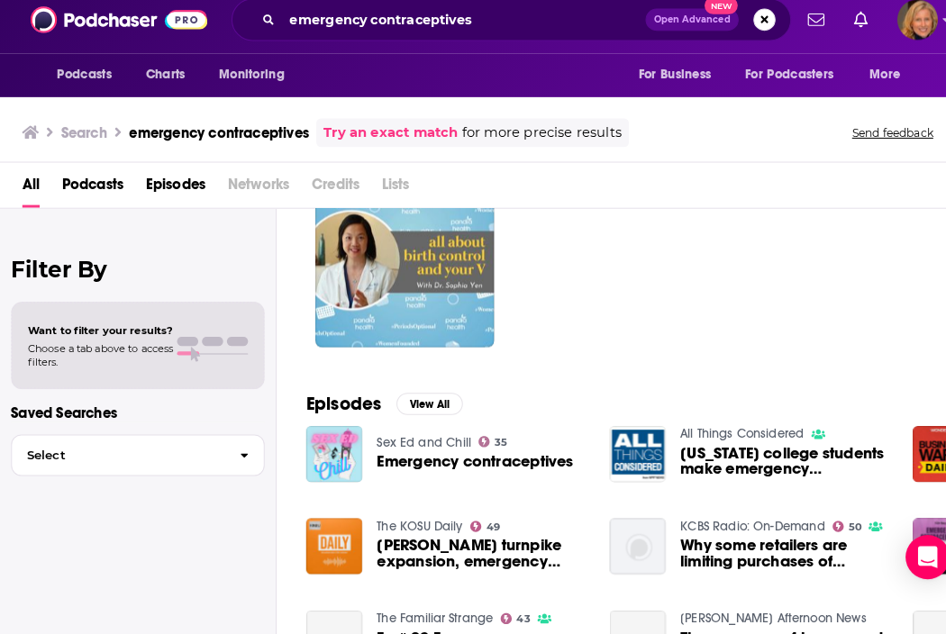
scroll to position [114, 0]
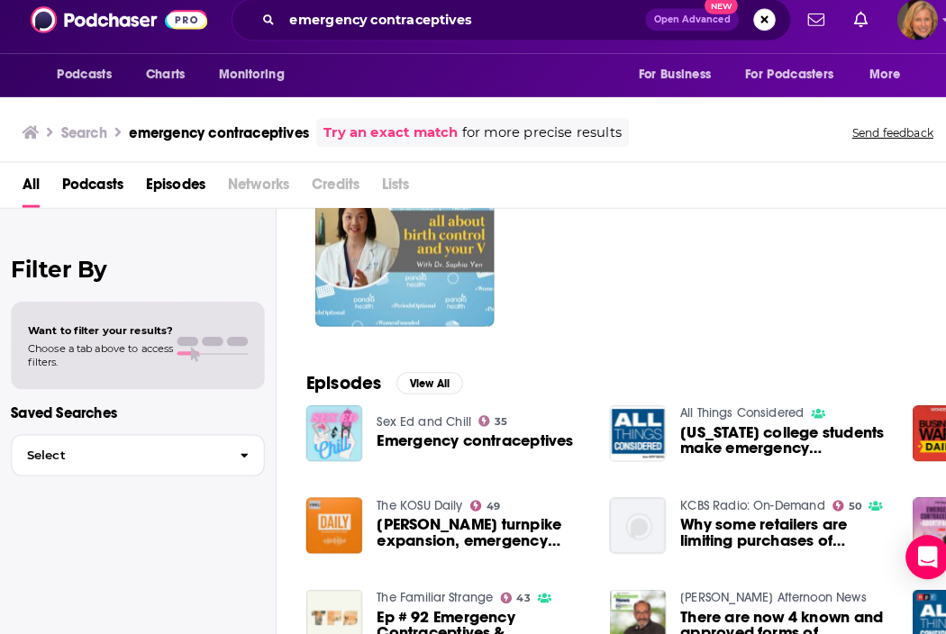
click at [95, 181] on span "Podcasts" at bounding box center [90, 198] width 60 height 37
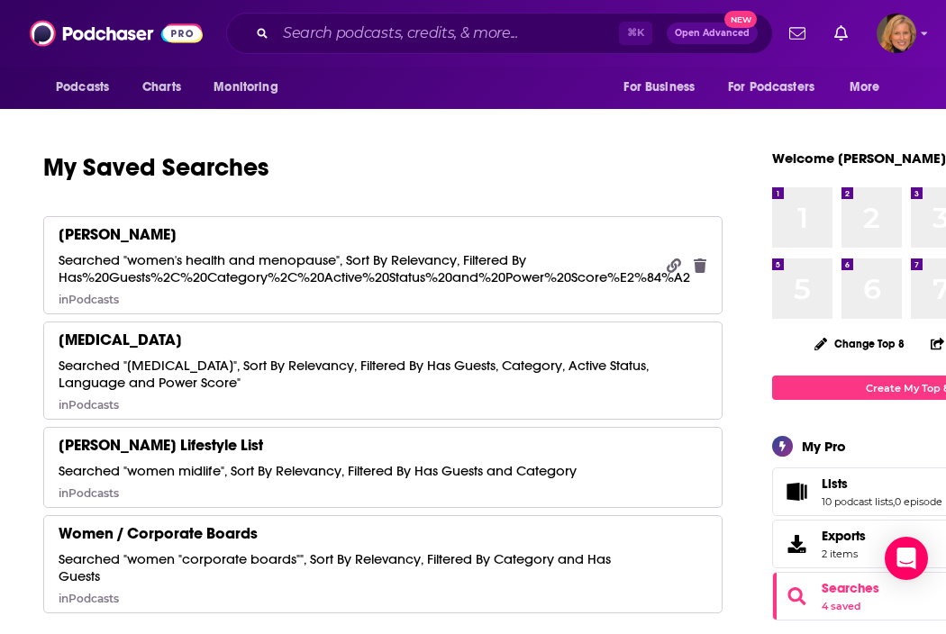
click at [131, 230] on div "[PERSON_NAME]" at bounding box center [118, 234] width 118 height 20
